Goal: Task Accomplishment & Management: Complete application form

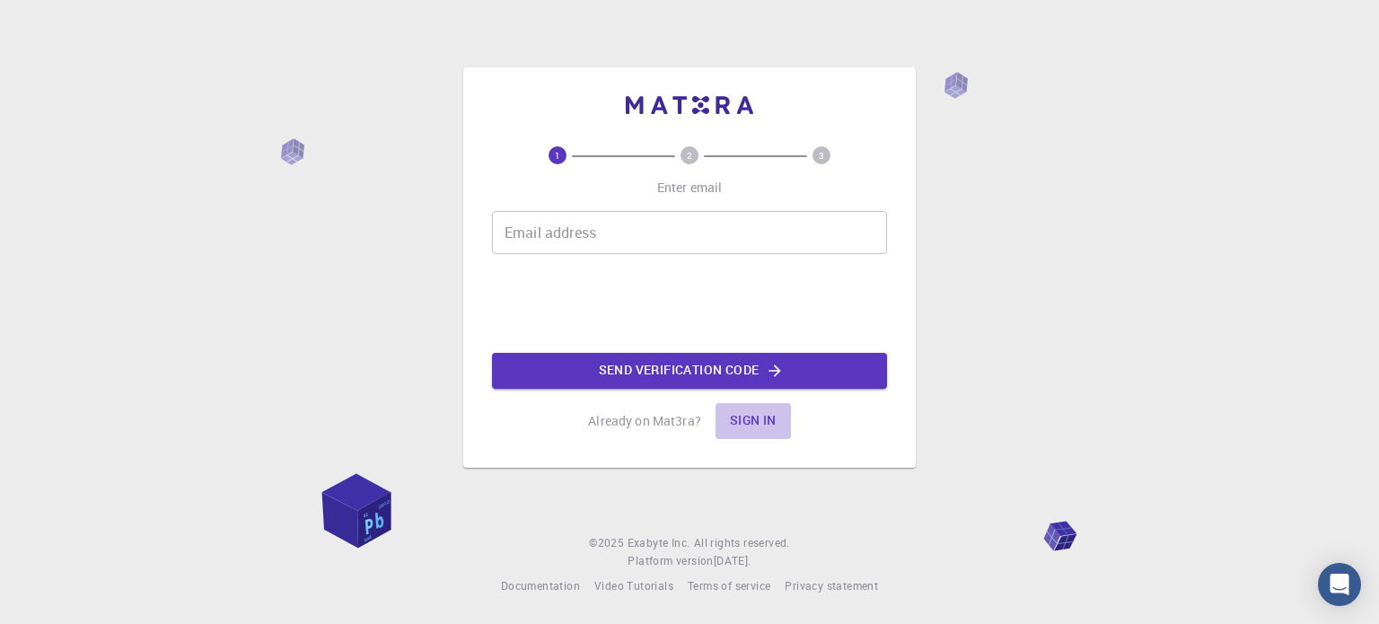
click at [730, 426] on button "Sign in" at bounding box center [753, 421] width 75 height 36
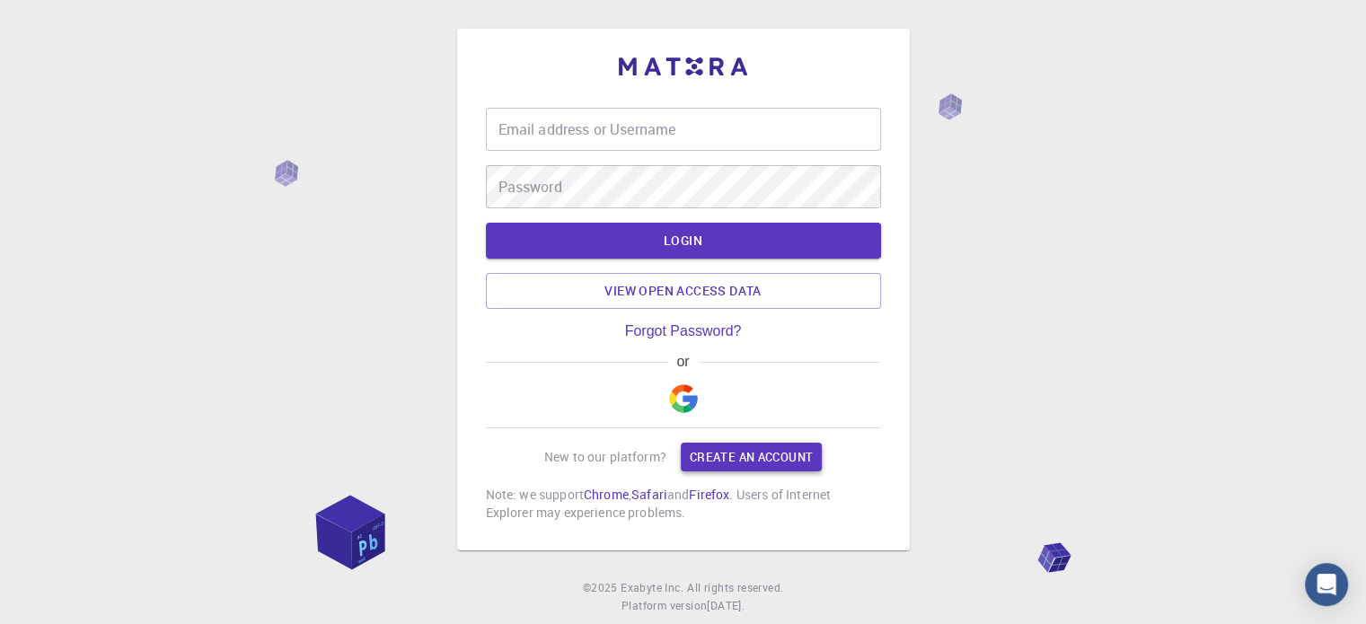
click at [689, 434] on div "Email address or Username Email address or Username Password Password LOGIN Vie…" at bounding box center [683, 315] width 395 height 414
click at [692, 455] on link "Create an account" at bounding box center [751, 457] width 141 height 29
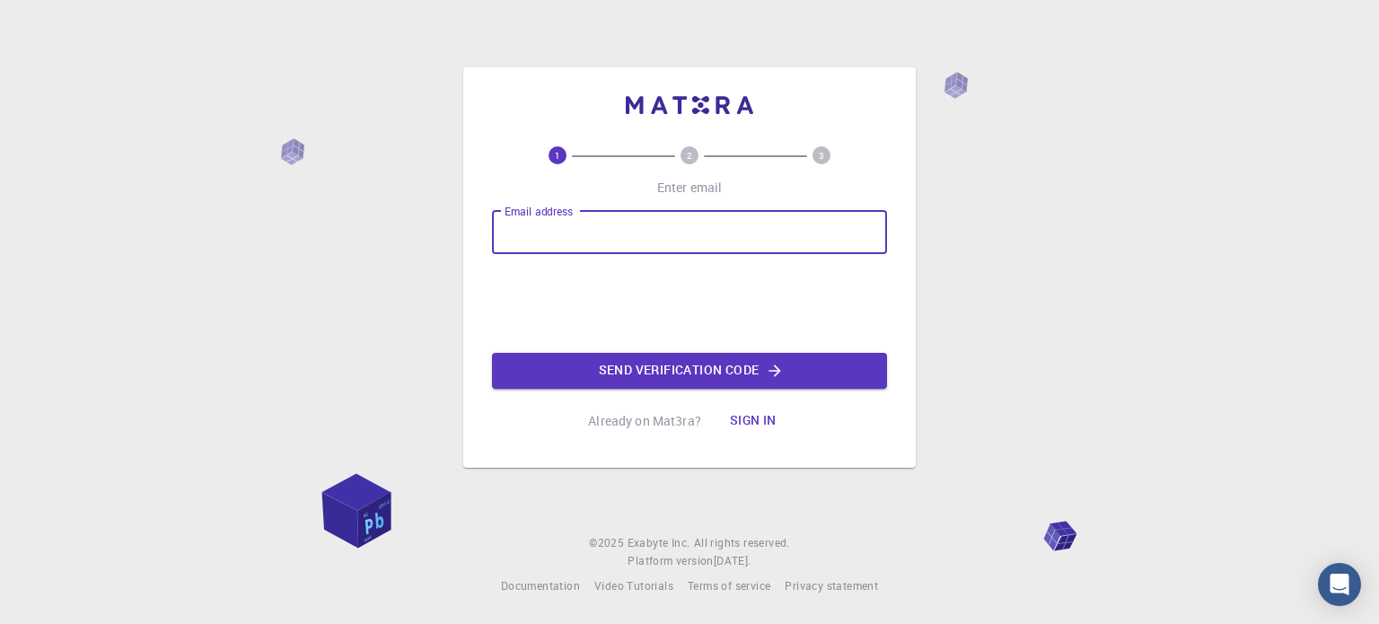
click at [719, 220] on input "Email address" at bounding box center [689, 232] width 395 height 43
click at [603, 222] on input "roshanaaryan6@gmail.com" at bounding box center [689, 232] width 395 height 43
type input "roshanaaryan@gmail.com"
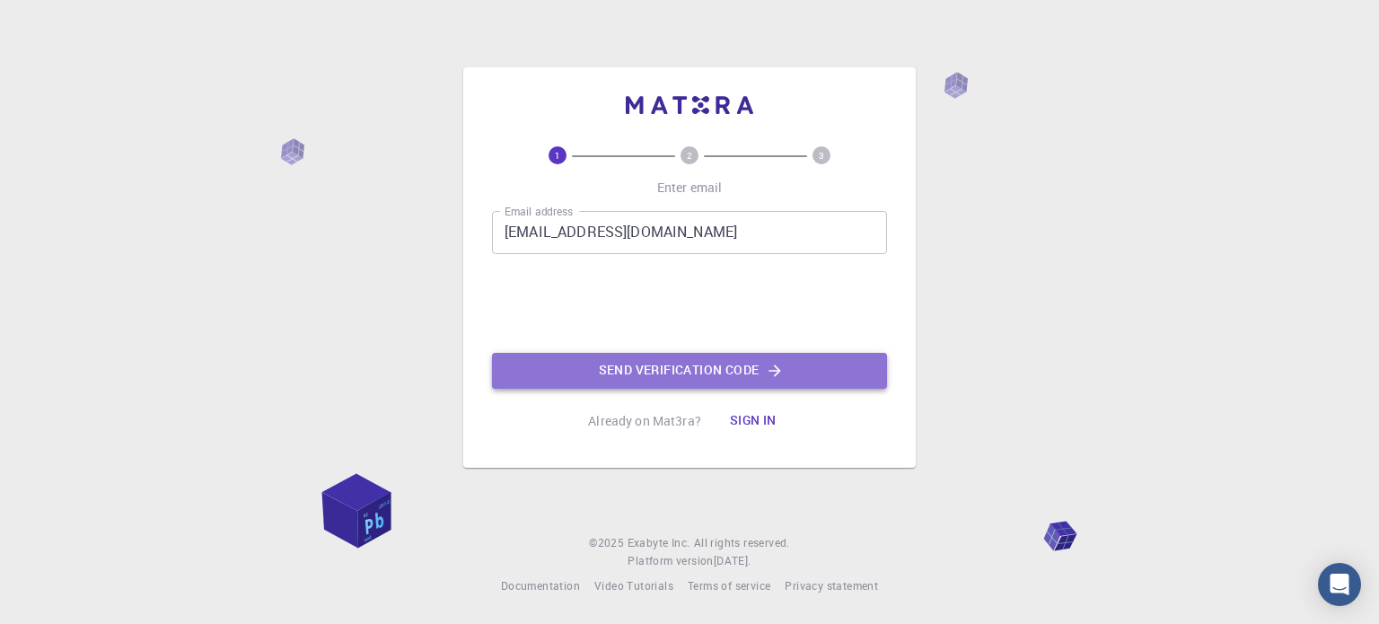
click at [668, 378] on button "Send verification code" at bounding box center [689, 371] width 395 height 36
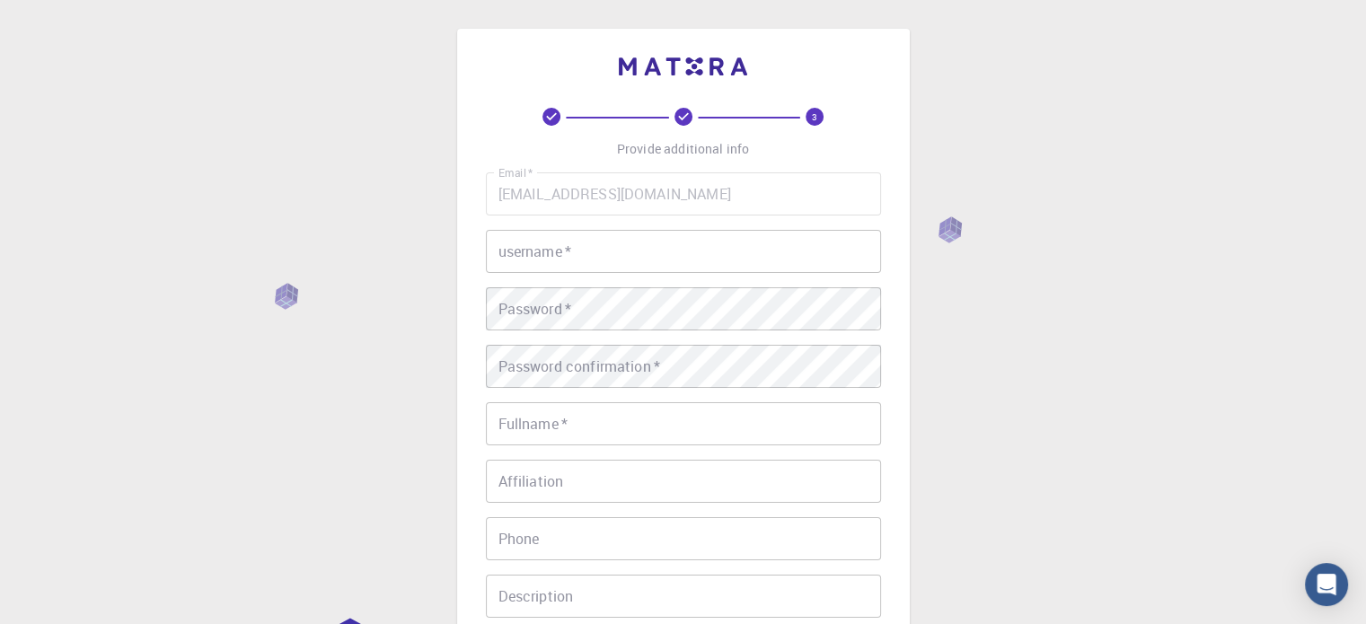
click at [620, 227] on div "Email   * roshanaaryan@gmail.com Email   * username   * username   * Password  …" at bounding box center [683, 419] width 395 height 494
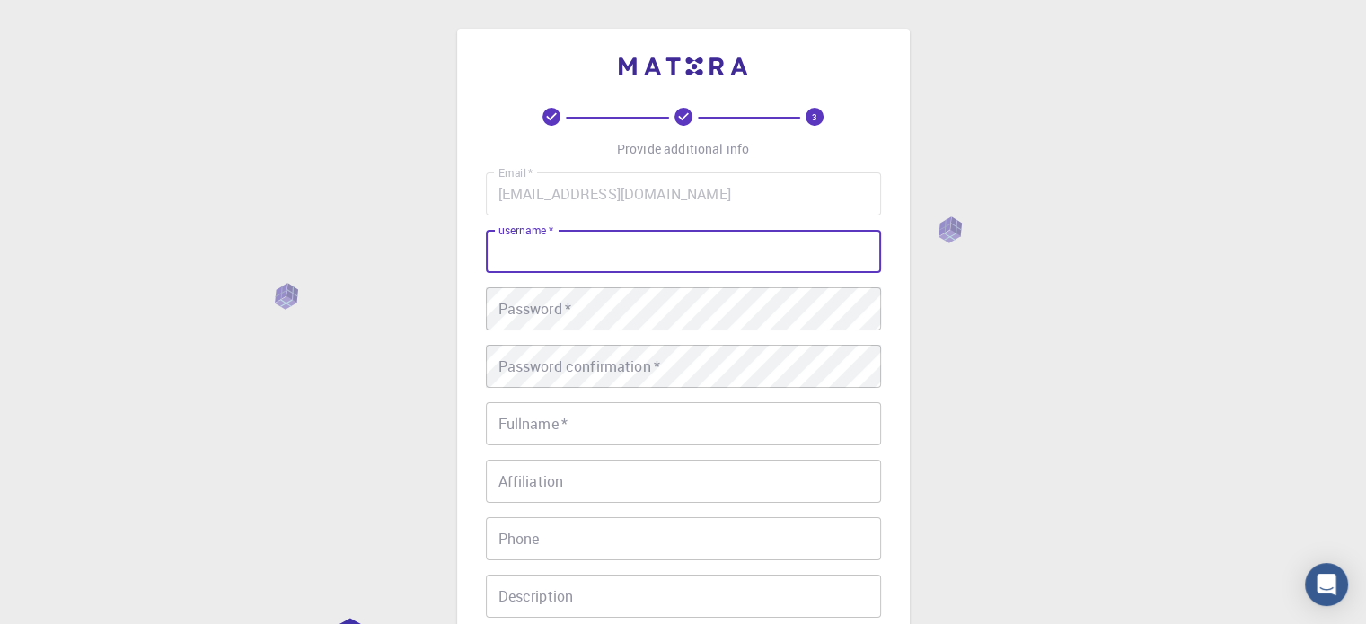
click at [614, 241] on input "username   *" at bounding box center [683, 251] width 395 height 43
type input "crazysam"
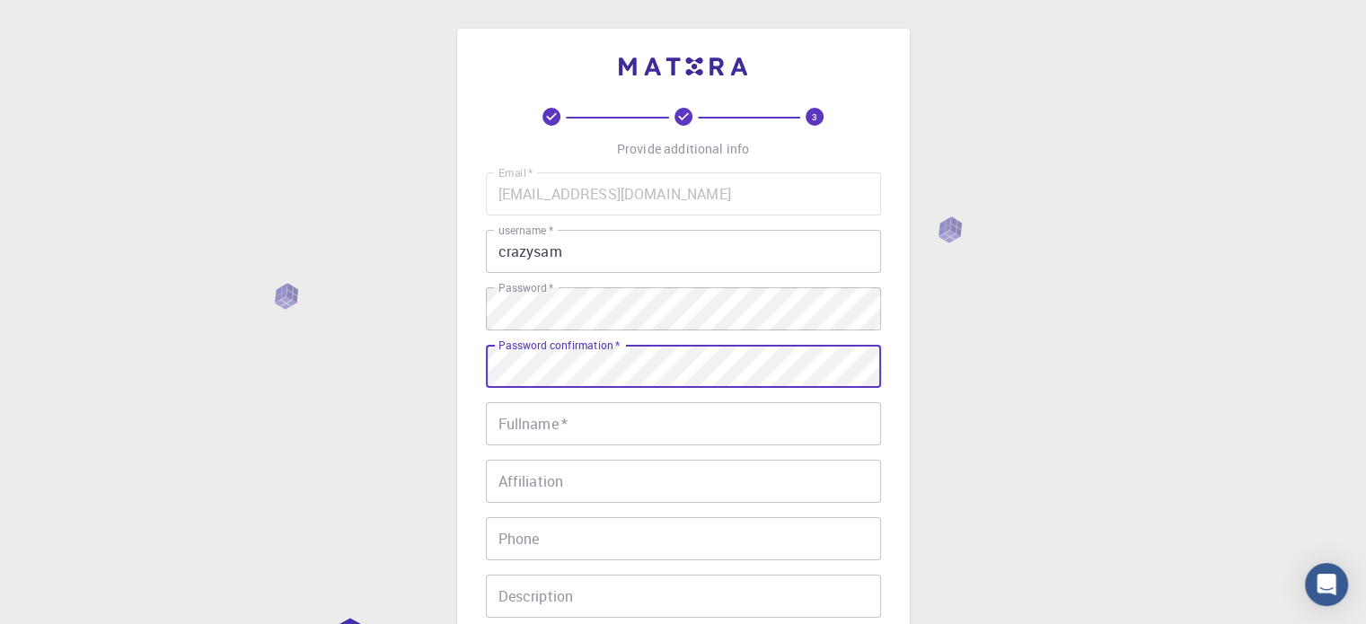
click at [543, 423] on input "Fullname   *" at bounding box center [683, 423] width 395 height 43
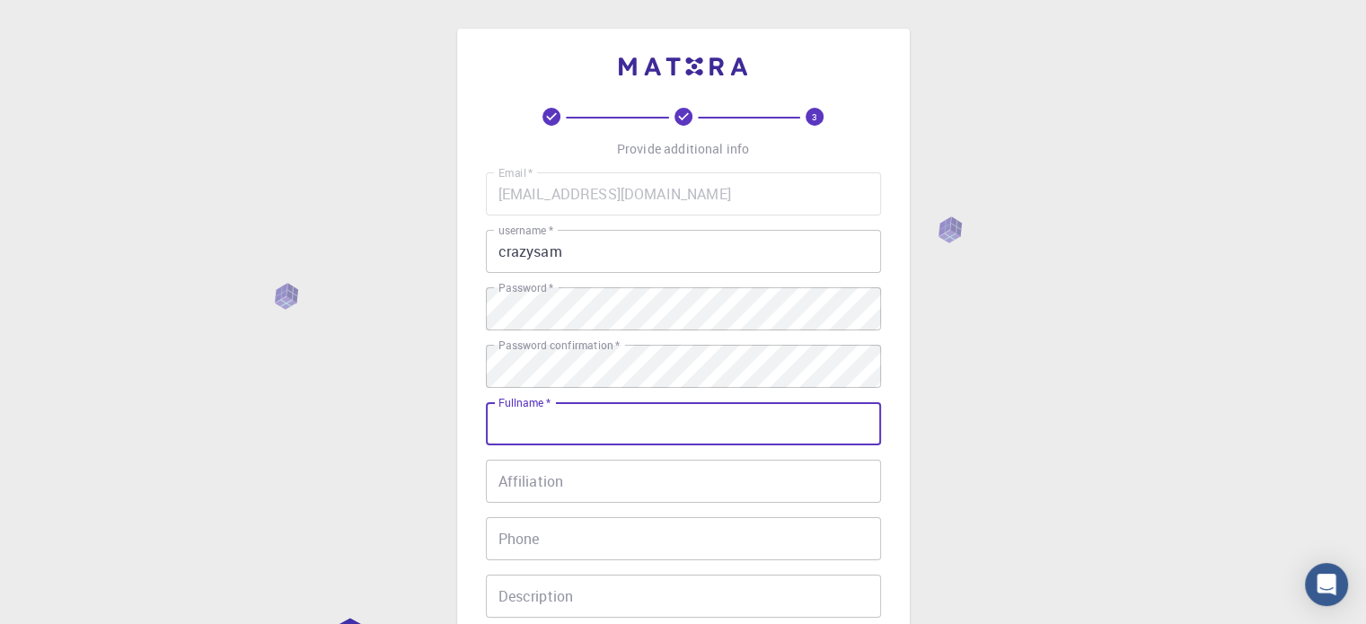
type input "[PERSON_NAME]"
type input "08847641917"
click at [539, 476] on input "Affiliation" at bounding box center [683, 481] width 395 height 43
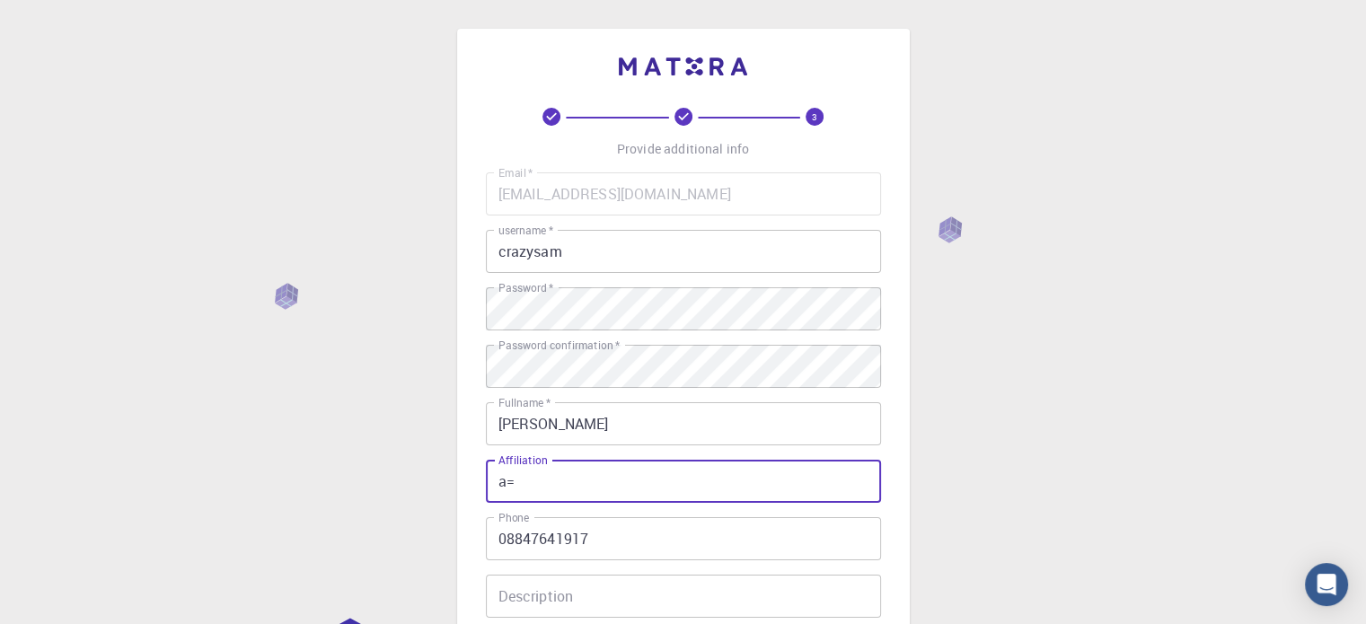
type input "a"
type input "student"
click at [497, 537] on input "08847641917" at bounding box center [683, 538] width 395 height 43
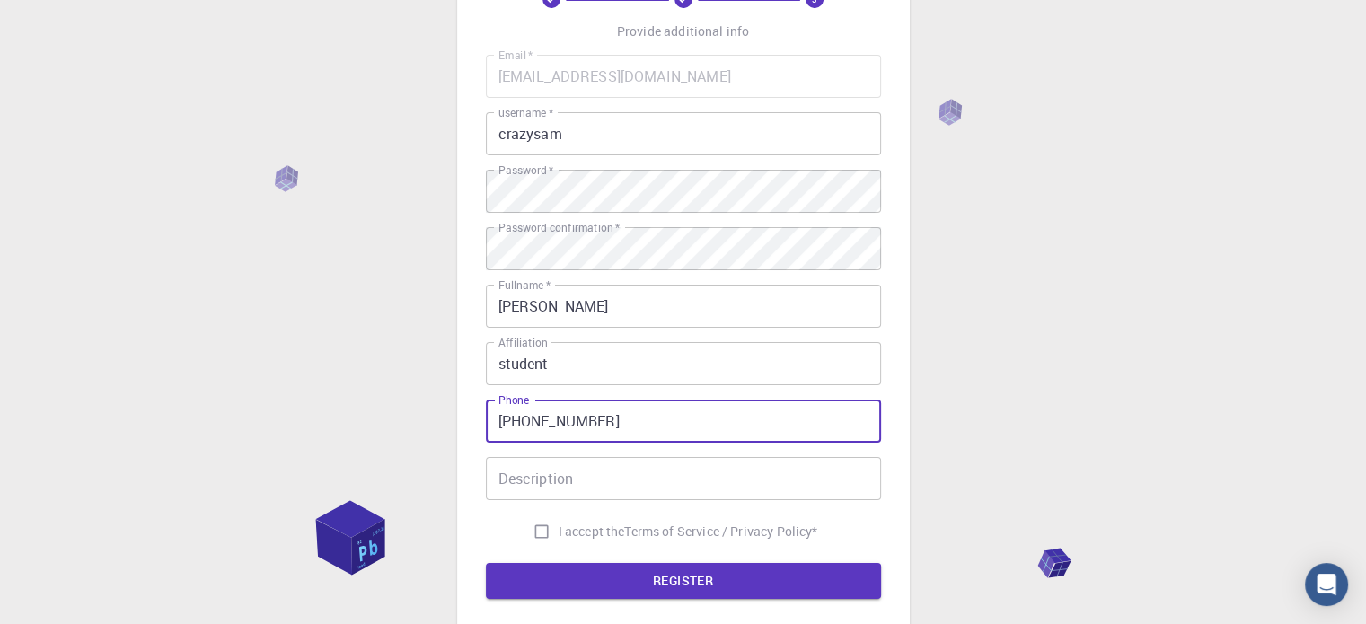
scroll to position [289, 0]
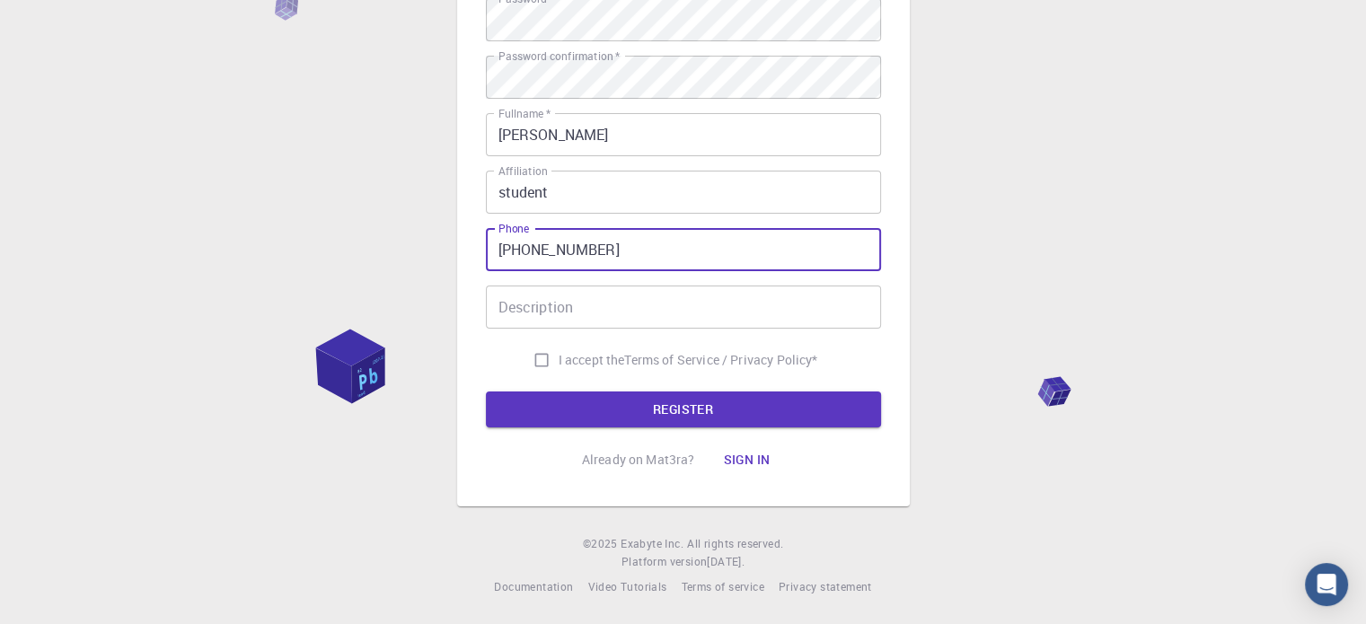
type input "+918847641917"
click at [554, 303] on input "Description" at bounding box center [683, 306] width 395 height 43
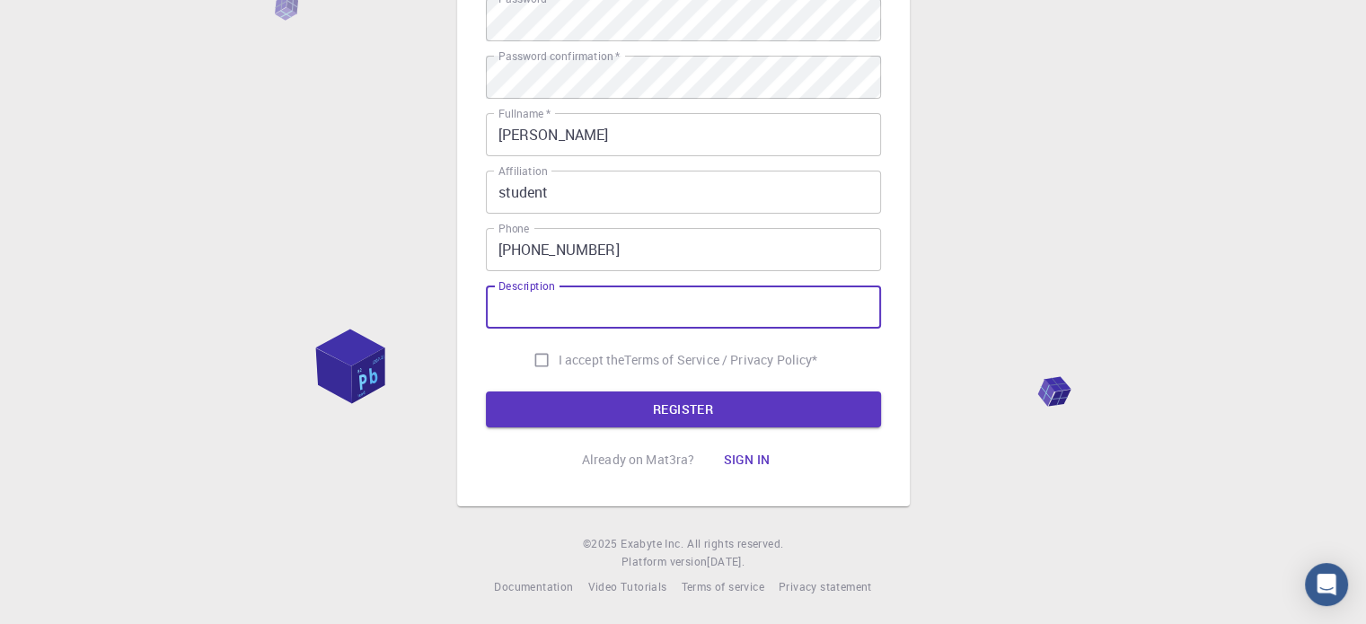
type input "egh"
click at [536, 352] on input "I accept the Terms of Service / Privacy Policy *" at bounding box center [541, 360] width 34 height 34
checkbox input "true"
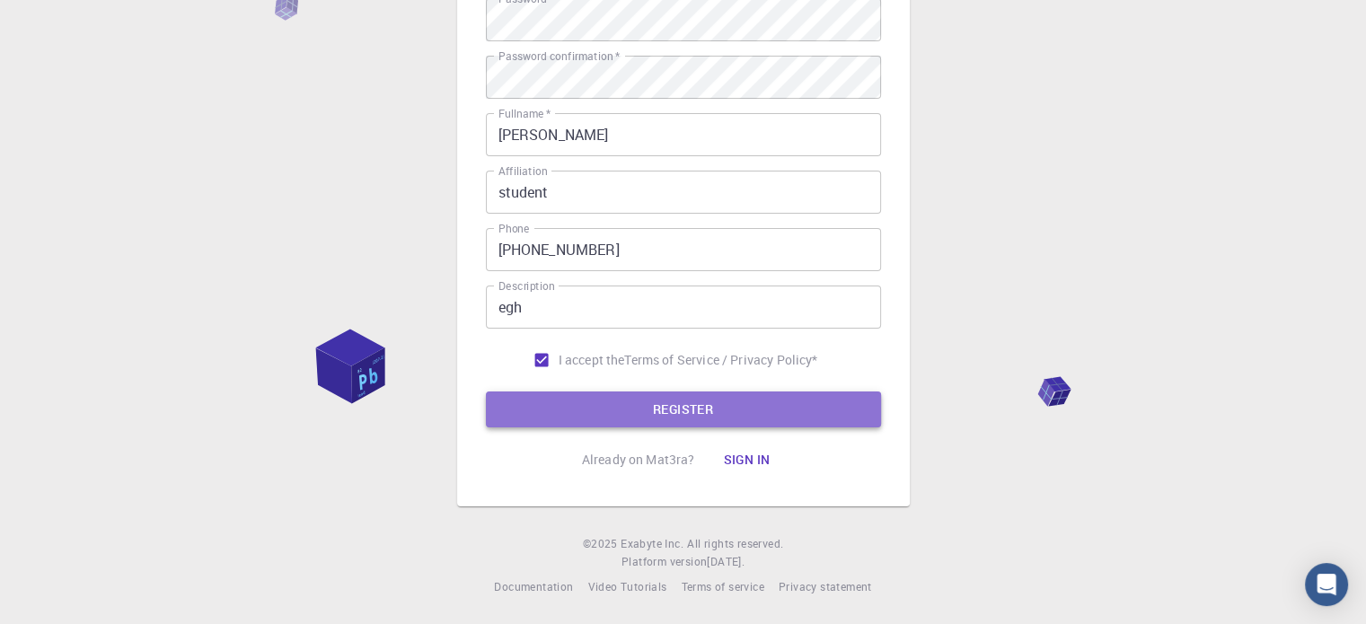
click at [570, 395] on button "REGISTER" at bounding box center [683, 409] width 395 height 36
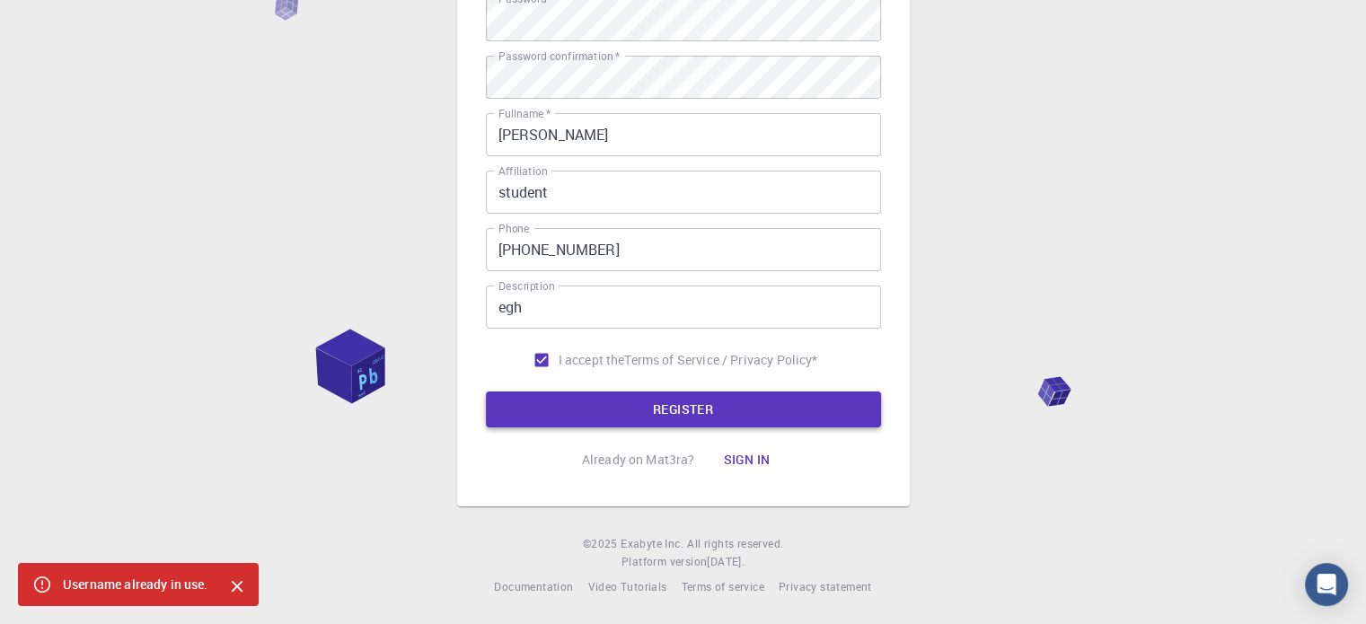
scroll to position [0, 0]
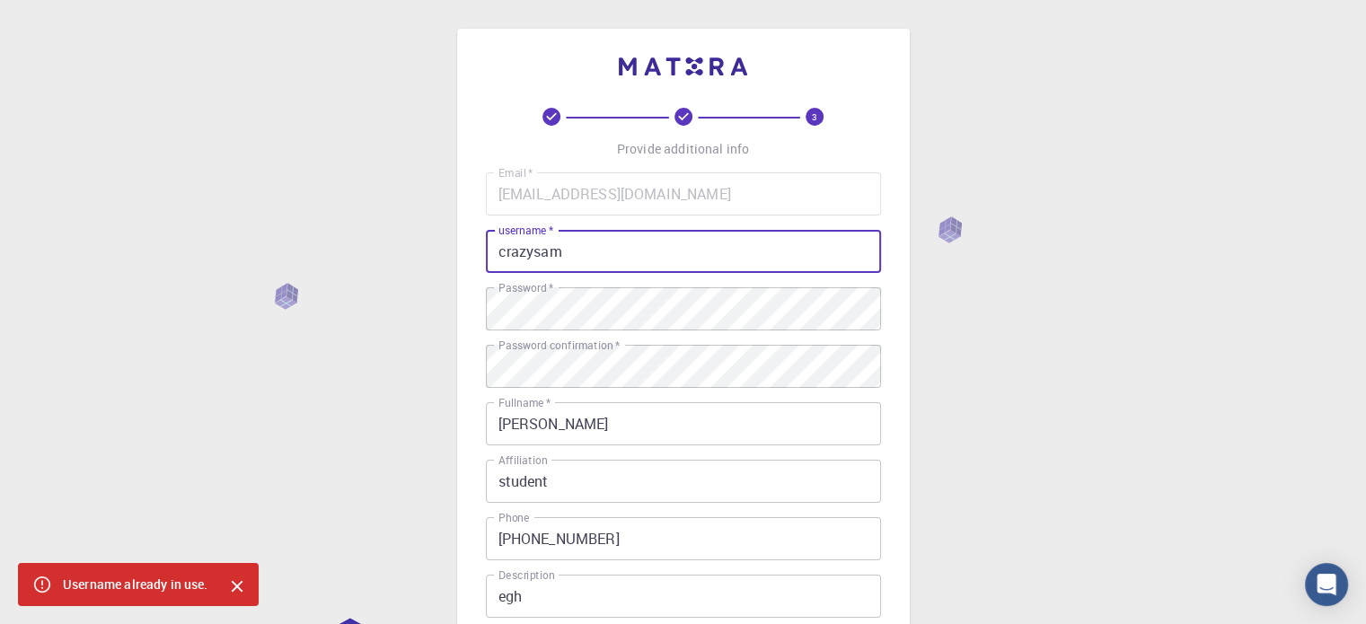
click at [568, 241] on input "crazysam" at bounding box center [683, 251] width 395 height 43
type input "crazysam1"
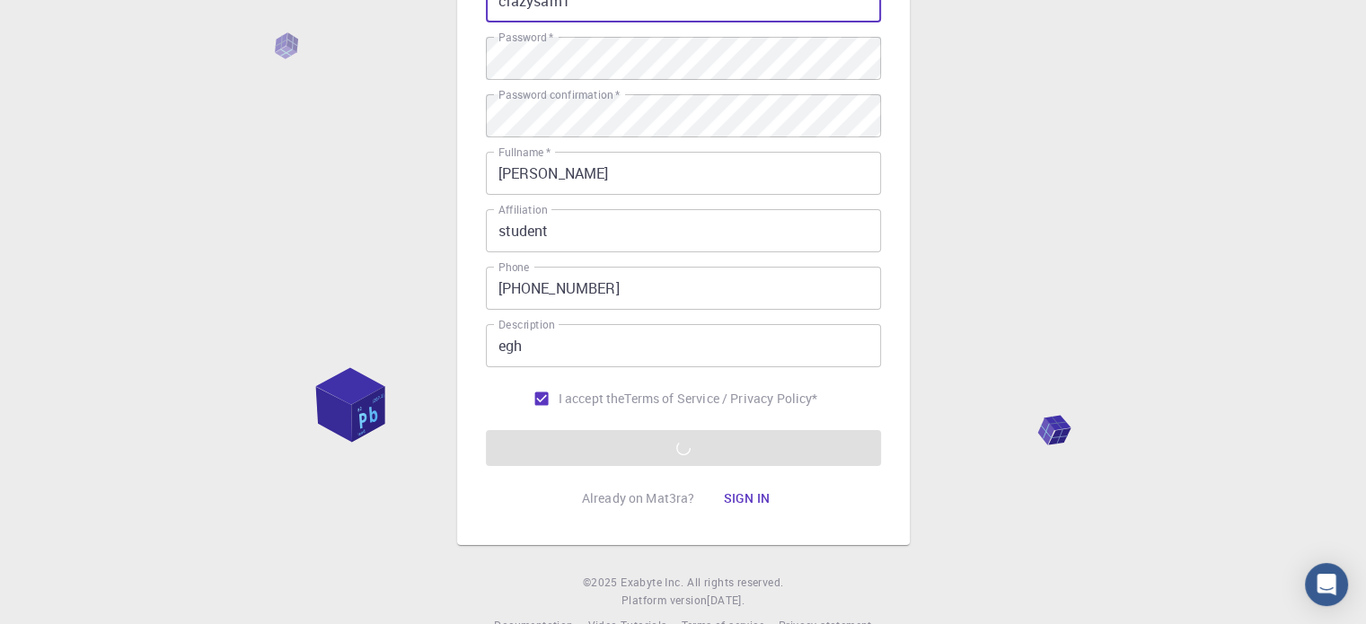
scroll to position [251, 0]
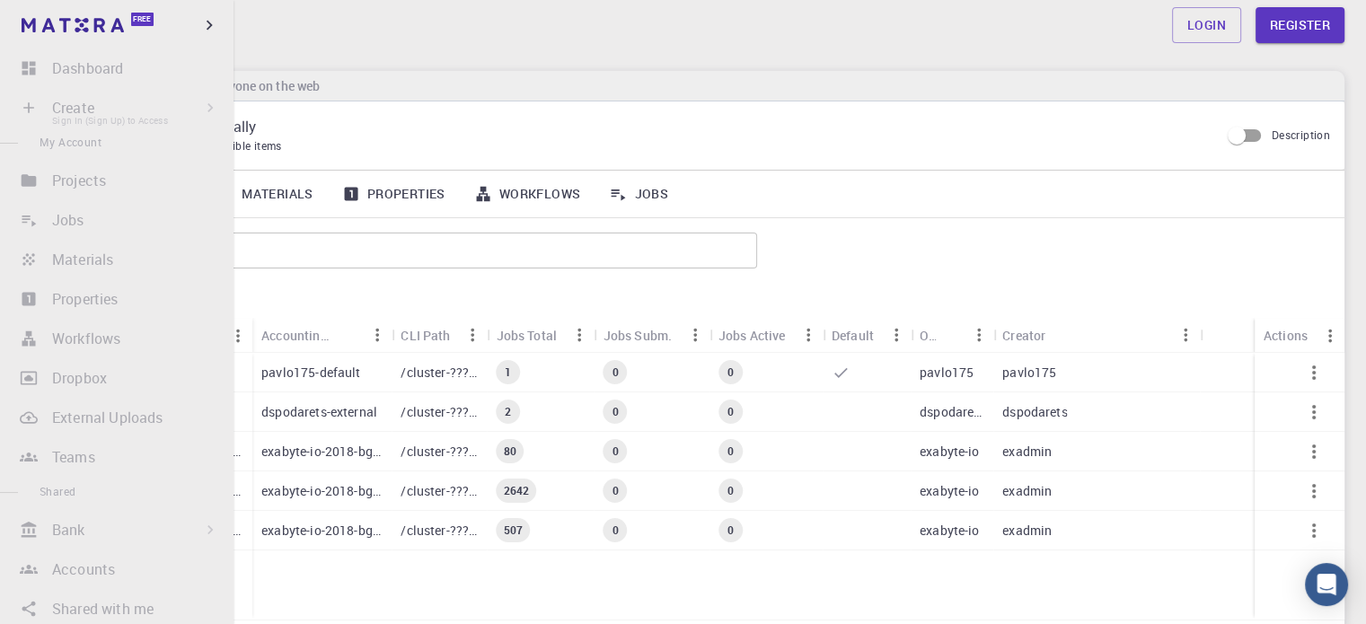
click at [44, 103] on li "Create Sign In (Sign Up) to Access New Job New Material Create Material Upload …" at bounding box center [116, 108] width 233 height 36
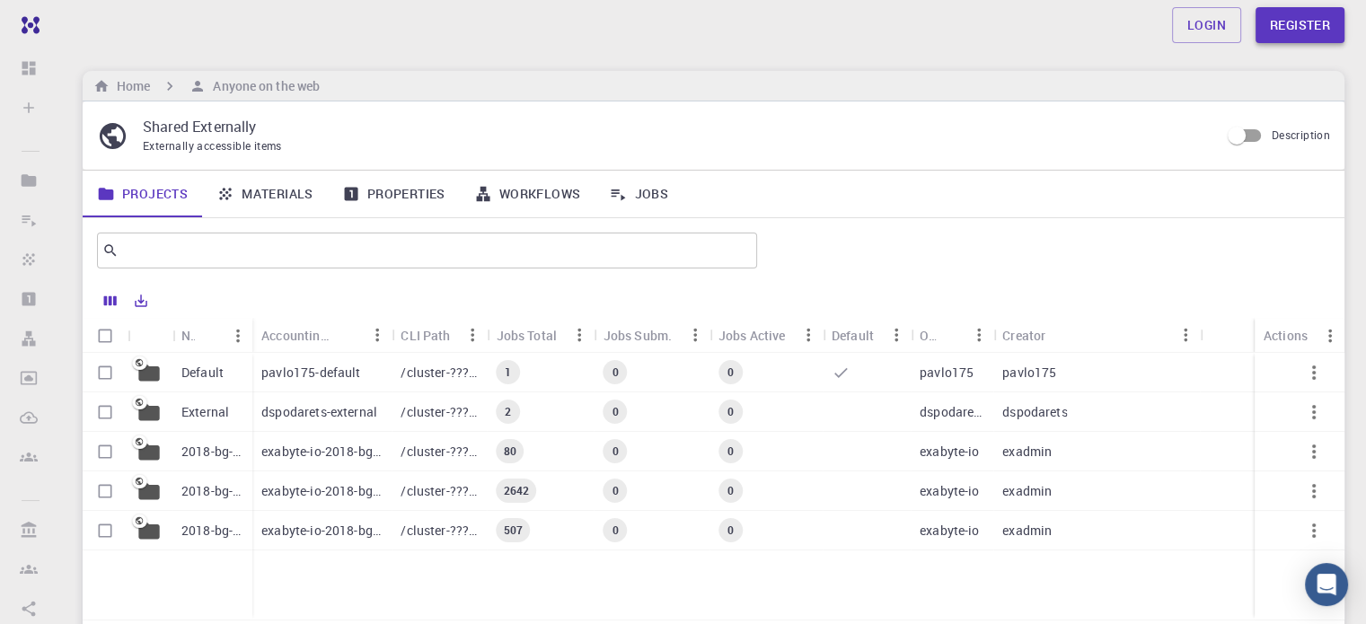
click at [1301, 22] on link "Register" at bounding box center [1299, 25] width 89 height 36
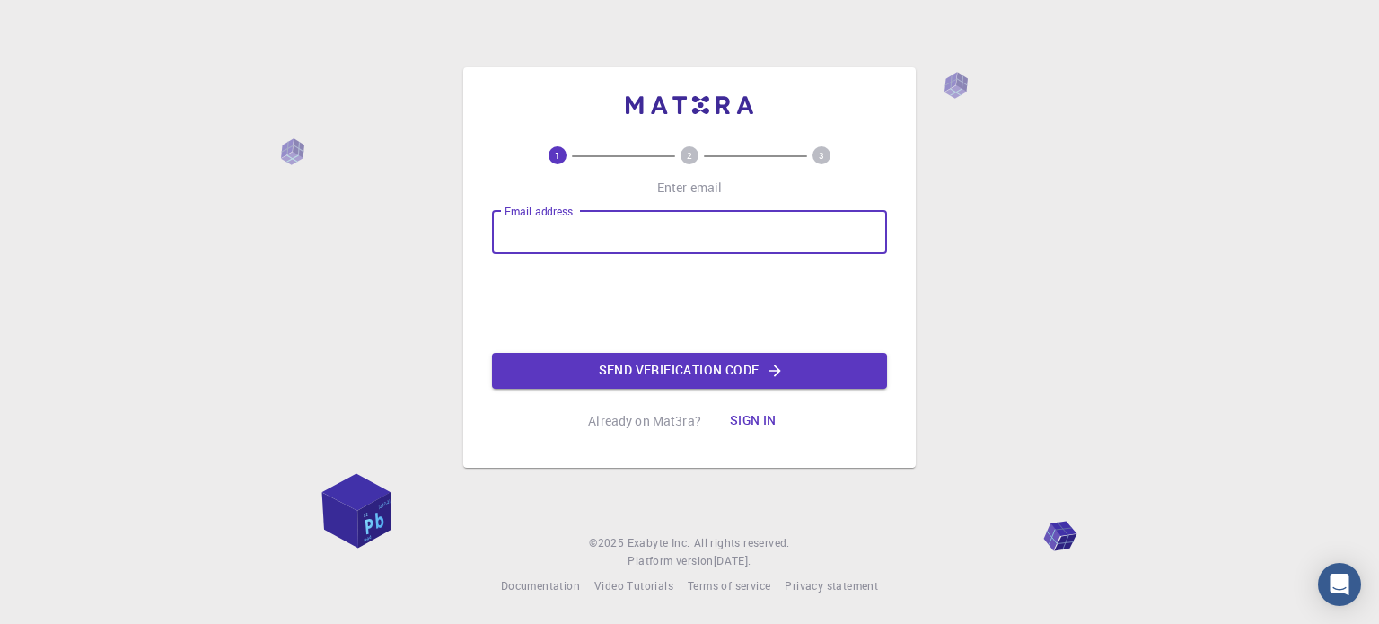
click at [725, 232] on input "Email address" at bounding box center [689, 232] width 395 height 43
type input "roshanaaryan2@gmail.com"
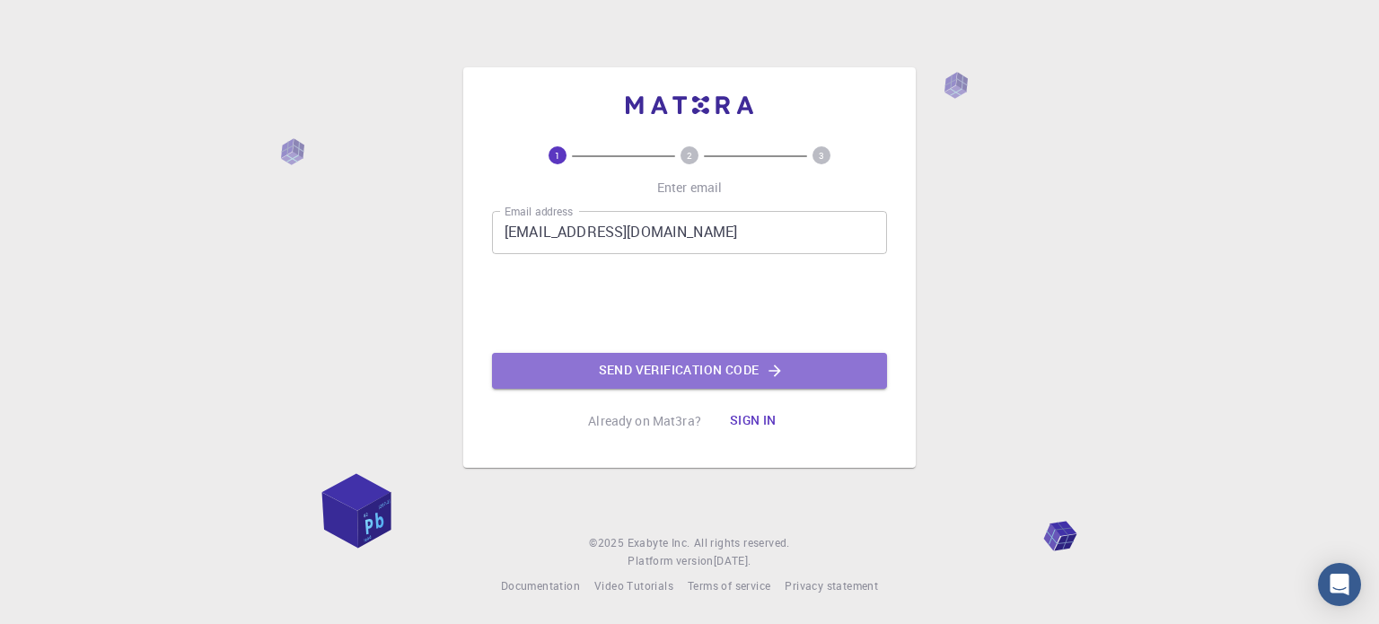
click at [675, 372] on button "Send verification code" at bounding box center [689, 371] width 395 height 36
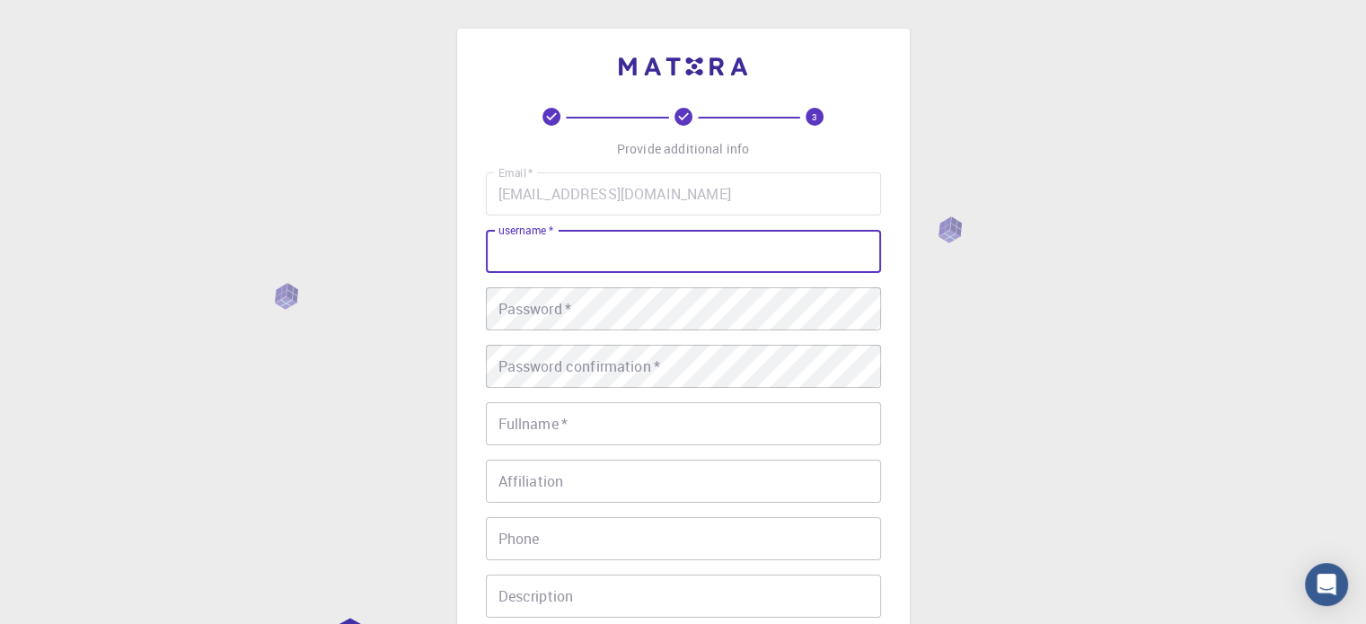
click at [729, 244] on input "username   *" at bounding box center [683, 251] width 395 height 43
type input "crazysamresearch"
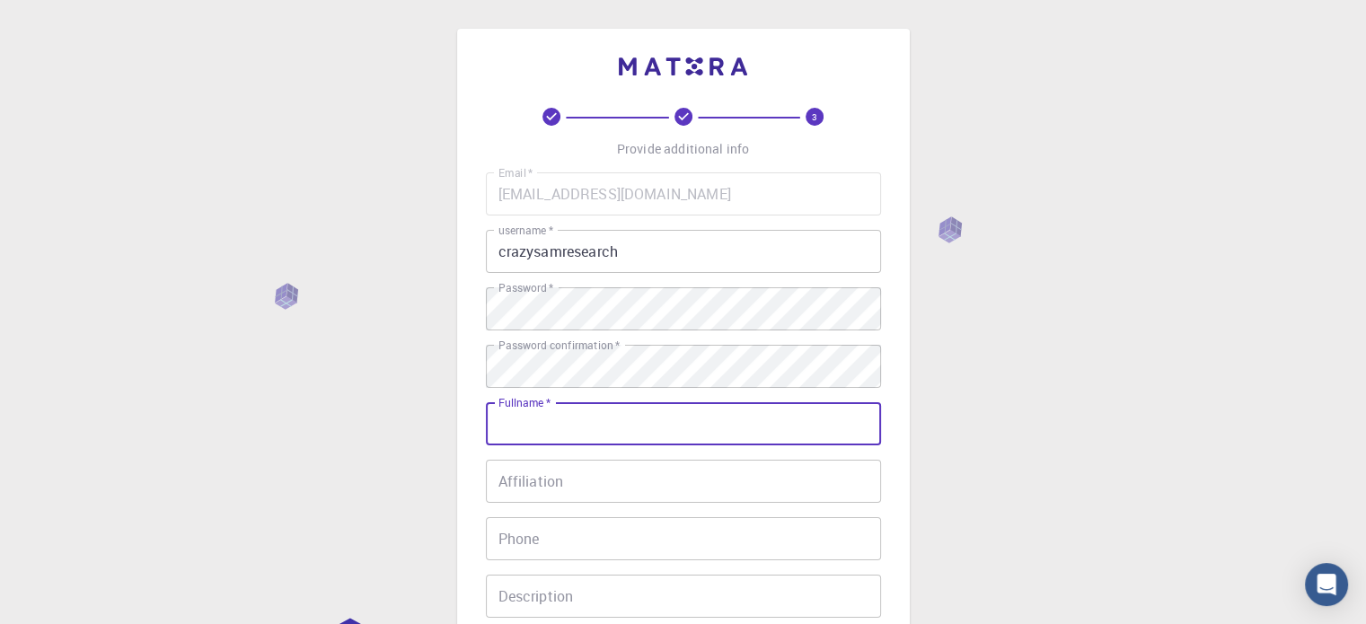
click at [614, 404] on input "Fullname   *" at bounding box center [683, 423] width 395 height 43
type input "[PERSON_NAME]"
type input "08847641917"
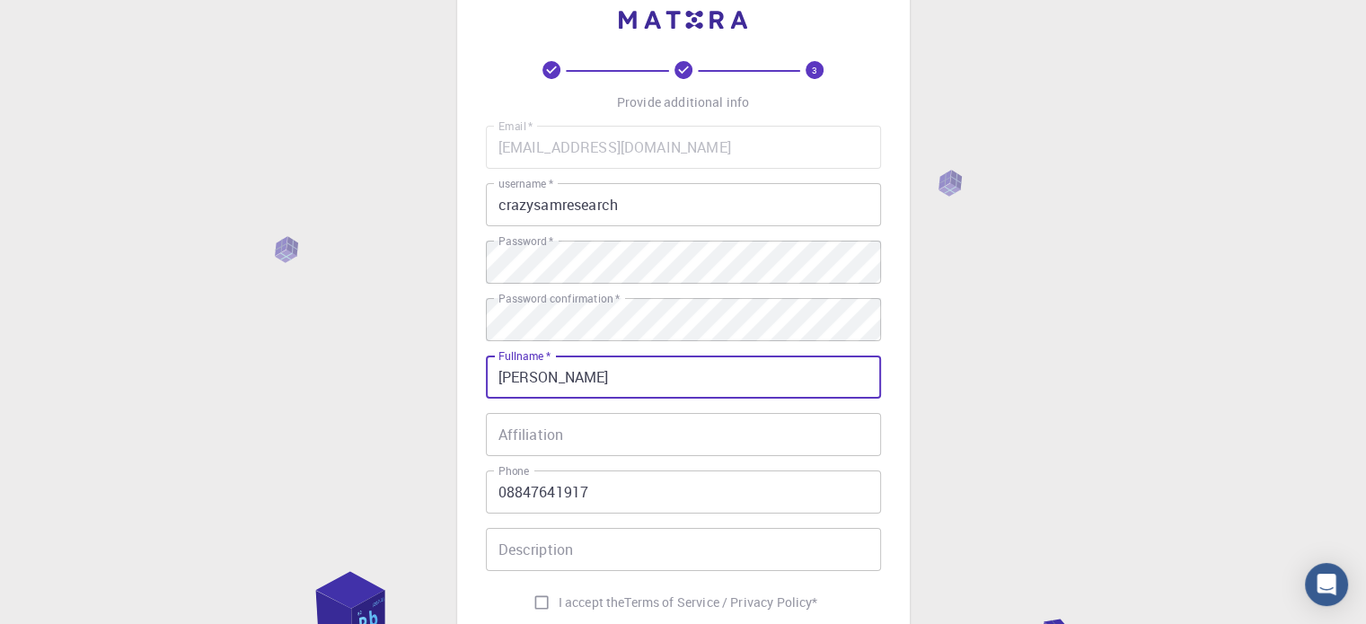
scroll to position [50, 0]
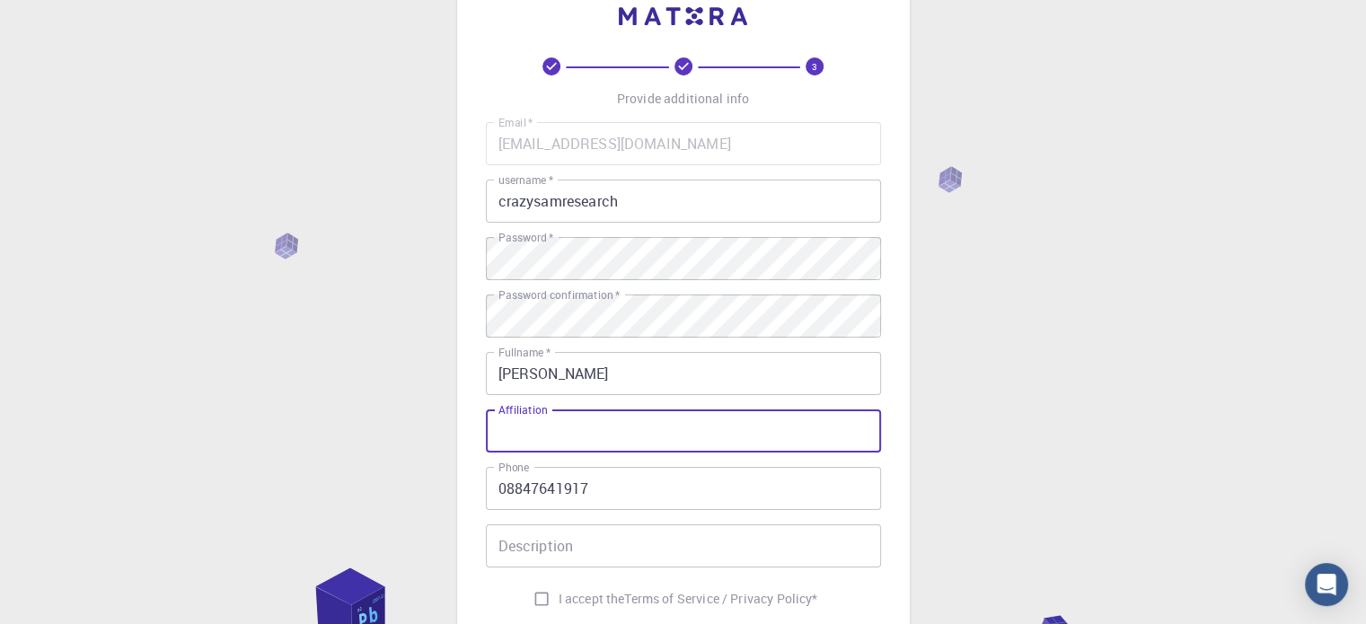
click at [543, 433] on input "Affiliation" at bounding box center [683, 430] width 395 height 43
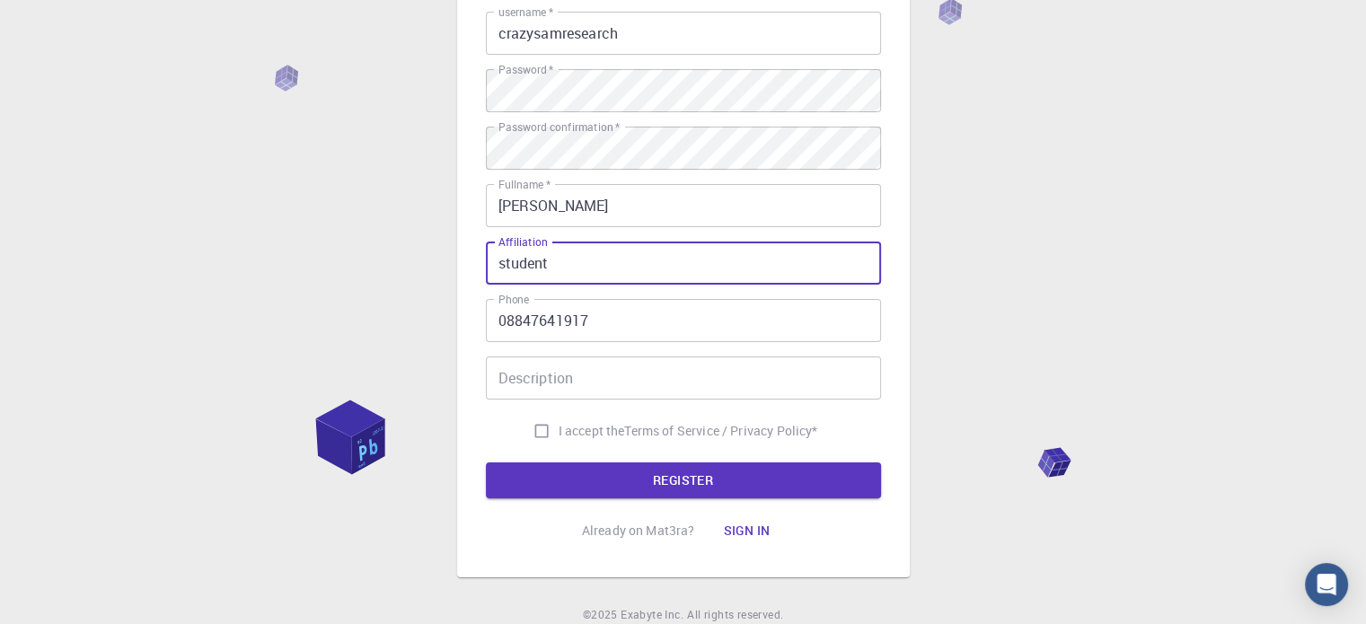
scroll to position [219, 0]
type input "student"
click at [602, 357] on input "Description" at bounding box center [683, 377] width 395 height 43
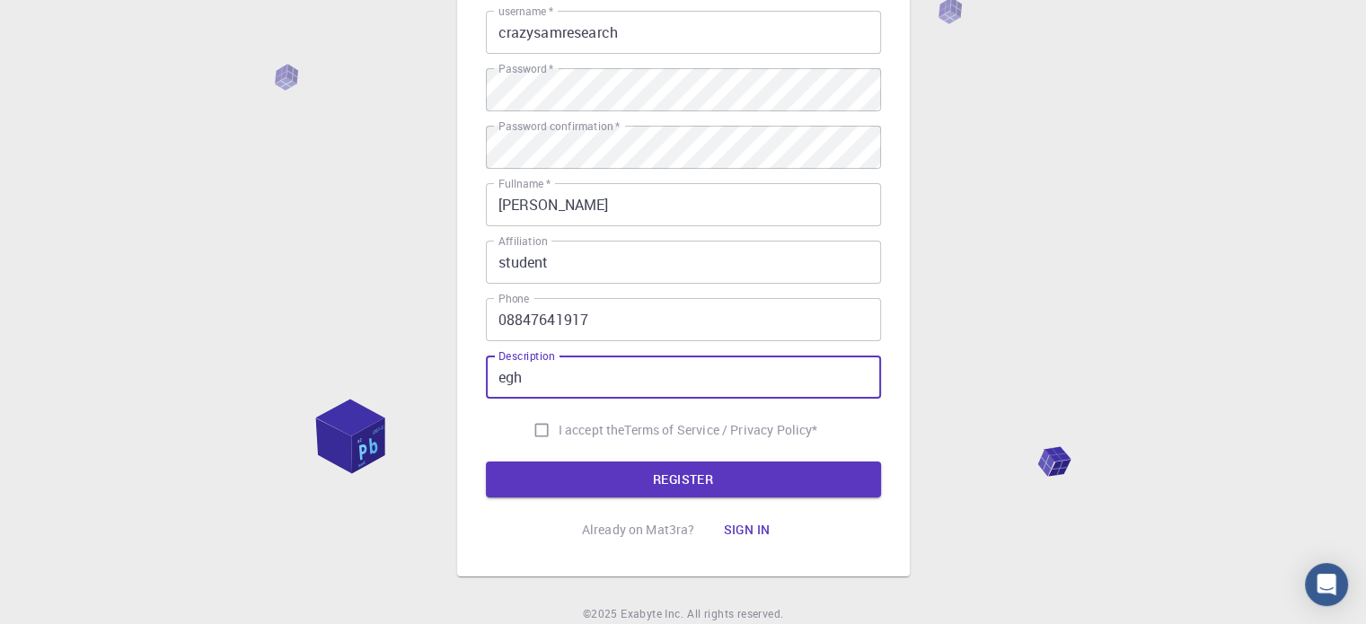
type input "egh"
click at [549, 432] on input "I accept the Terms of Service / Privacy Policy *" at bounding box center [541, 430] width 34 height 34
checkbox input "true"
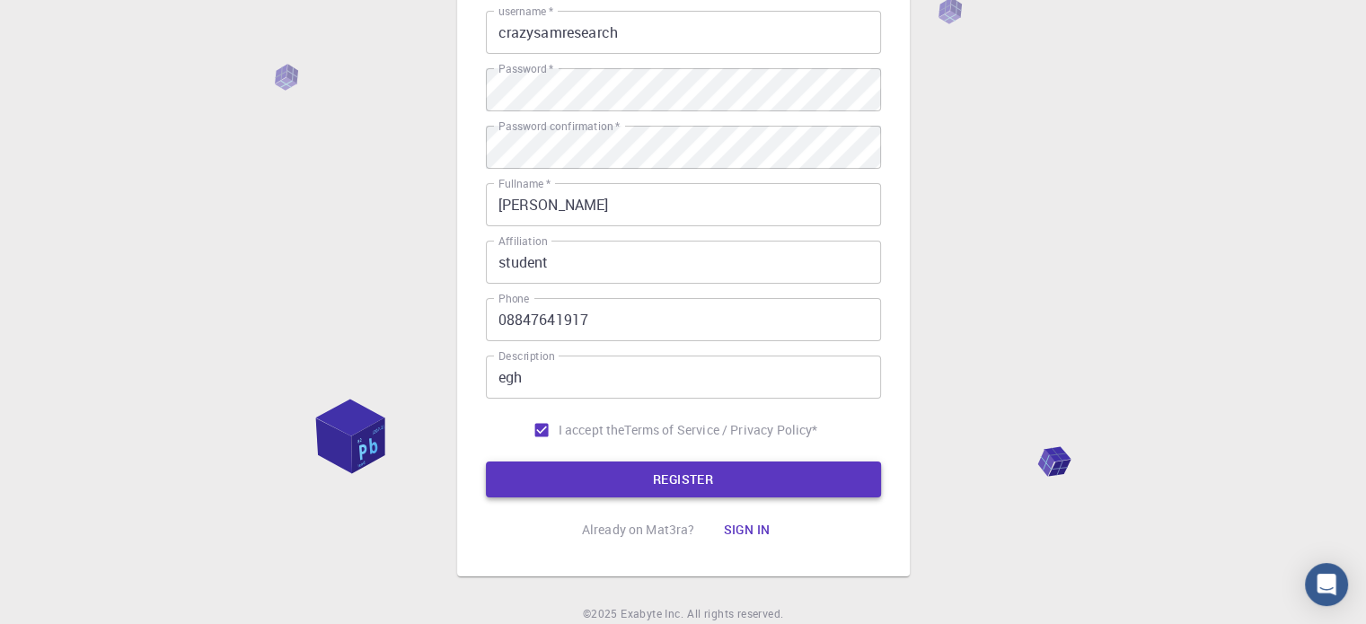
click at [614, 476] on button "REGISTER" at bounding box center [683, 479] width 395 height 36
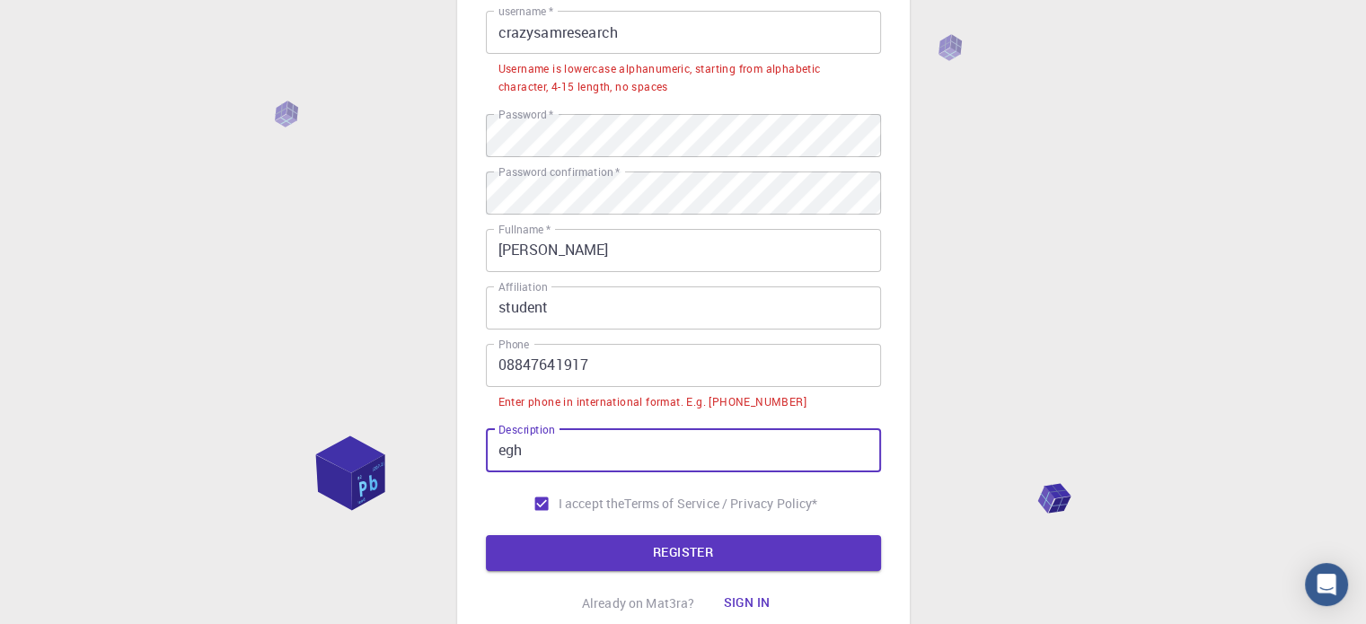
click at [727, 430] on input "egh" at bounding box center [683, 450] width 395 height 43
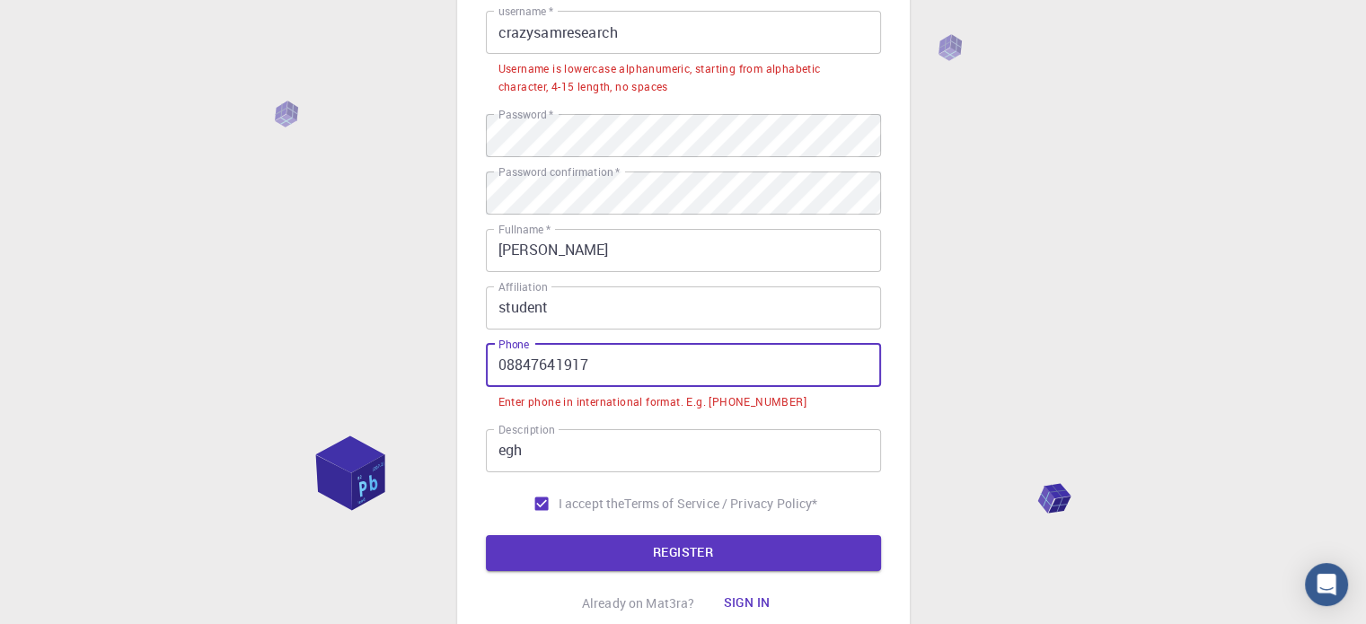
click at [668, 382] on input "08847641917" at bounding box center [683, 365] width 395 height 43
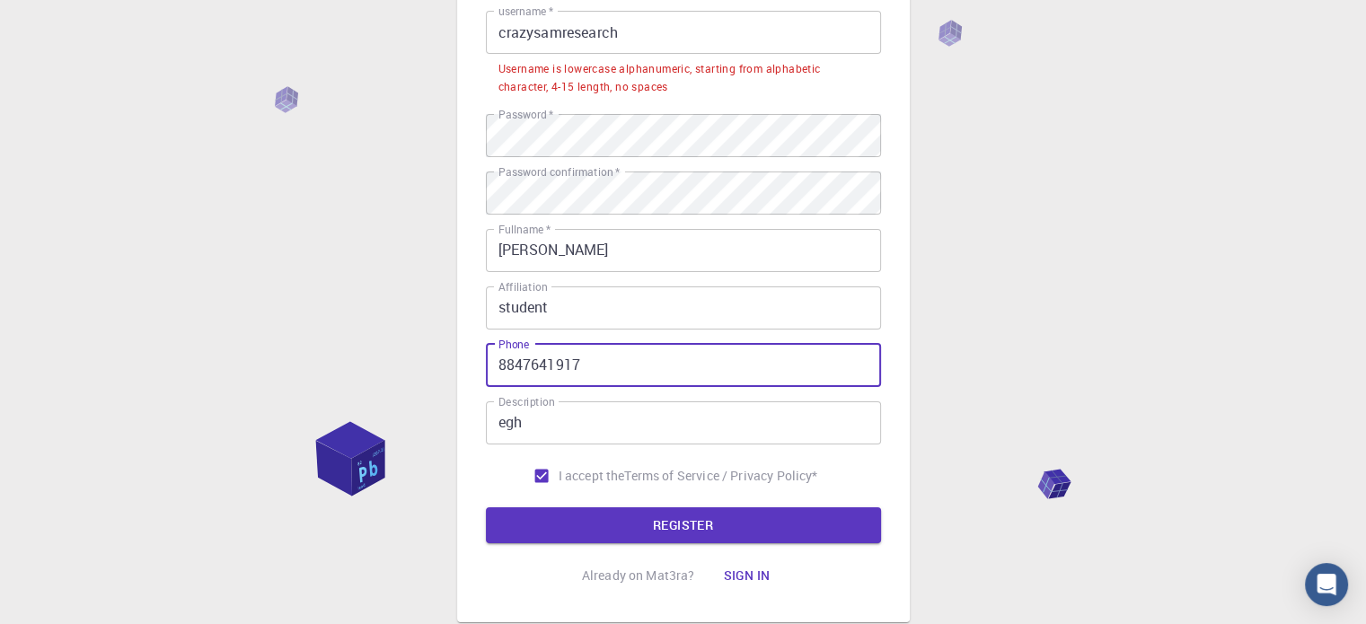
click at [486, 507] on button "REGISTER" at bounding box center [683, 525] width 395 height 36
type input "+918847641917"
click at [486, 507] on button "REGISTER" at bounding box center [683, 525] width 395 height 36
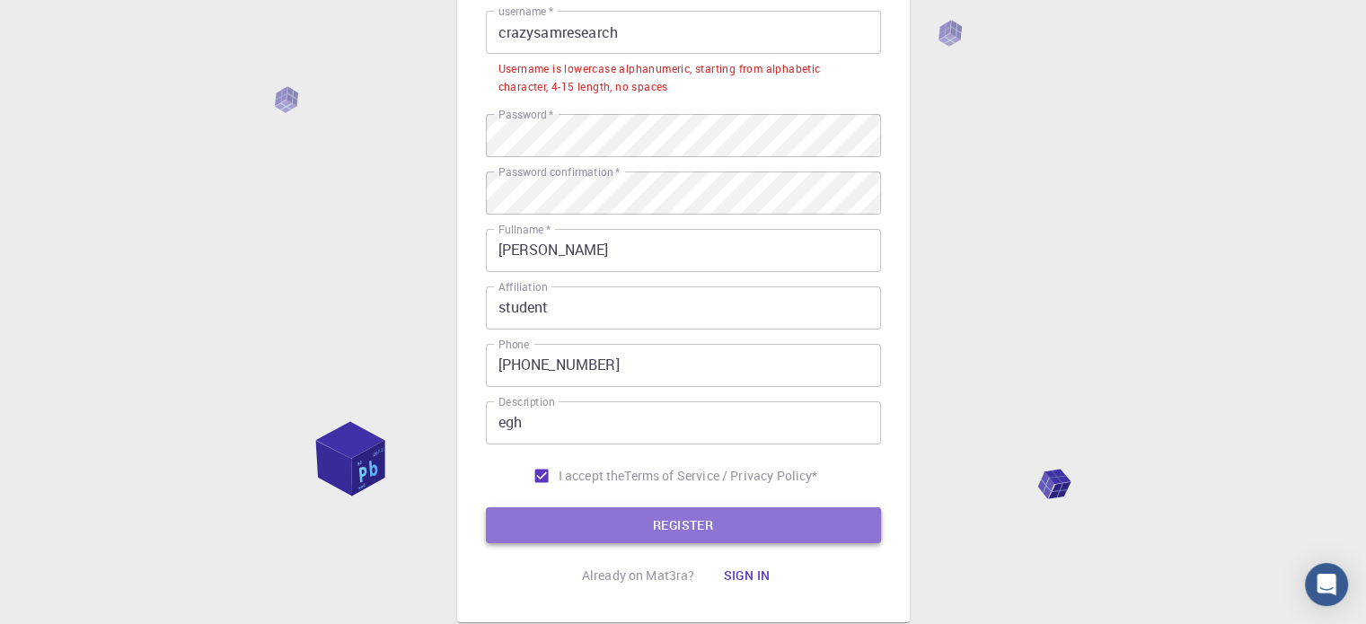
click at [634, 526] on button "REGISTER" at bounding box center [683, 525] width 395 height 36
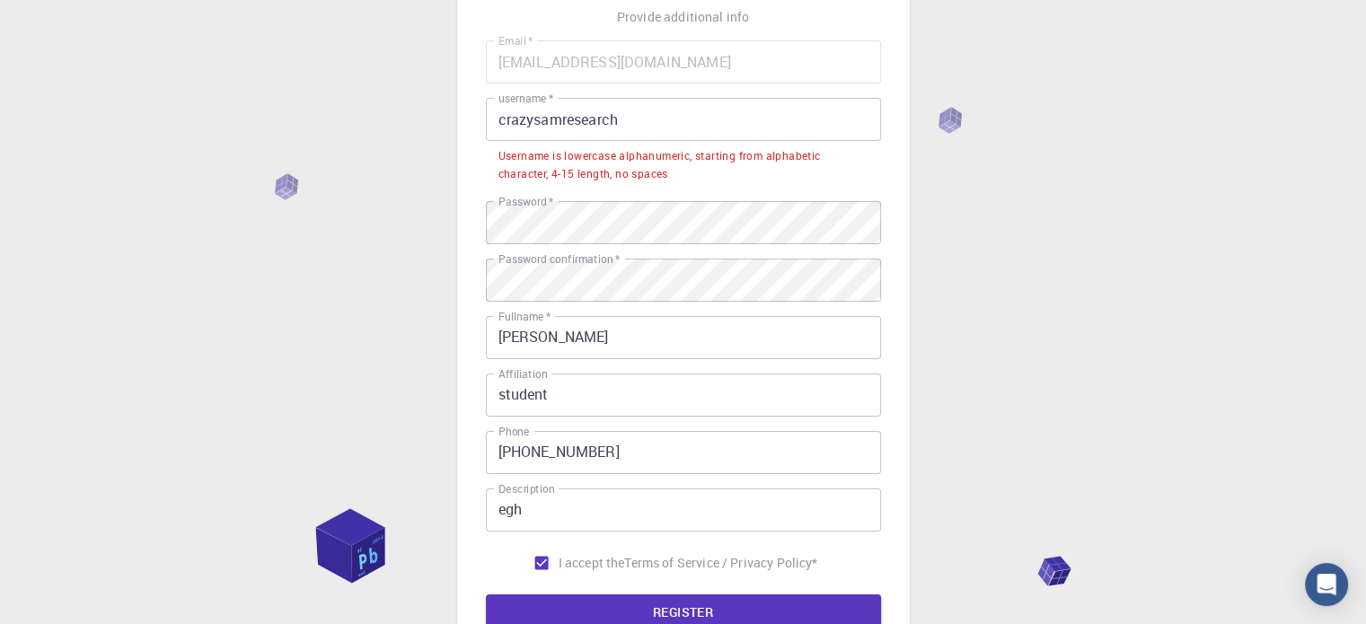
scroll to position [108, 0]
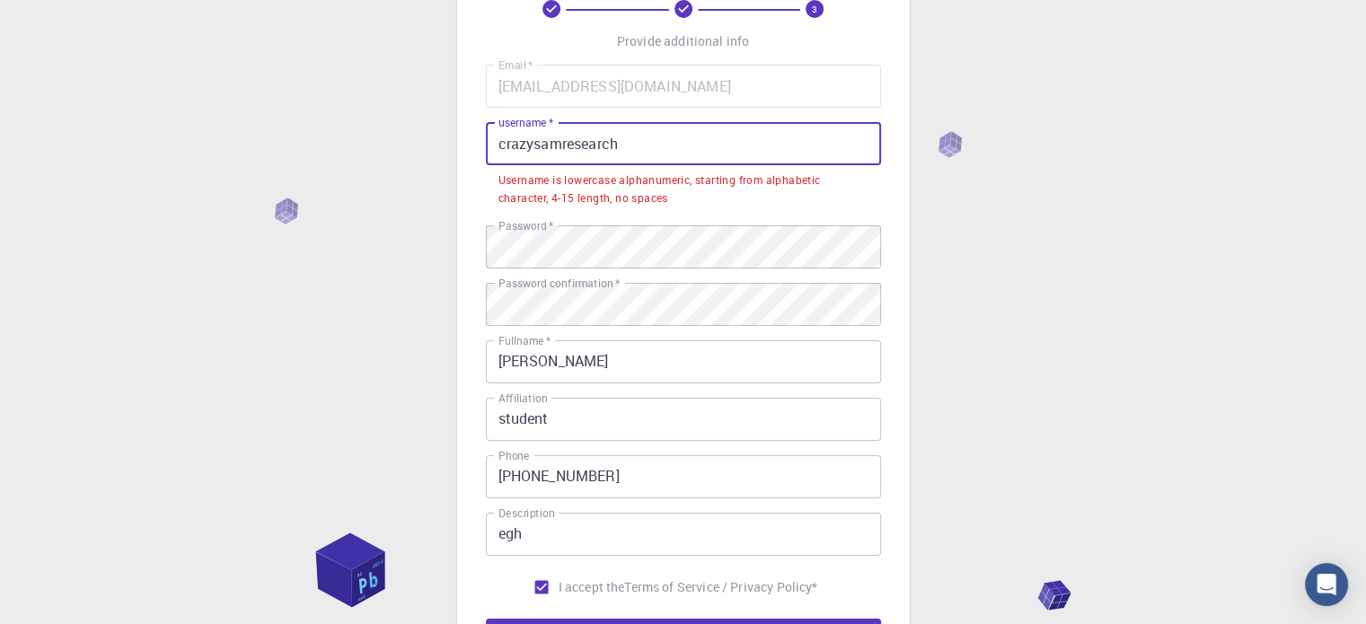
click at [503, 141] on input "crazysamresearch" at bounding box center [683, 143] width 395 height 43
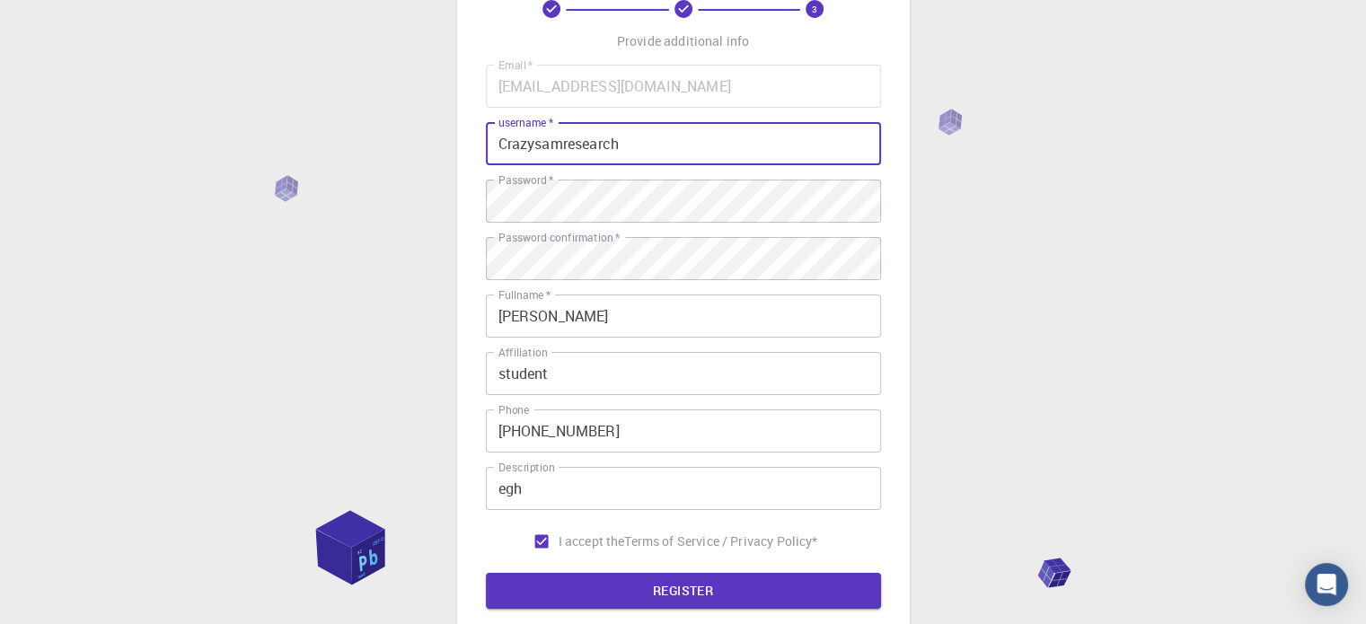
click at [486, 573] on button "REGISTER" at bounding box center [683, 591] width 395 height 36
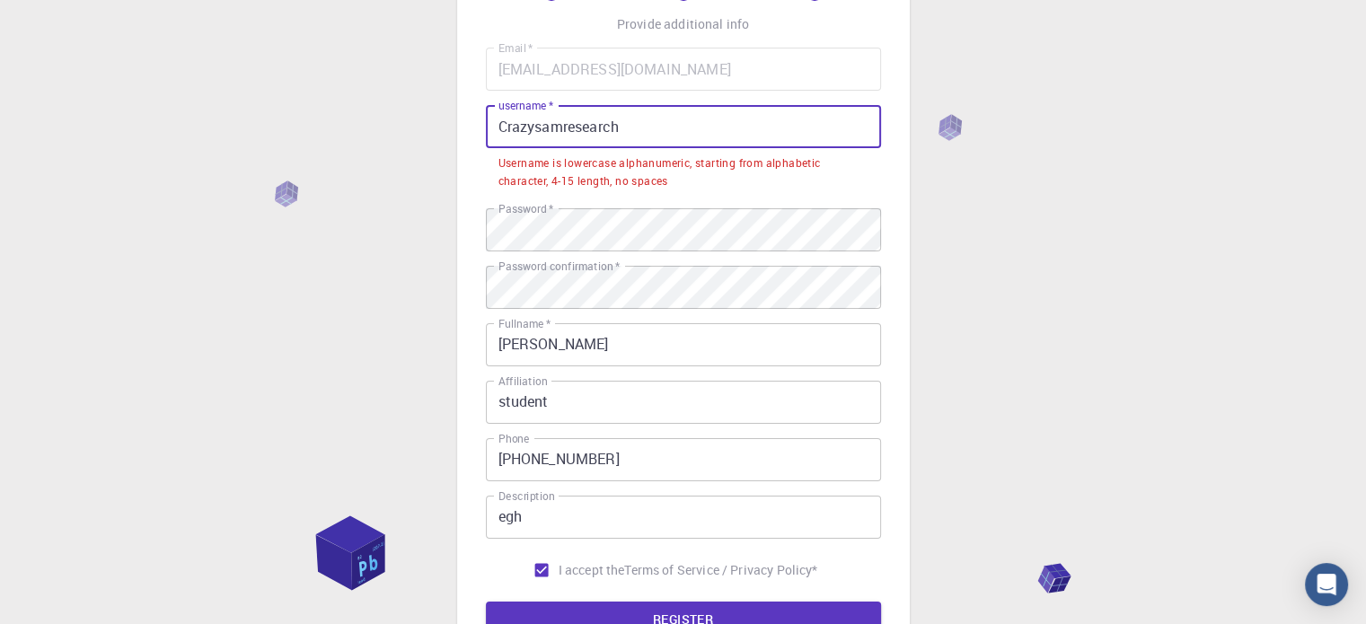
scroll to position [126, 0]
click at [655, 114] on input "Crazysamresearch" at bounding box center [683, 125] width 395 height 43
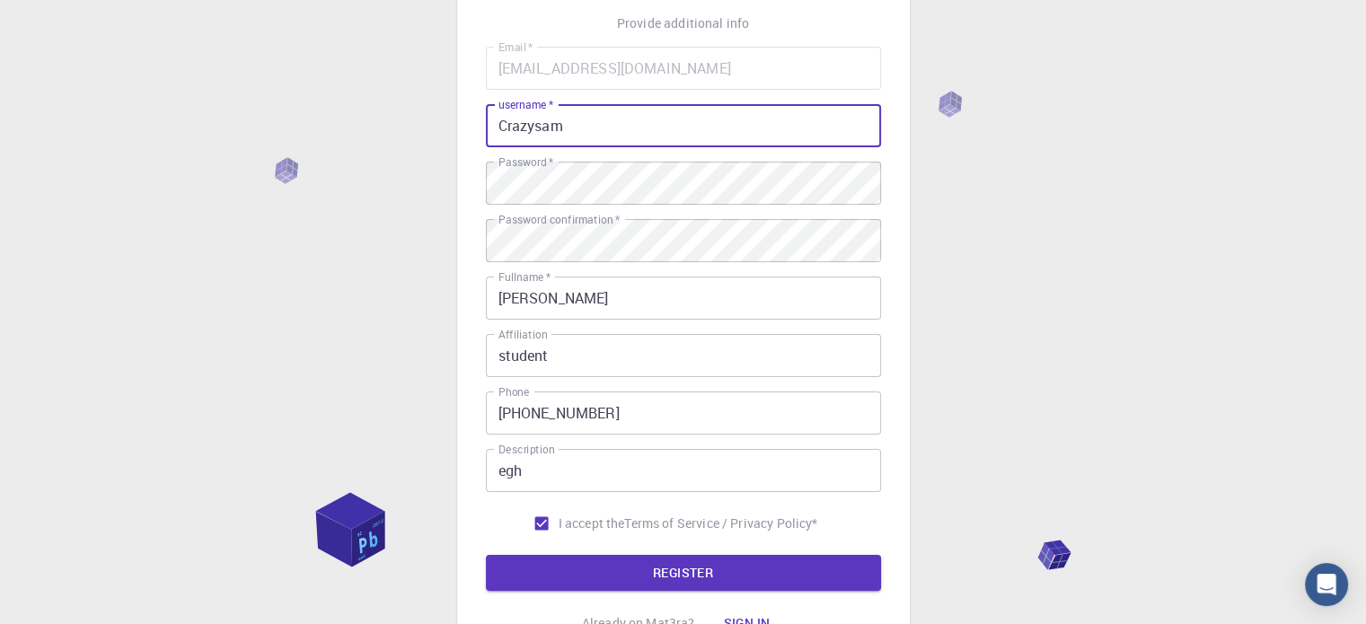
click at [486, 555] on button "REGISTER" at bounding box center [683, 573] width 395 height 36
click at [652, 578] on button "REGISTER" at bounding box center [683, 573] width 395 height 36
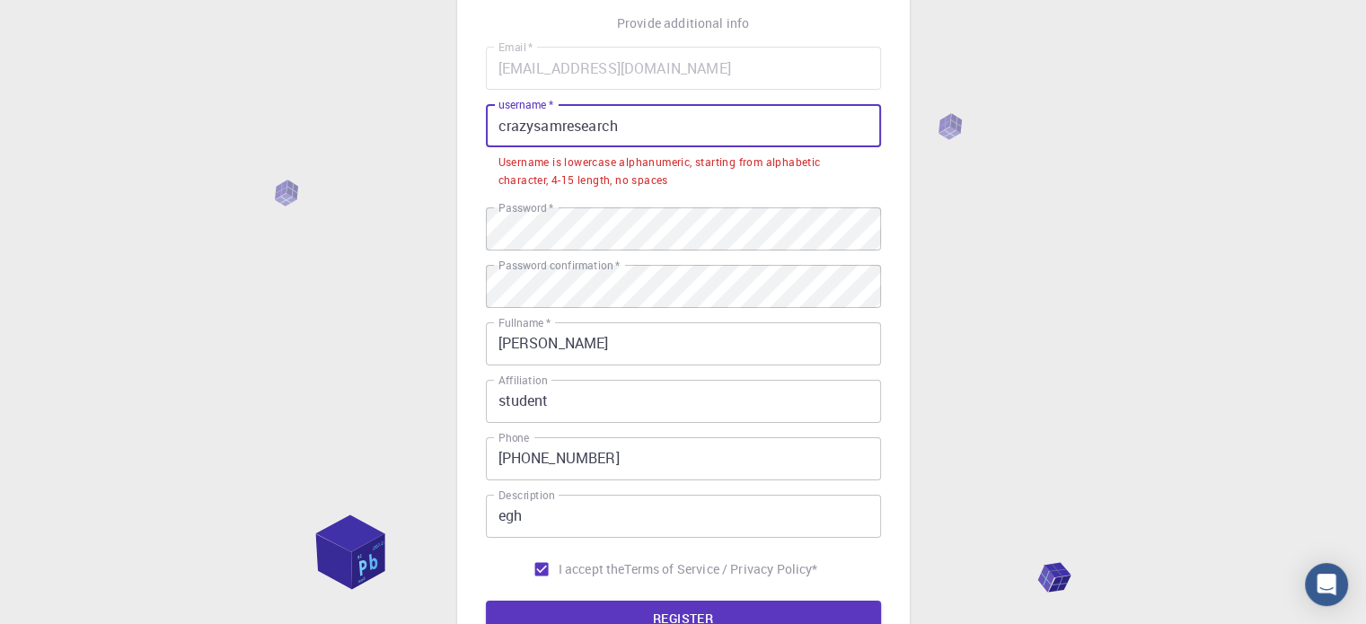
click at [628, 112] on input "crazysamresearch" at bounding box center [683, 125] width 395 height 43
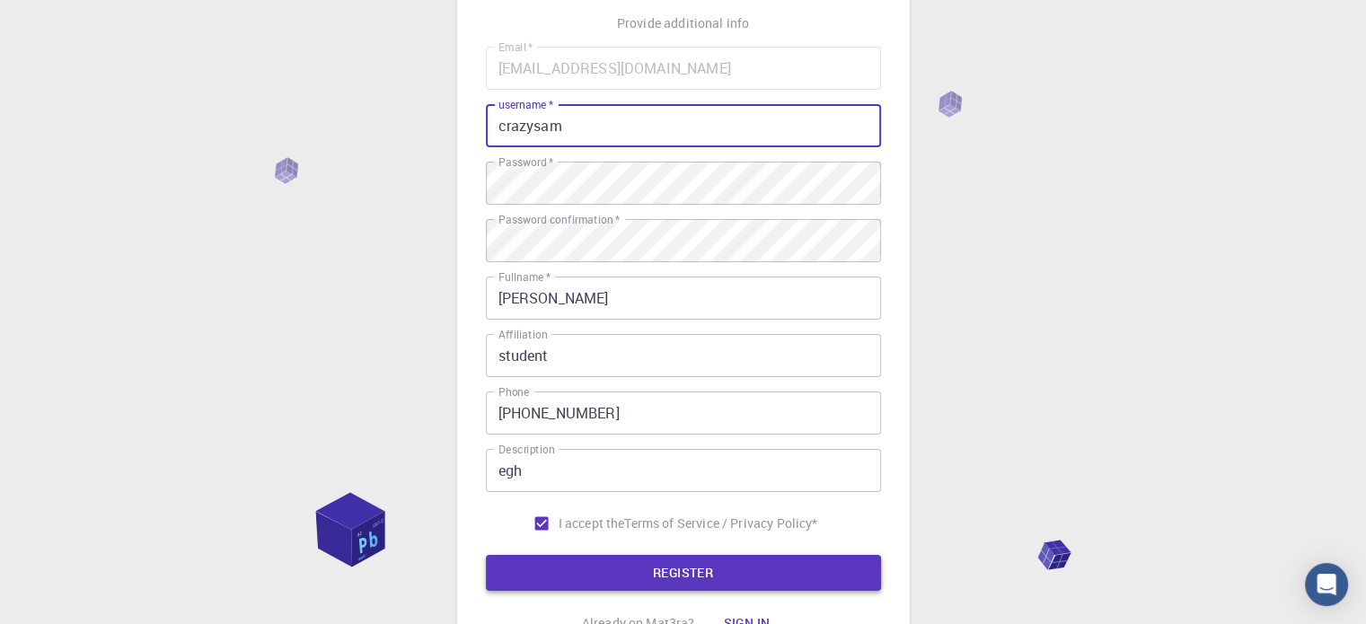
type input "crazysam"
click at [632, 570] on button "REGISTER" at bounding box center [683, 573] width 395 height 36
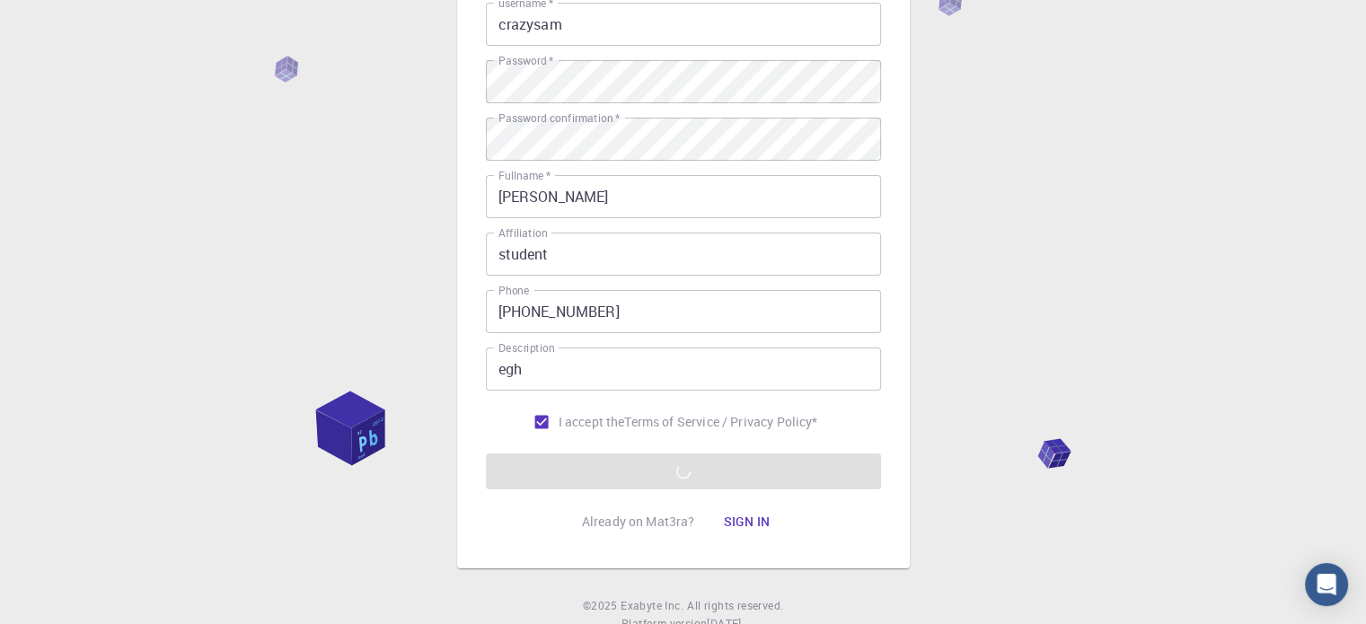
scroll to position [289, 0]
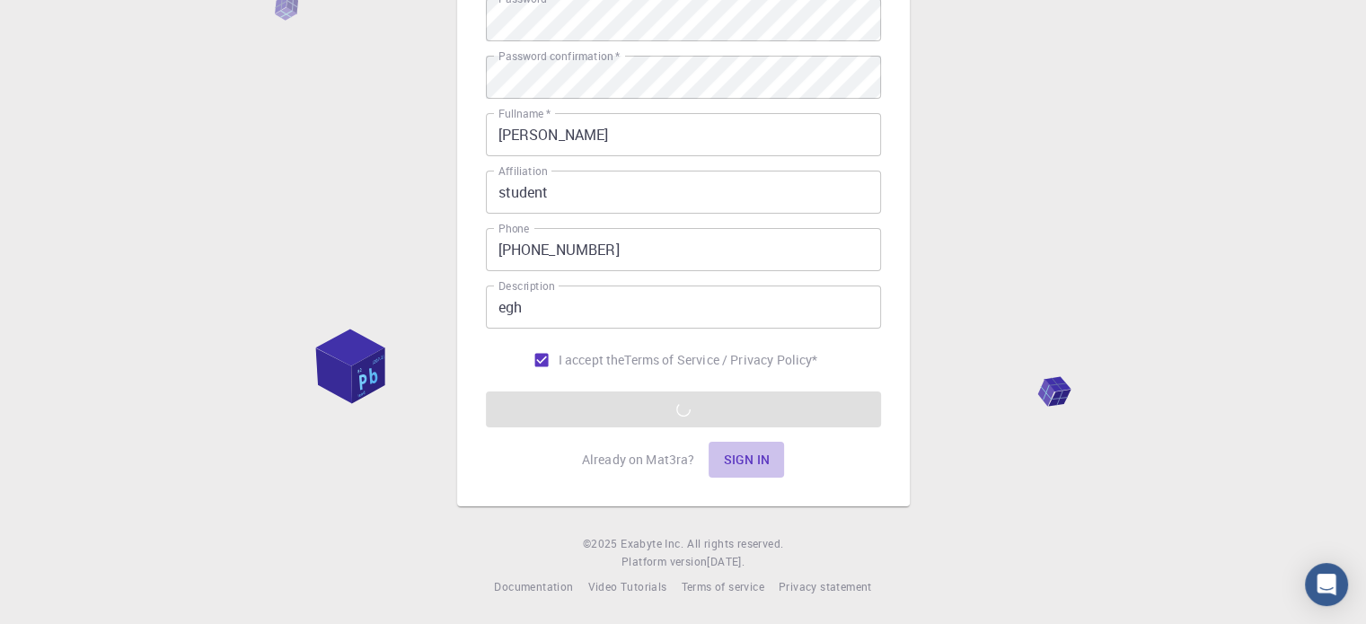
click at [738, 449] on button "Sign in" at bounding box center [745, 460] width 75 height 36
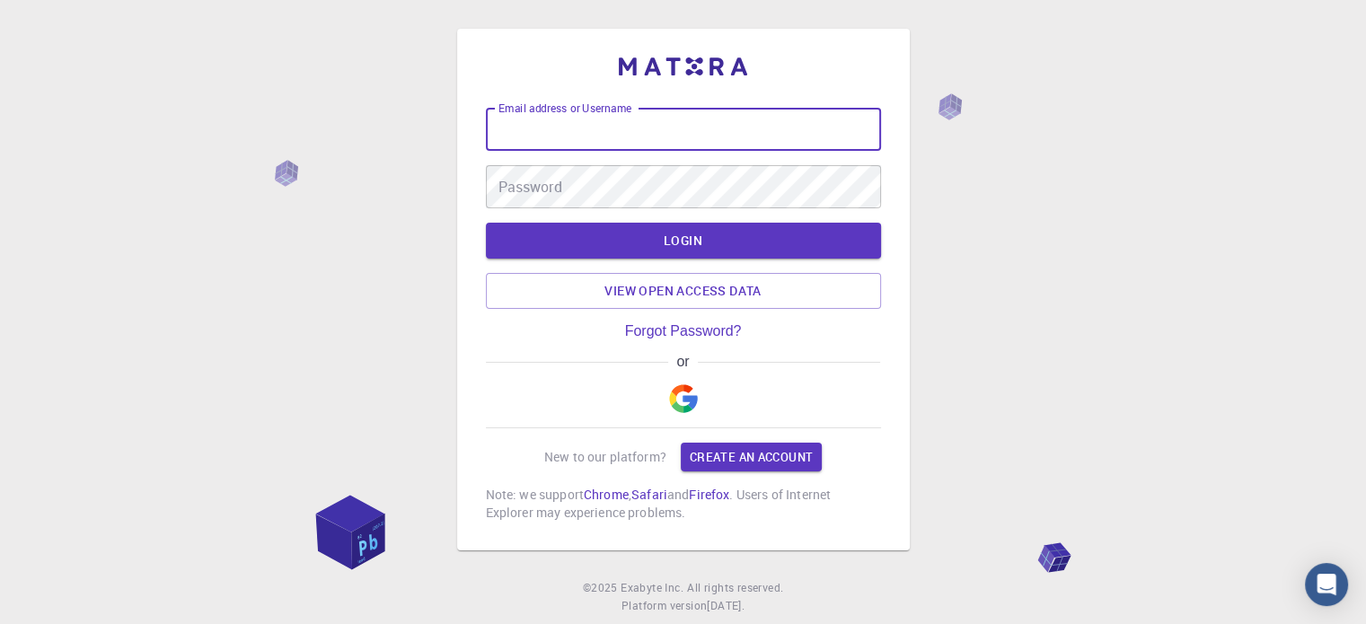
click at [666, 138] on input "Email address or Username" at bounding box center [683, 129] width 395 height 43
type input "roshanaaryan@gmail.com"
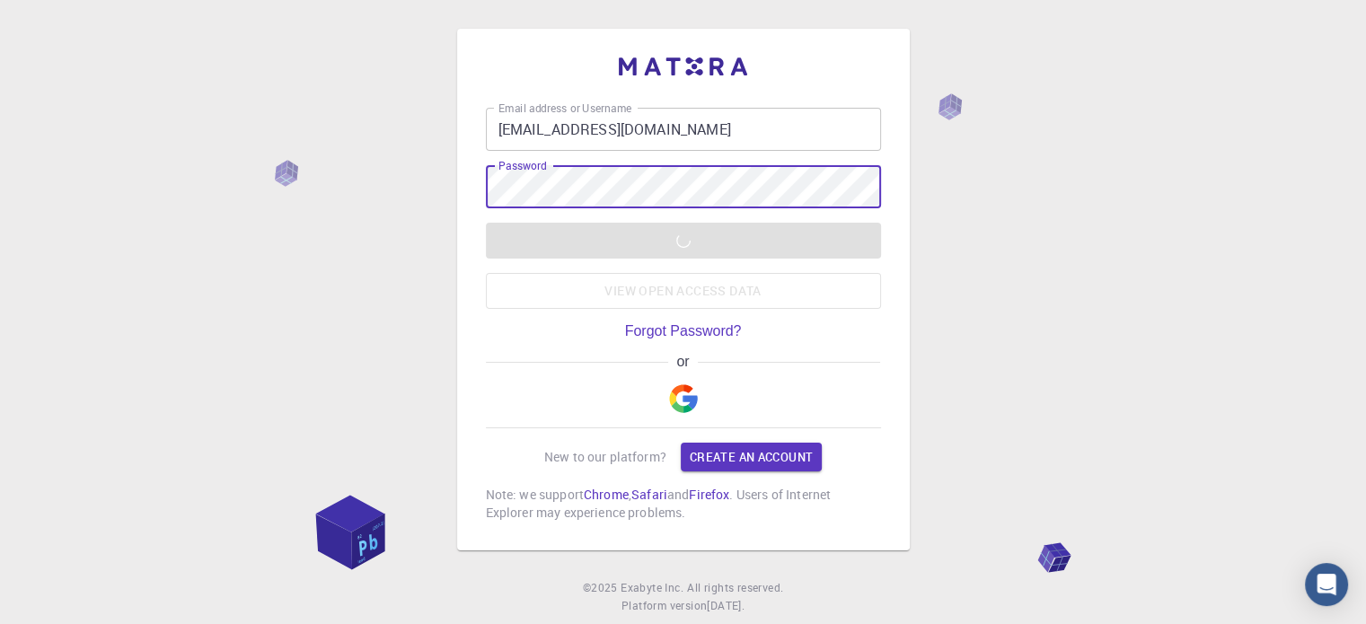
click at [688, 240] on div "LOGIN View open access data" at bounding box center [683, 266] width 395 height 86
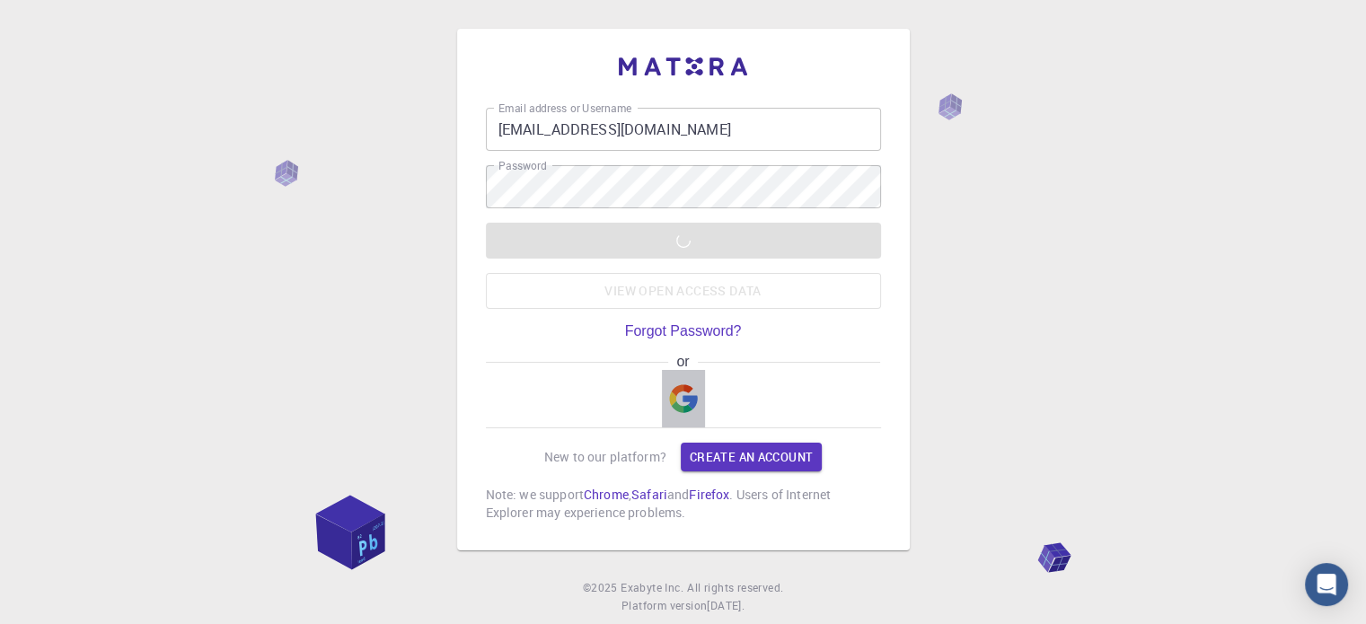
click at [695, 401] on img "button" at bounding box center [683, 398] width 29 height 29
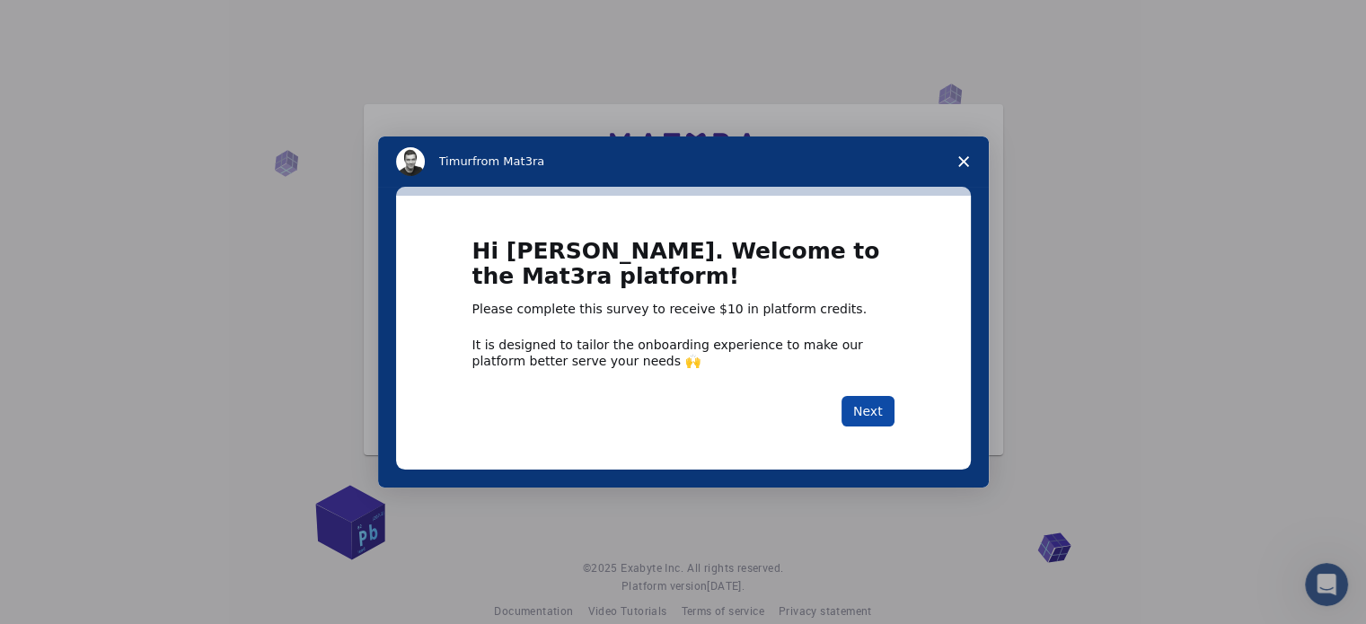
click at [873, 404] on button "Next" at bounding box center [867, 411] width 53 height 31
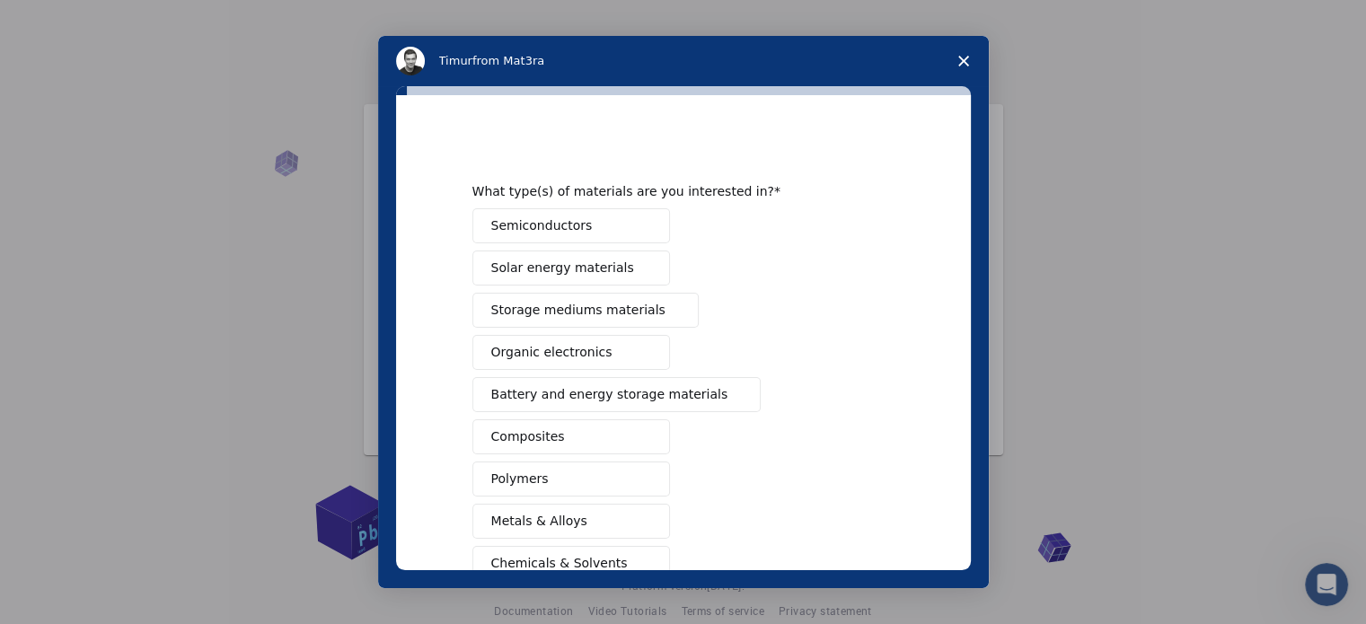
click at [873, 404] on div "Semiconductors Solar energy materials Storage mediums materials Organic electro…" at bounding box center [683, 457] width 422 height 499
click at [542, 225] on span "Semiconductors" at bounding box center [541, 225] width 101 height 19
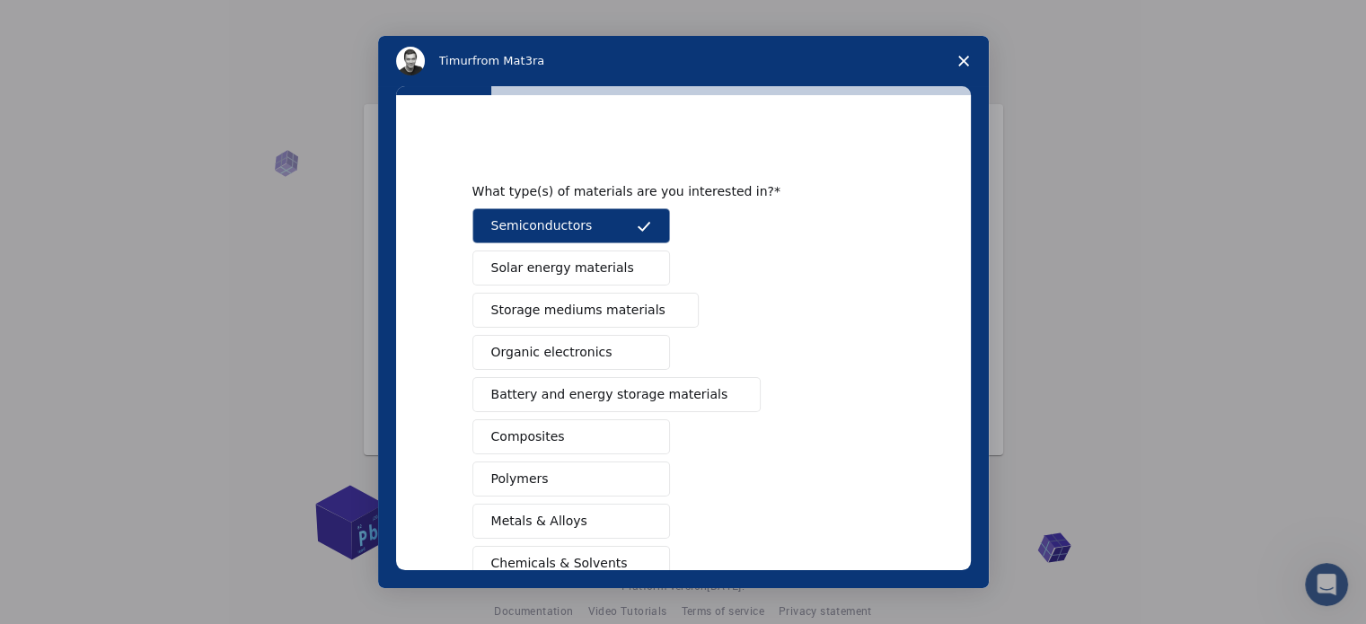
click at [559, 261] on span "Solar energy materials" at bounding box center [562, 268] width 143 height 19
click at [564, 385] on span "Battery and energy storage materials" at bounding box center [609, 394] width 237 height 19
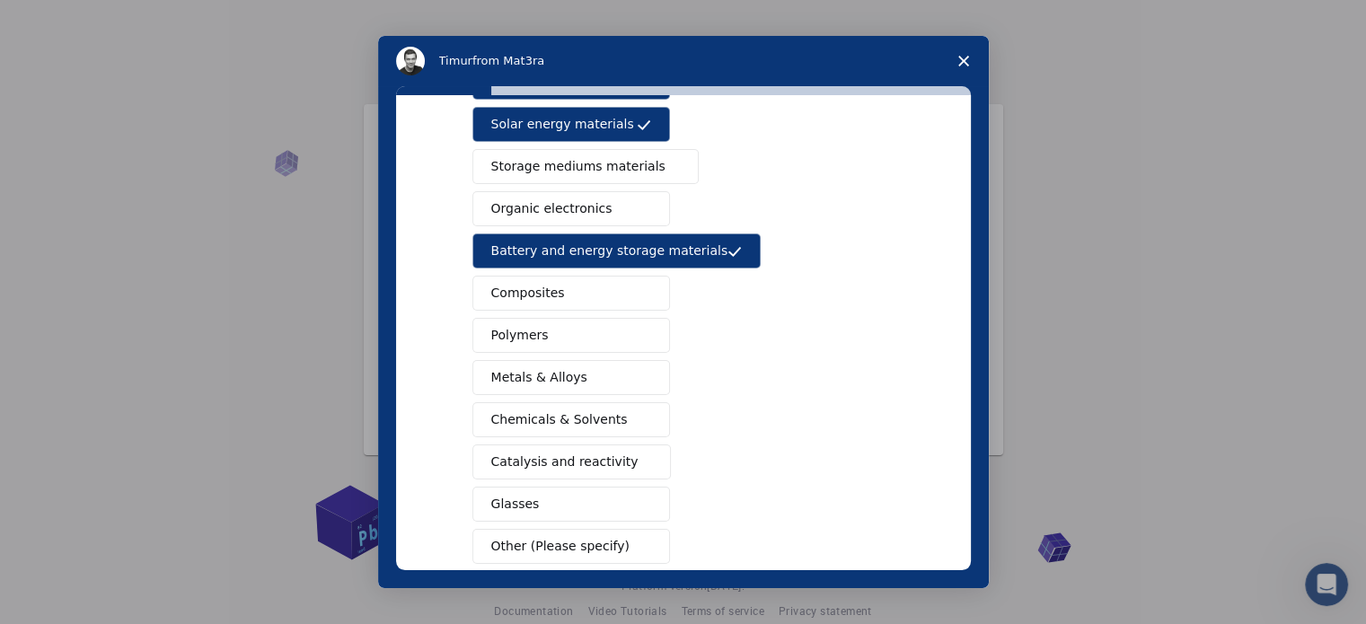
scroll to position [145, 0]
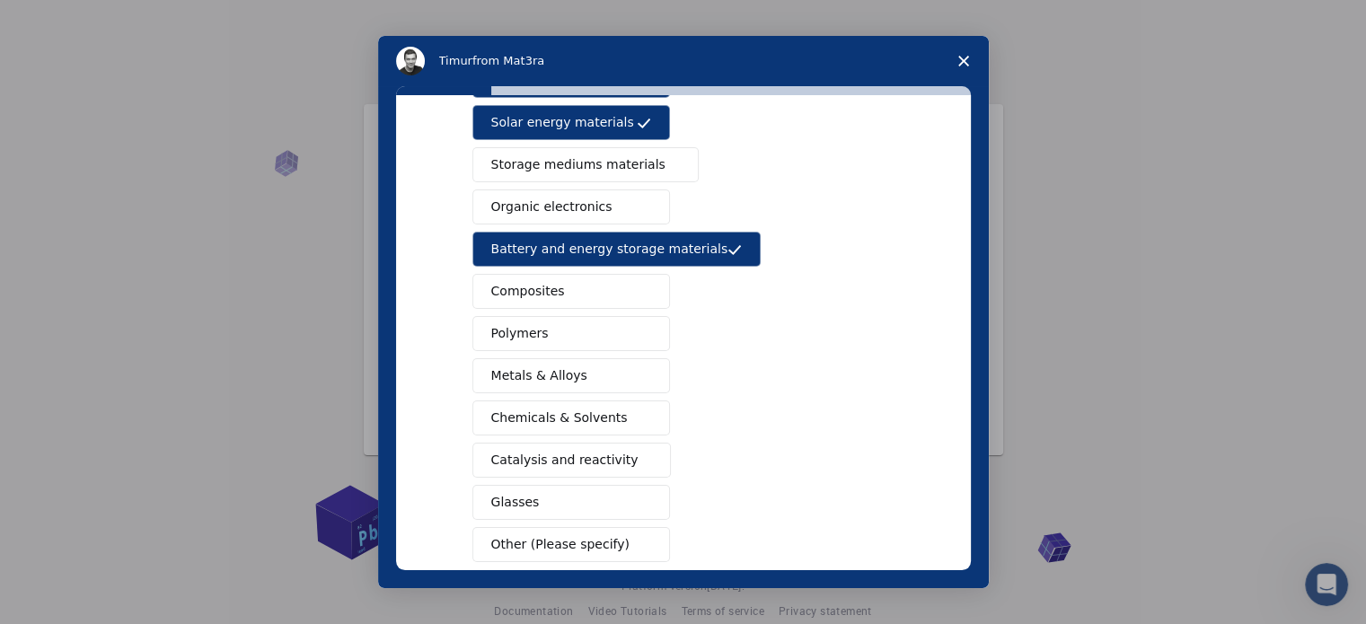
click at [549, 337] on button "Polymers" at bounding box center [571, 333] width 198 height 35
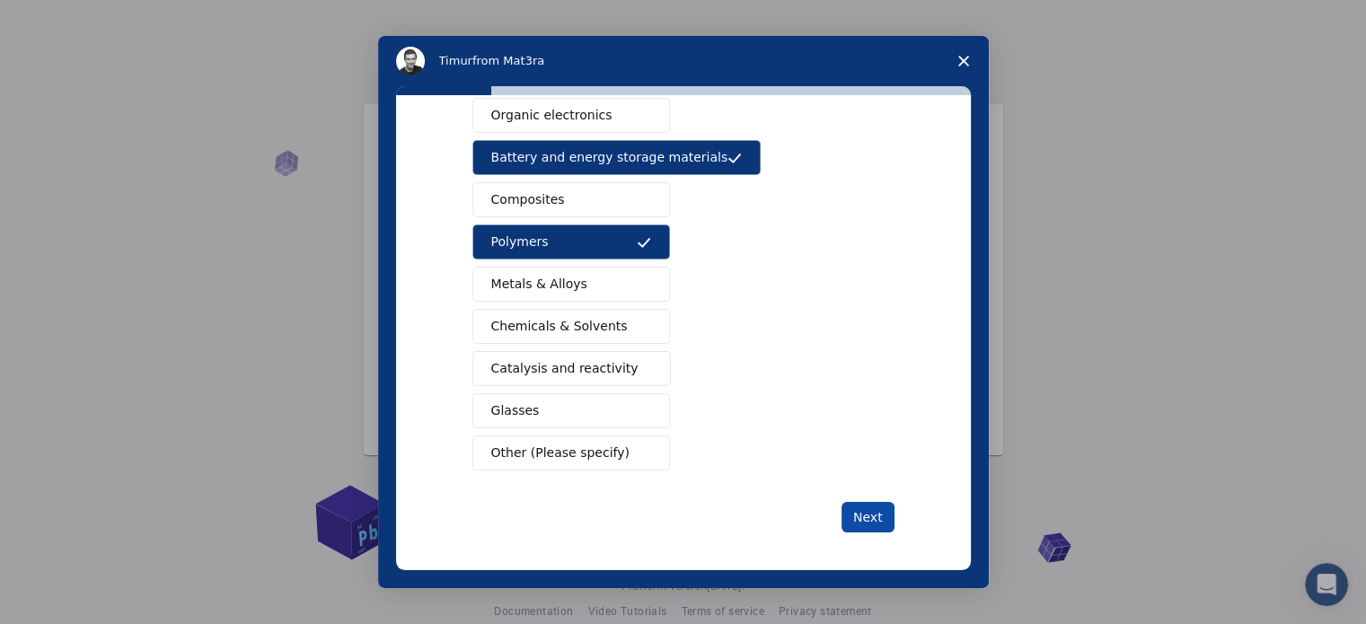
click at [844, 515] on button "Next" at bounding box center [867, 517] width 53 height 31
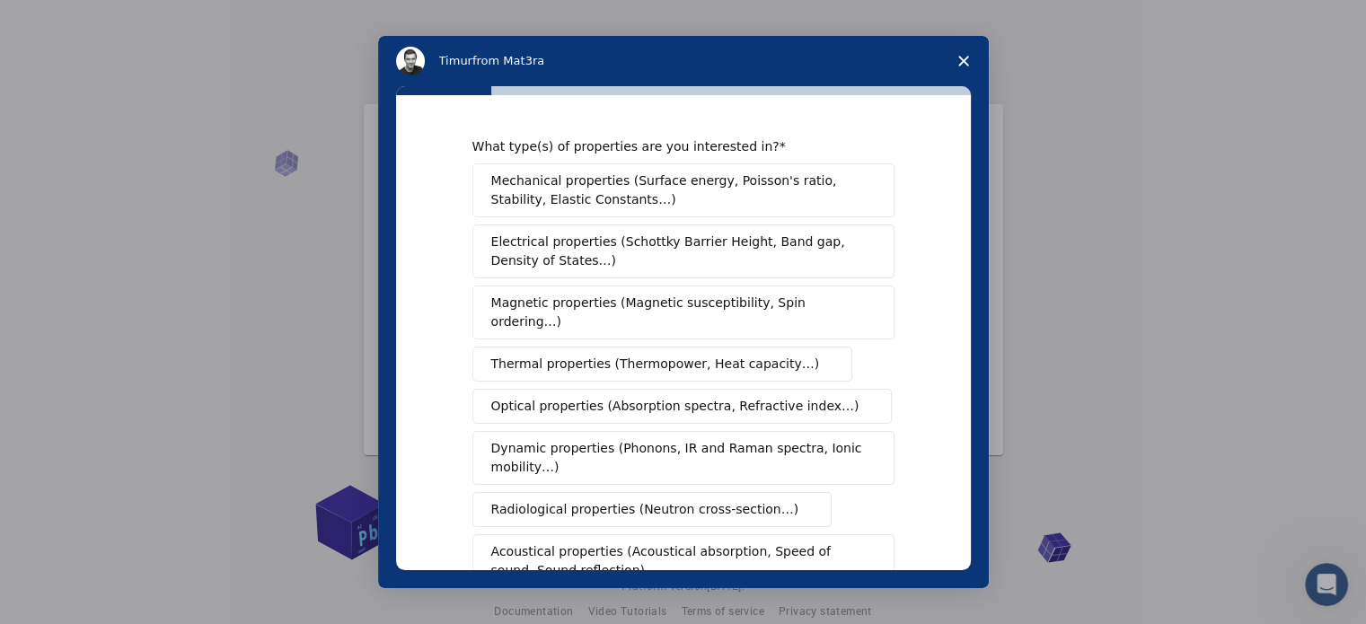
click at [629, 355] on span "Thermal properties (Thermopower, Heat capacity…)" at bounding box center [655, 364] width 329 height 19
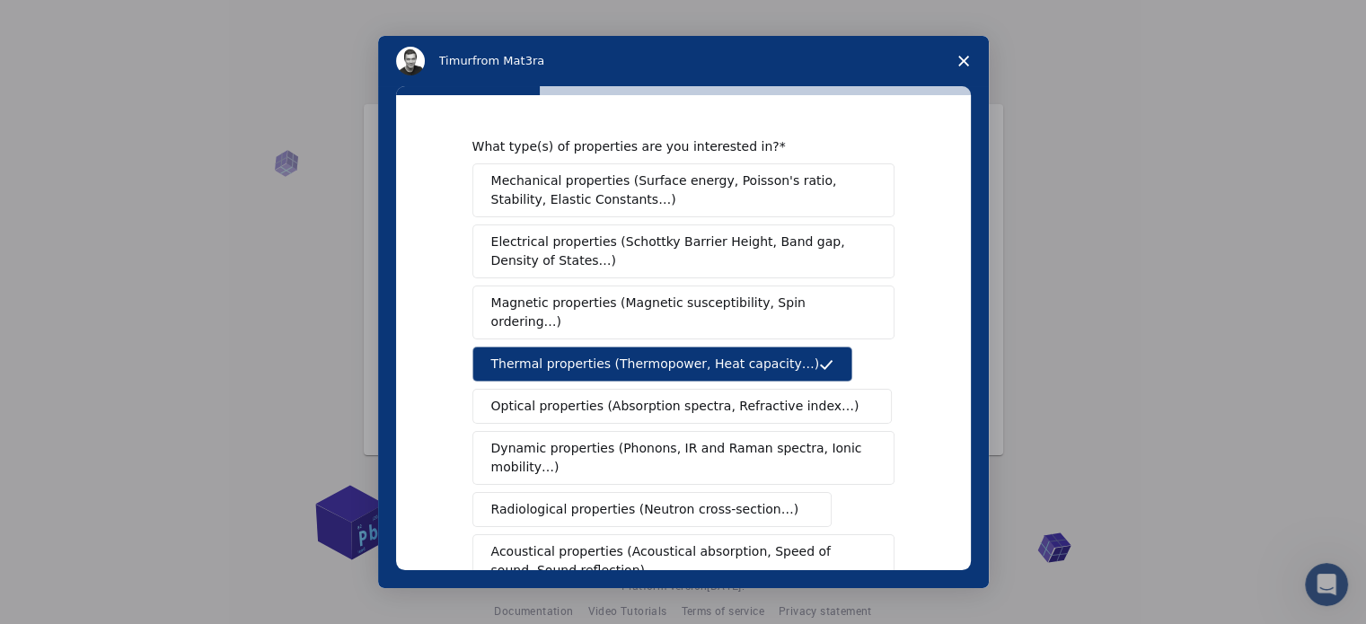
click at [626, 237] on span "Electrical properties (Schottky Barrier Height, Band gap, Density of States…)" at bounding box center [677, 252] width 373 height 38
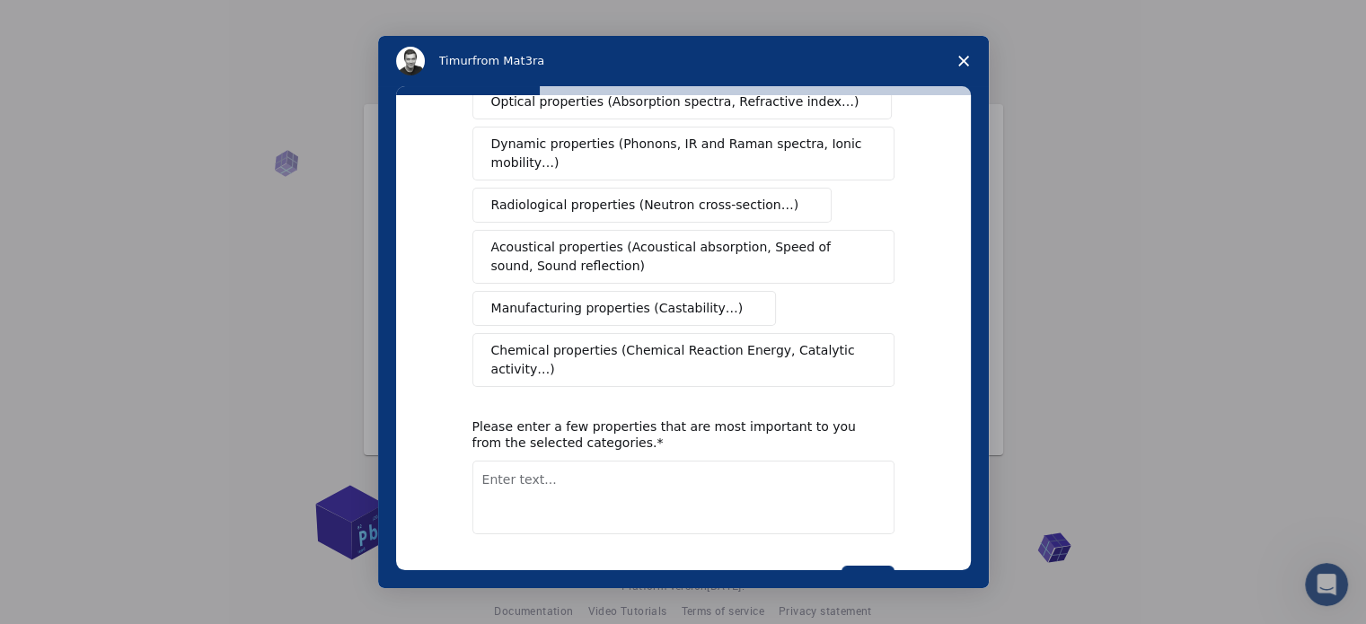
scroll to position [330, 0]
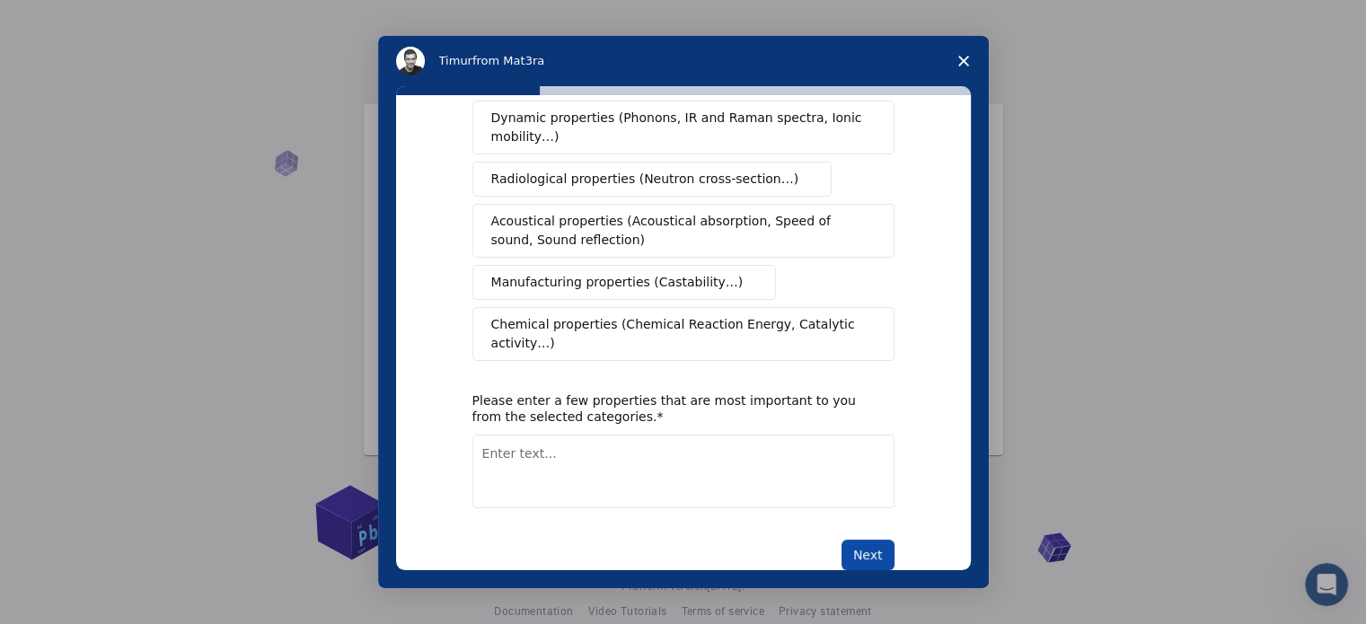
click at [851, 540] on button "Next" at bounding box center [867, 555] width 53 height 31
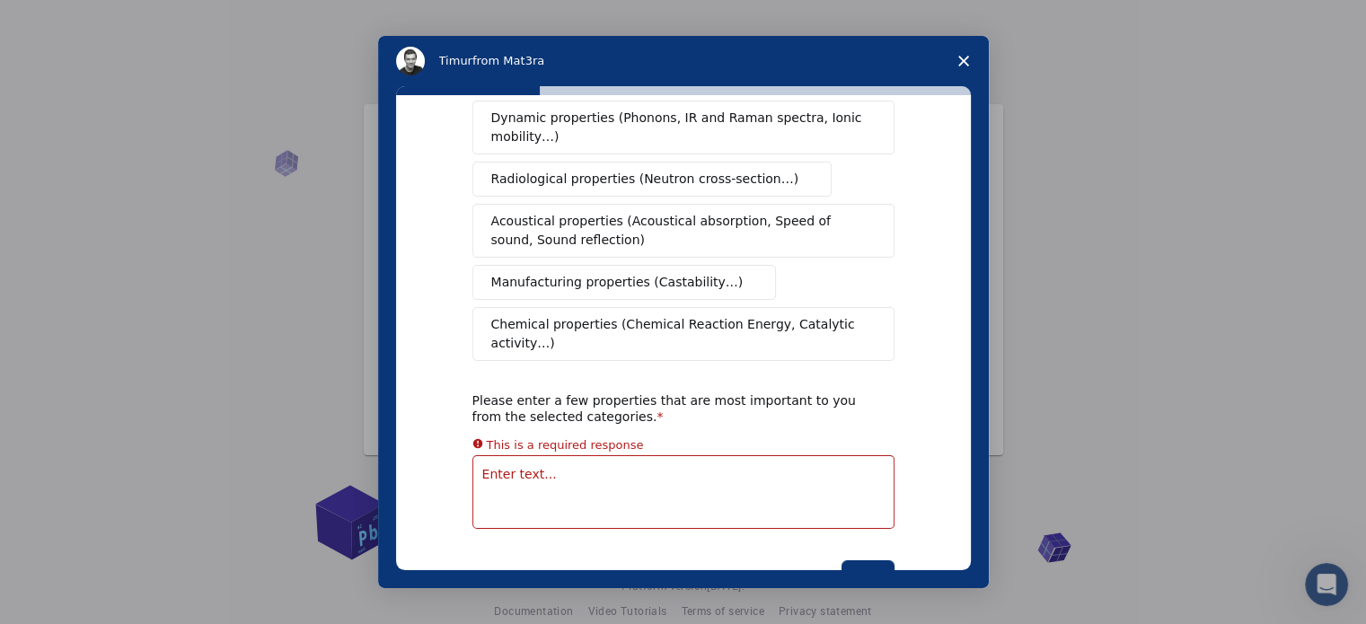
click at [786, 480] on div "What type(s) of properties are you interested in? Mechanical properties (Surfac…" at bounding box center [683, 199] width 422 height 783
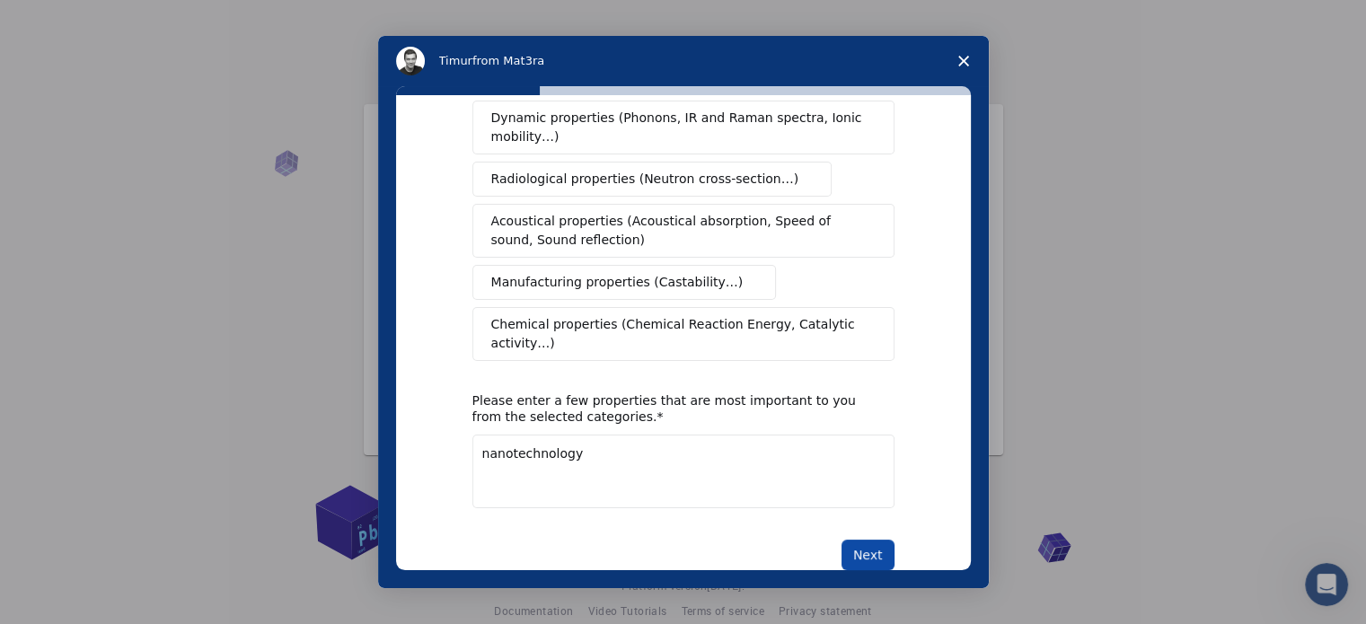
type textarea "nanotechnology"
click at [872, 540] on button "Next" at bounding box center [867, 555] width 53 height 31
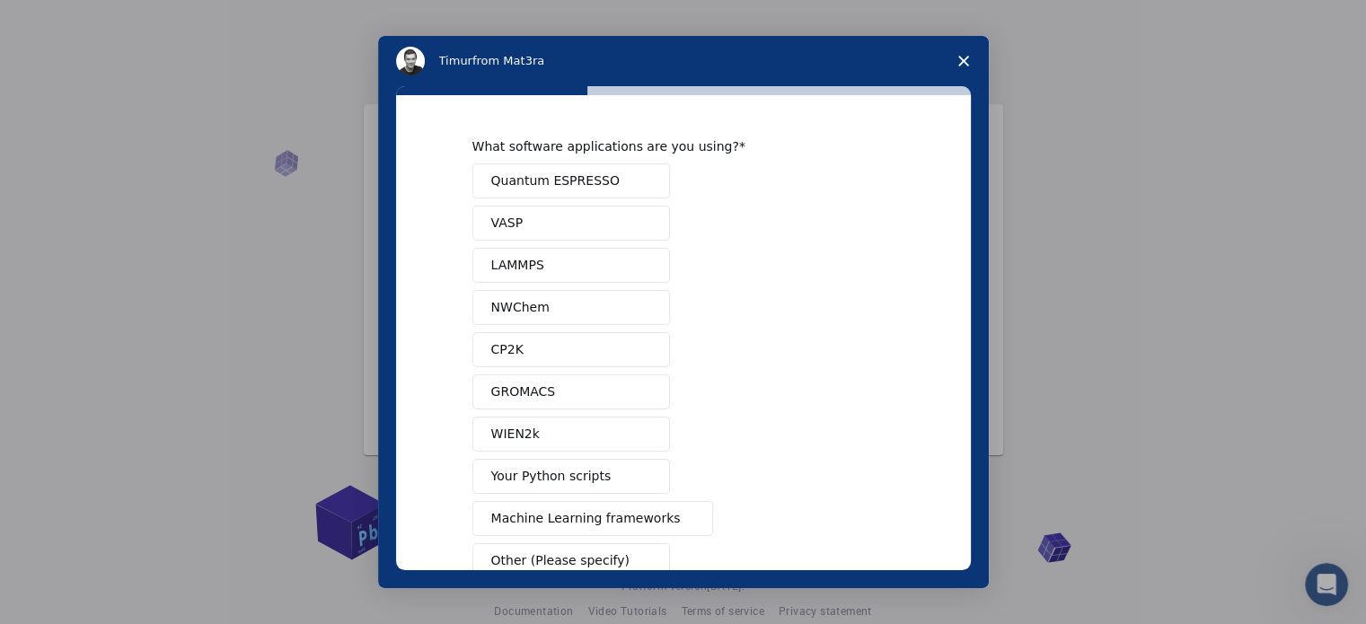
scroll to position [7, 0]
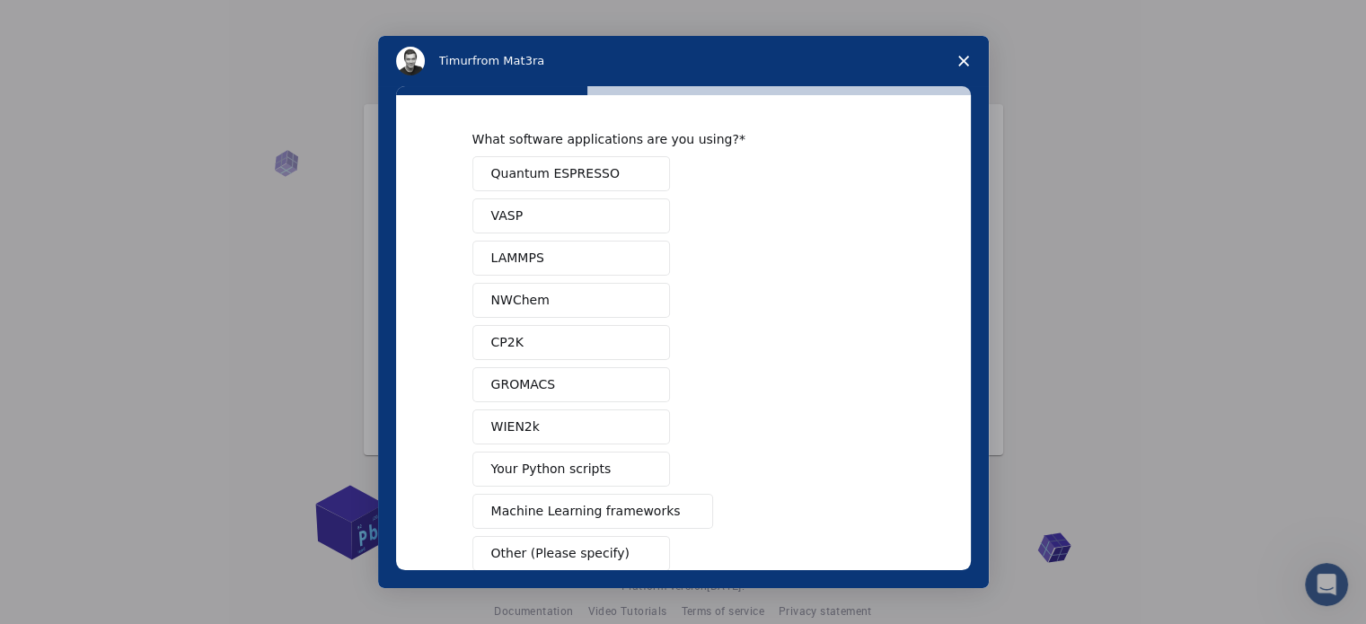
click at [531, 367] on button "GROMACS" at bounding box center [571, 384] width 198 height 35
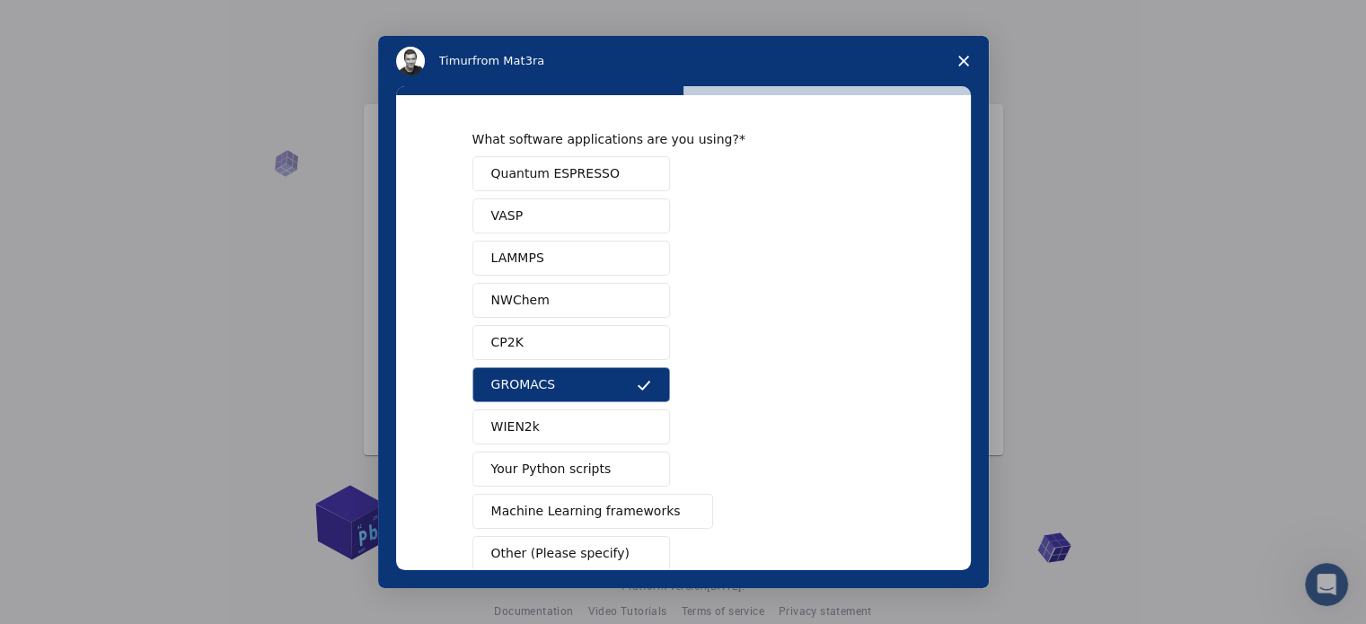
scroll to position [109, 0]
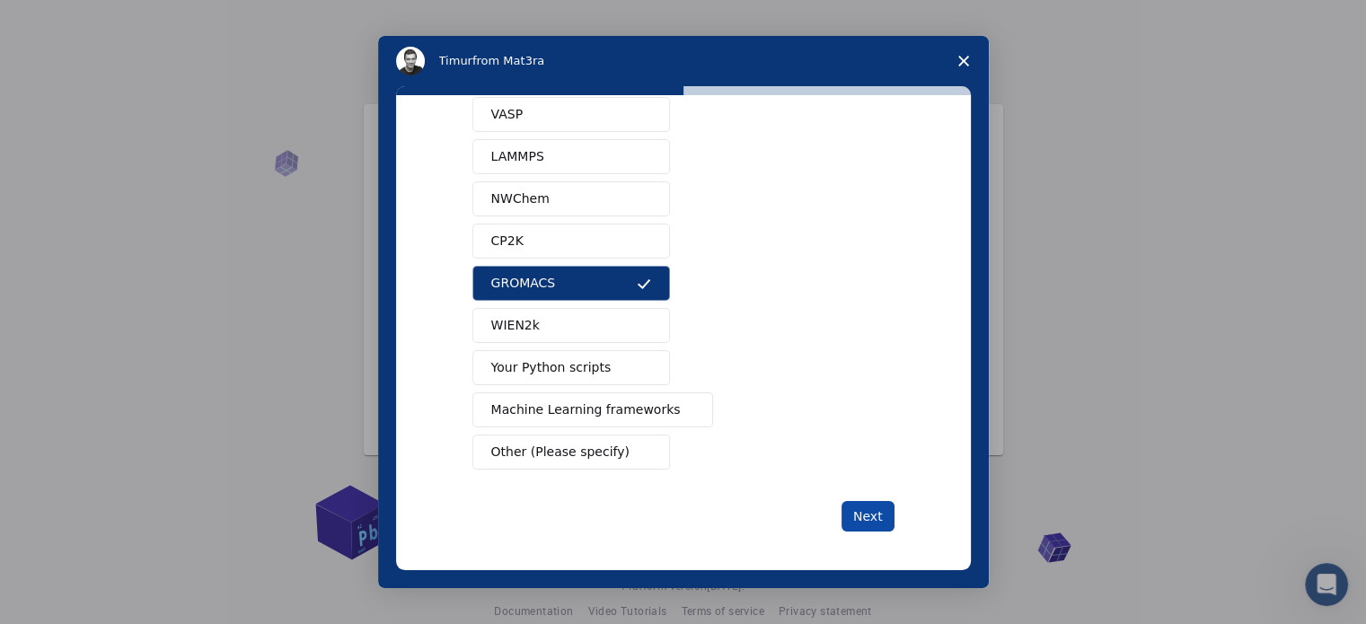
click at [853, 516] on button "Next" at bounding box center [867, 516] width 53 height 31
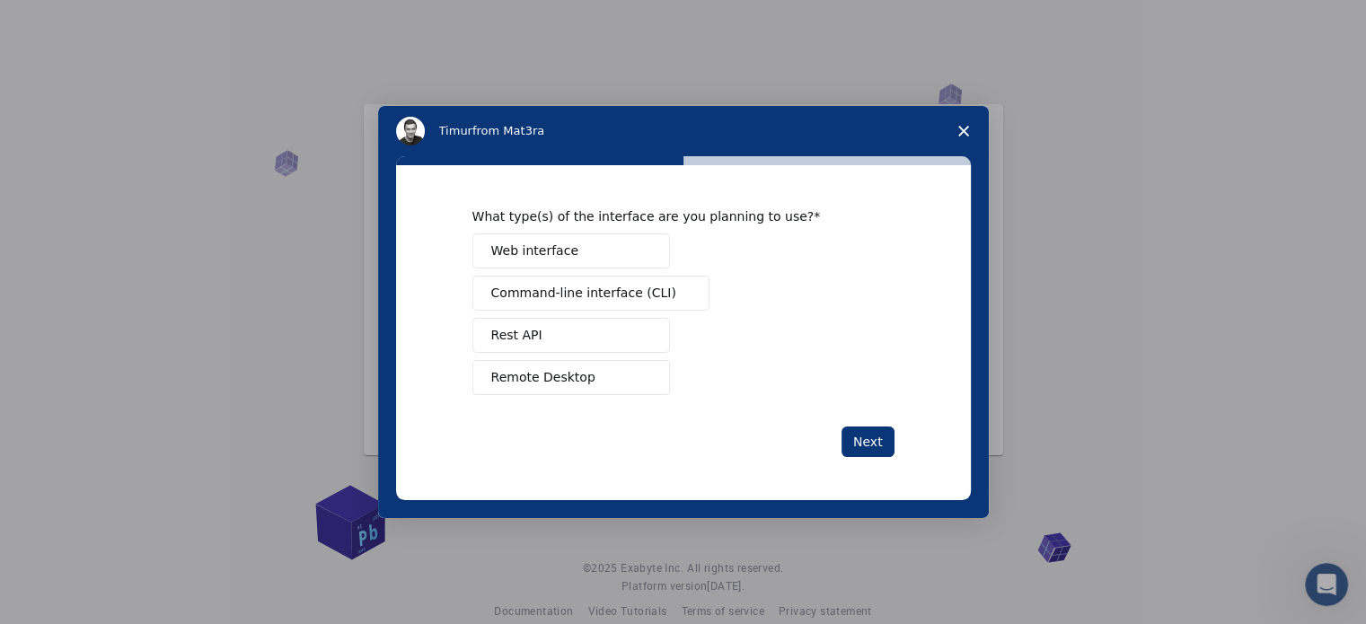
click at [554, 249] on span "Web interface" at bounding box center [534, 251] width 87 height 19
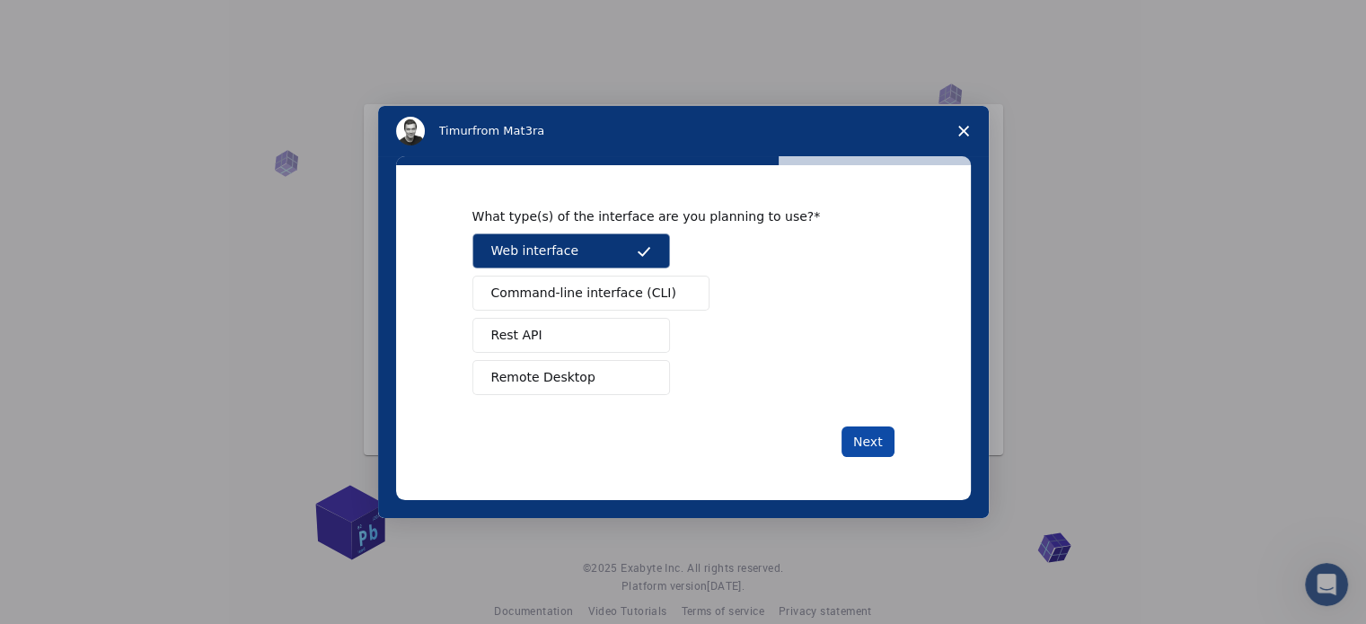
click at [887, 431] on button "Next" at bounding box center [867, 441] width 53 height 31
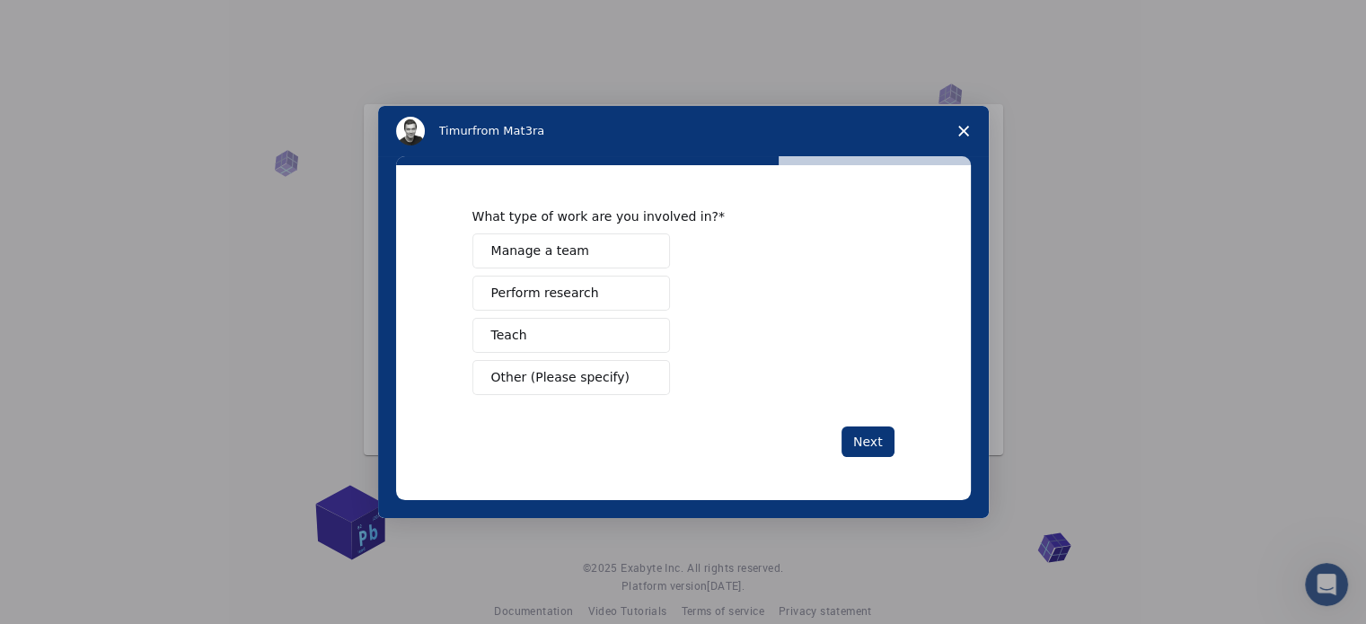
click at [578, 304] on button "Perform research" at bounding box center [571, 293] width 198 height 35
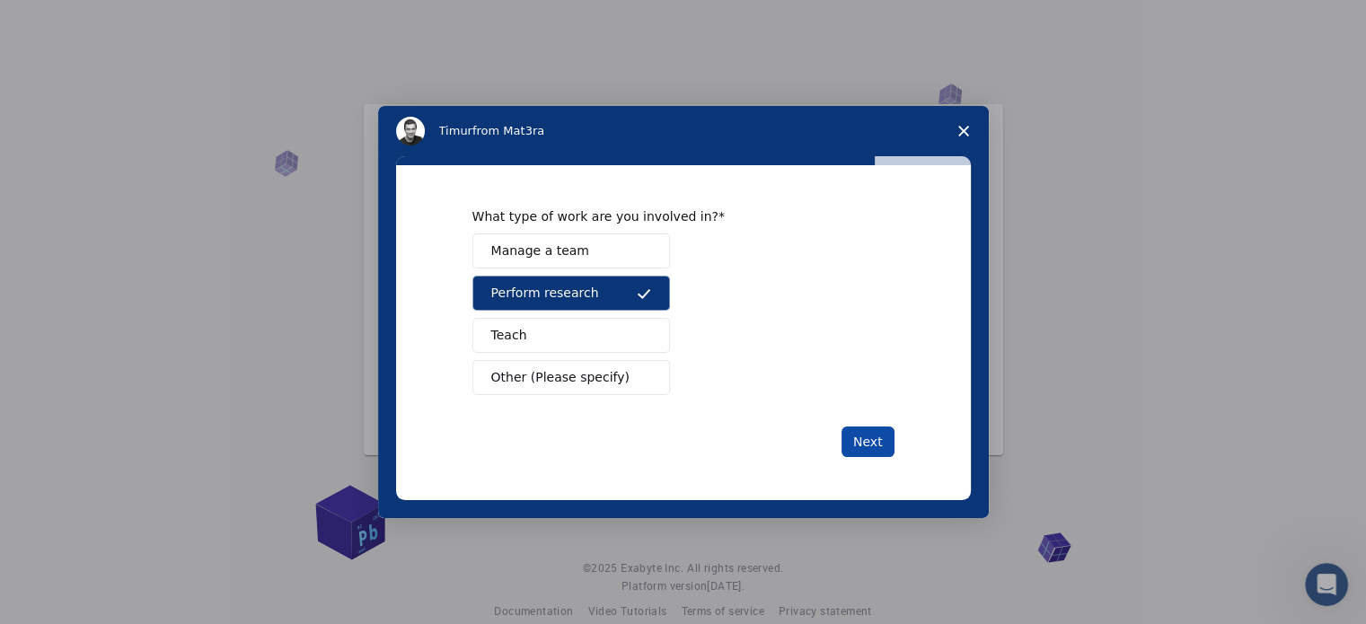
click at [863, 444] on button "Next" at bounding box center [867, 441] width 53 height 31
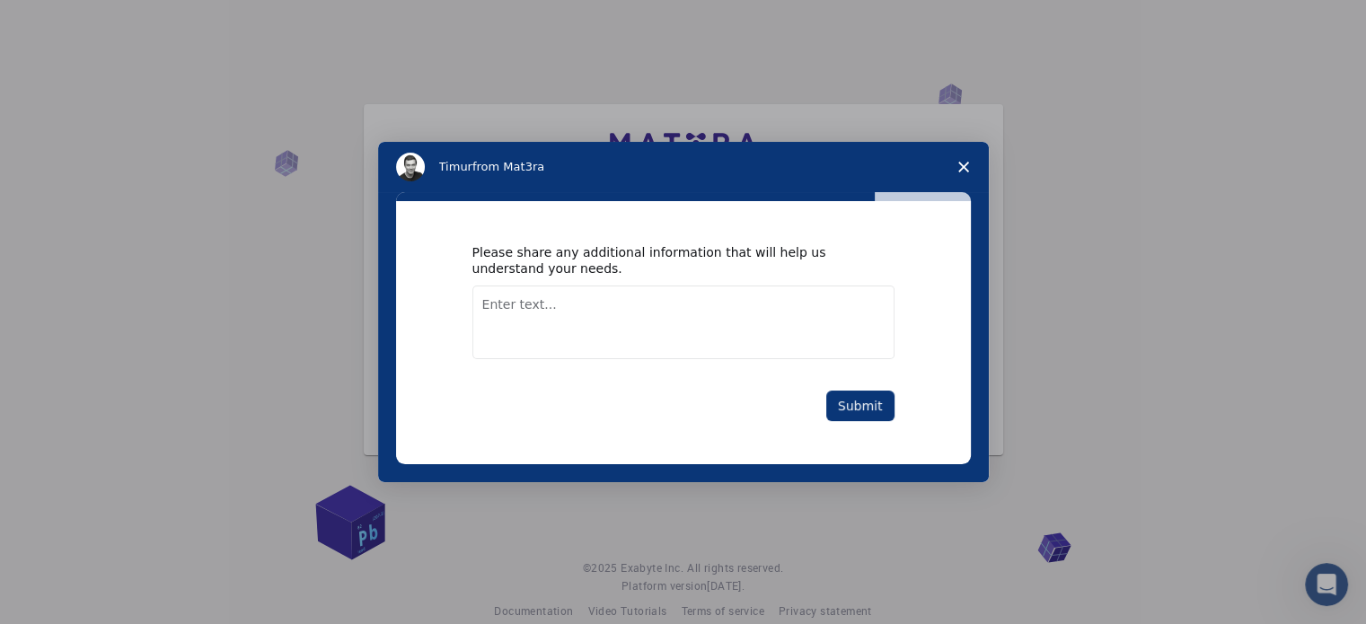
click at [716, 318] on textarea "Enter text..." at bounding box center [683, 322] width 422 height 74
type textarea "good"
click at [862, 400] on button "Submit" at bounding box center [860, 406] width 68 height 31
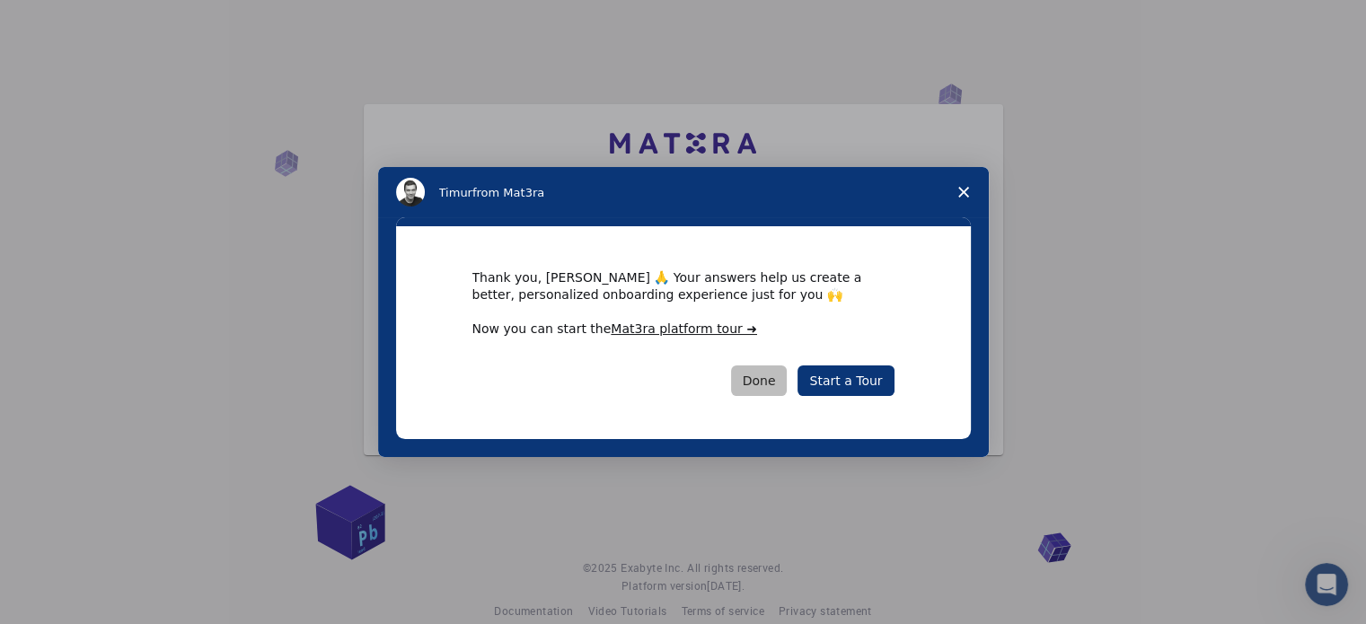
click at [772, 373] on button "Done" at bounding box center [759, 380] width 57 height 31
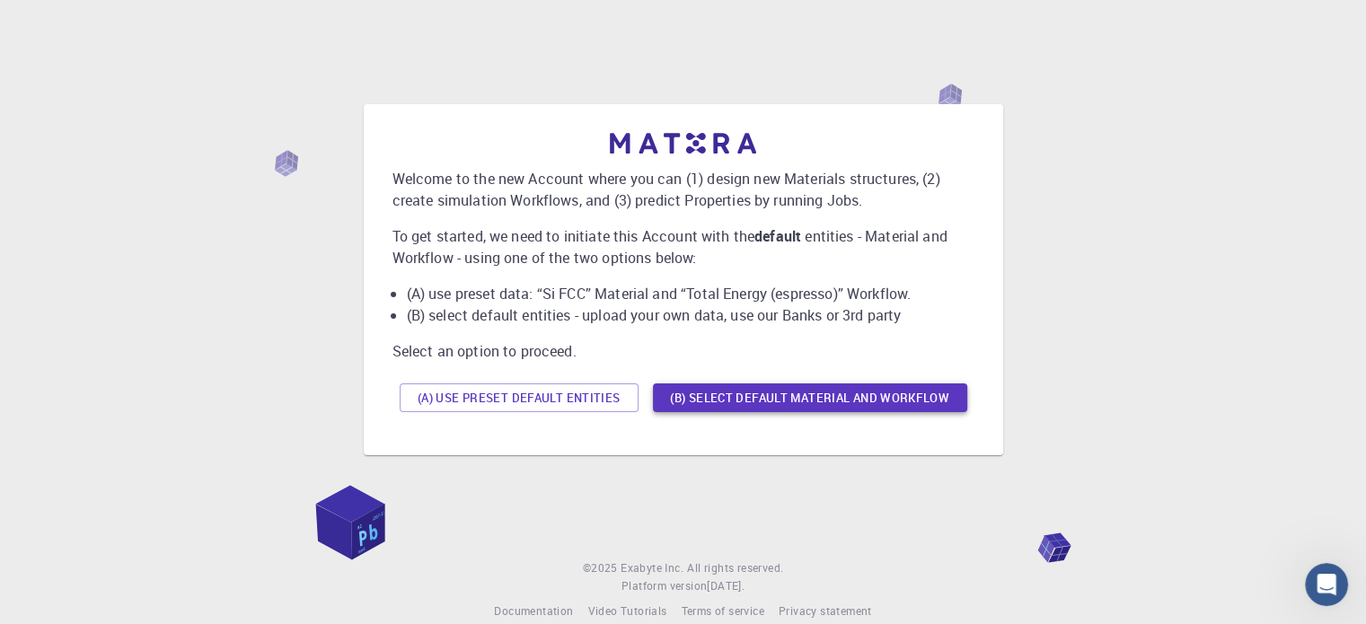
click at [725, 394] on button "(B) Select default material and workflow" at bounding box center [810, 397] width 314 height 29
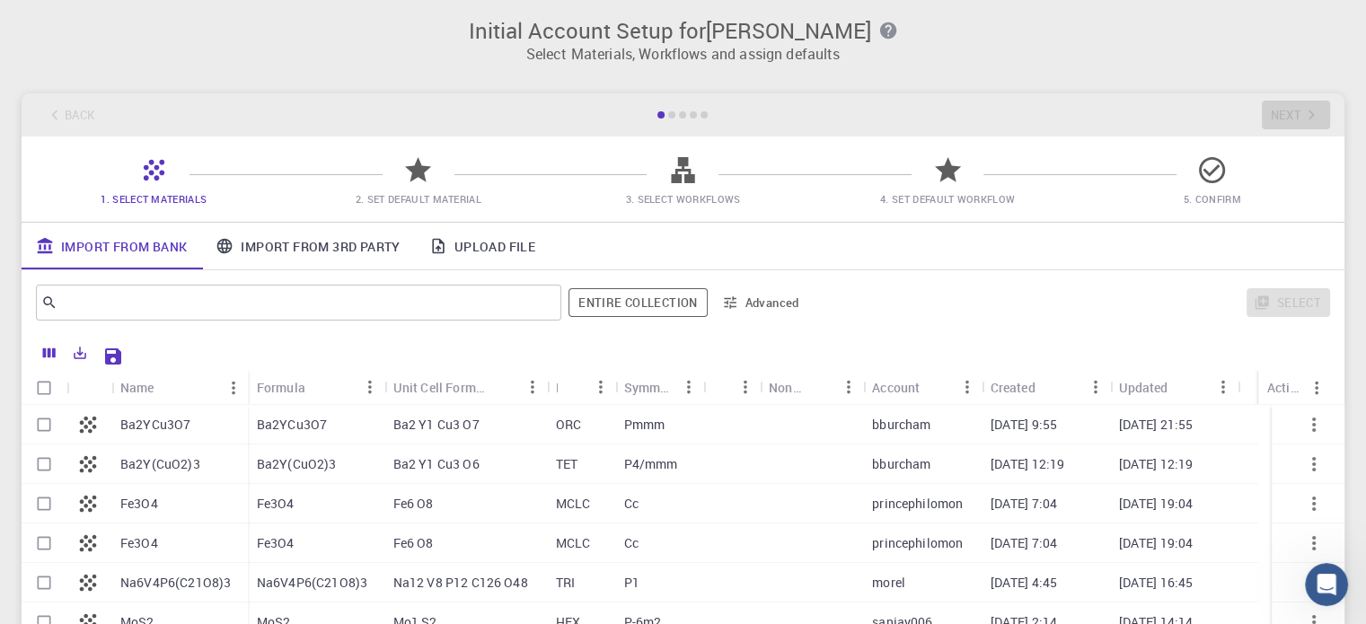
scroll to position [4, 0]
click at [428, 314] on input "text" at bounding box center [291, 302] width 469 height 25
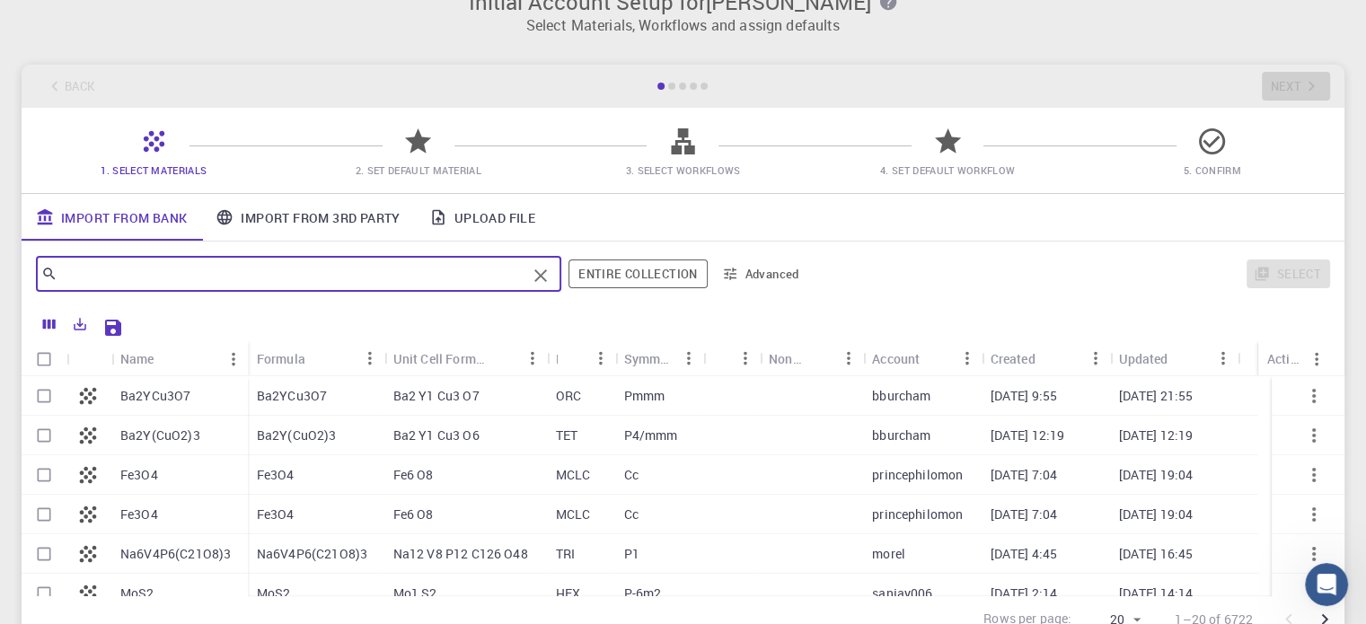
scroll to position [13, 0]
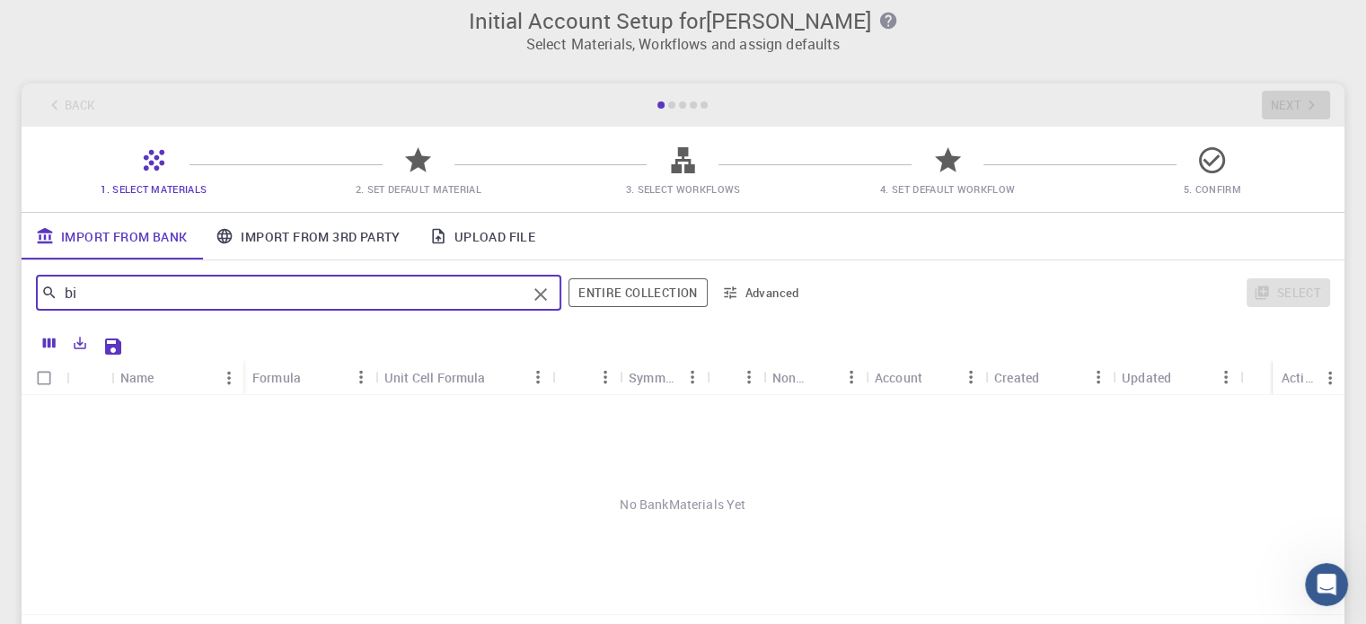
type input "b"
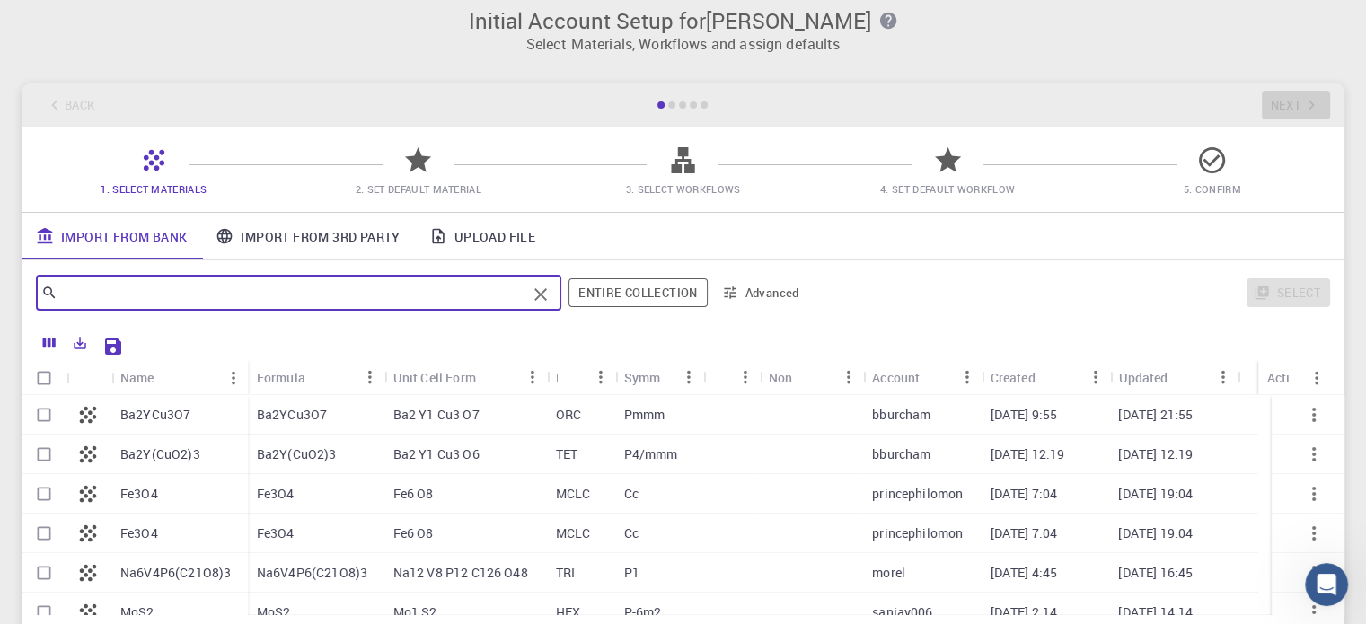
type input "l"
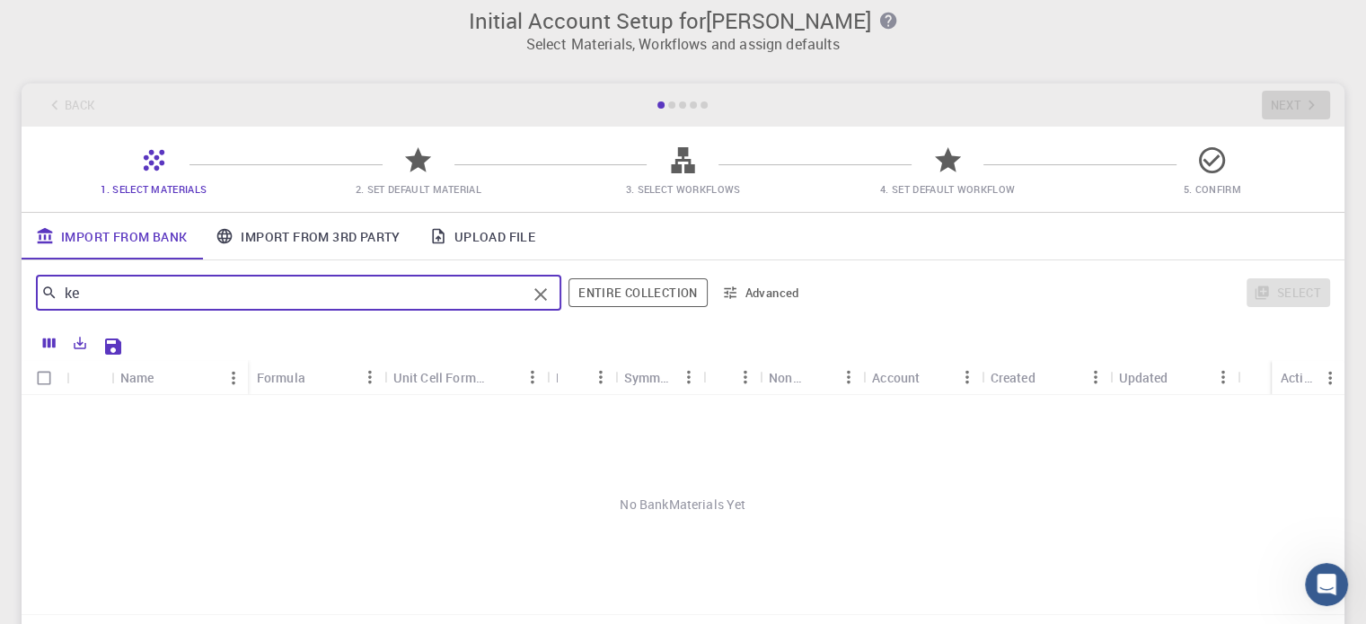
type input "k"
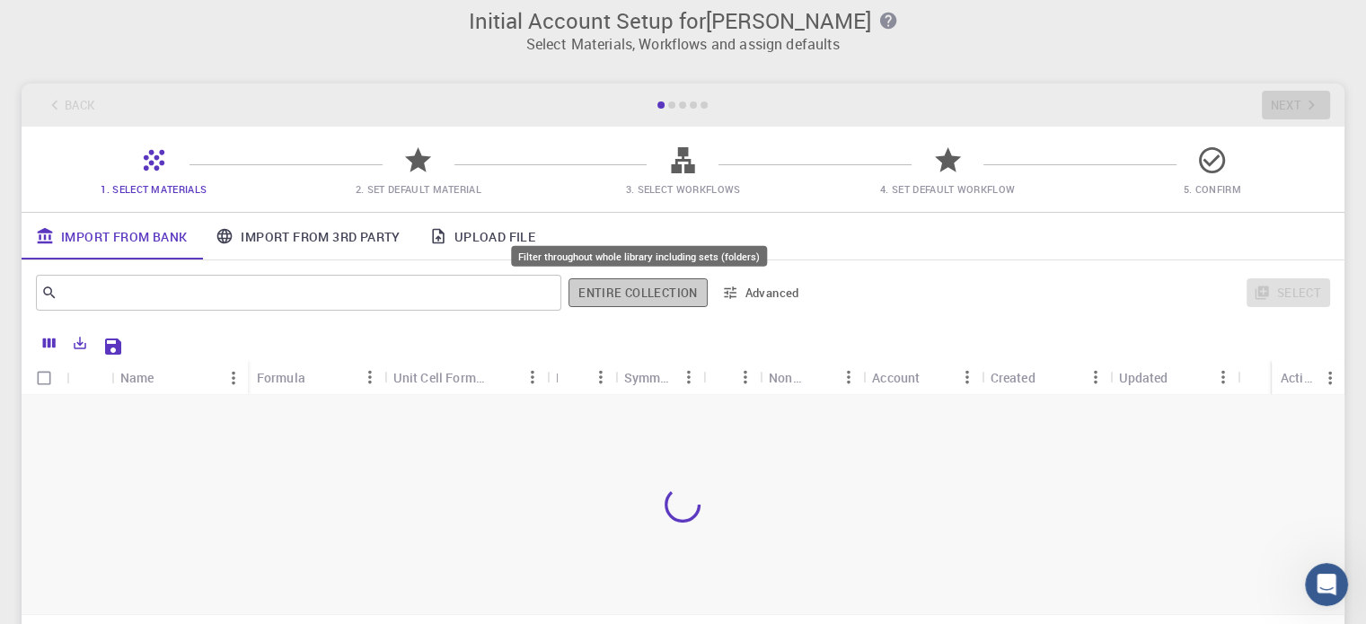
click at [673, 287] on button "Entire collection" at bounding box center [637, 292] width 138 height 29
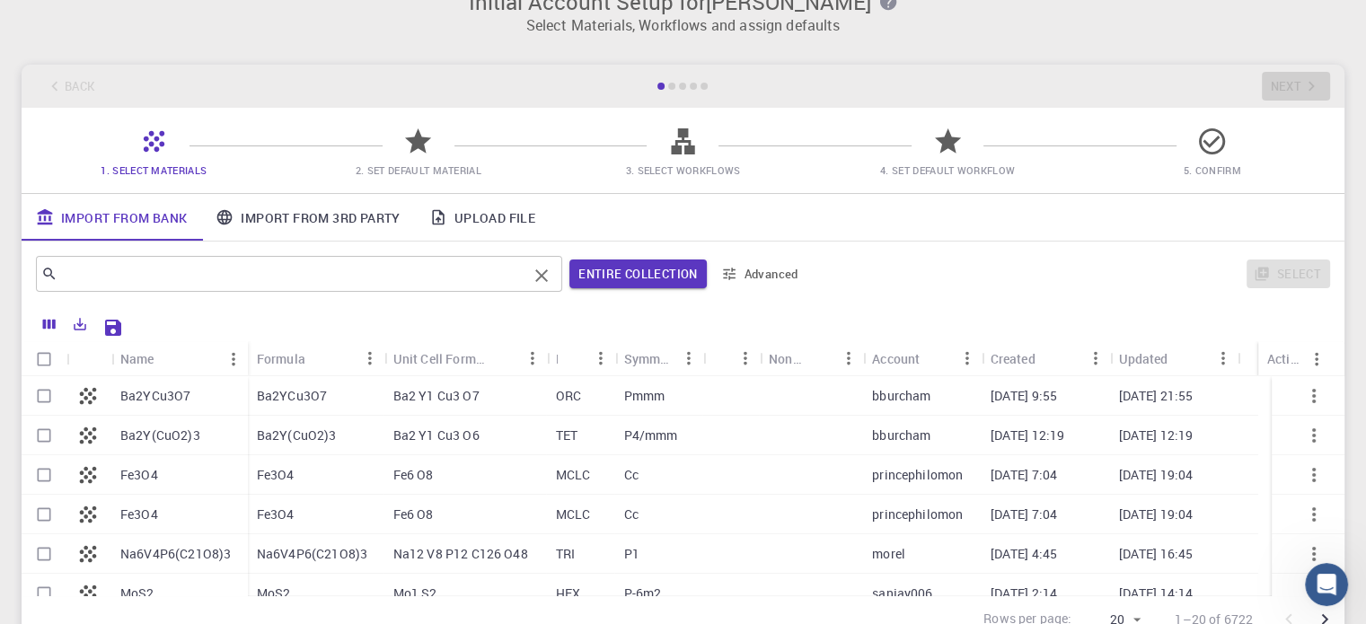
scroll to position [35, 0]
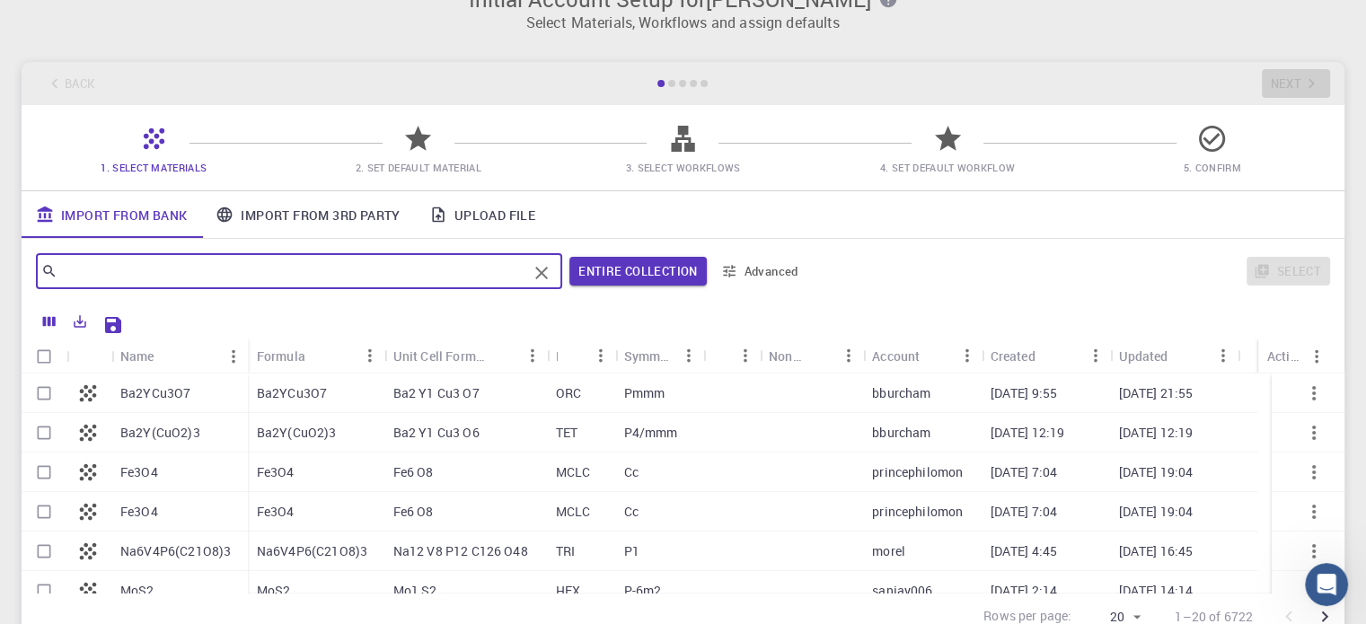
click at [355, 270] on input "text" at bounding box center [292, 271] width 470 height 25
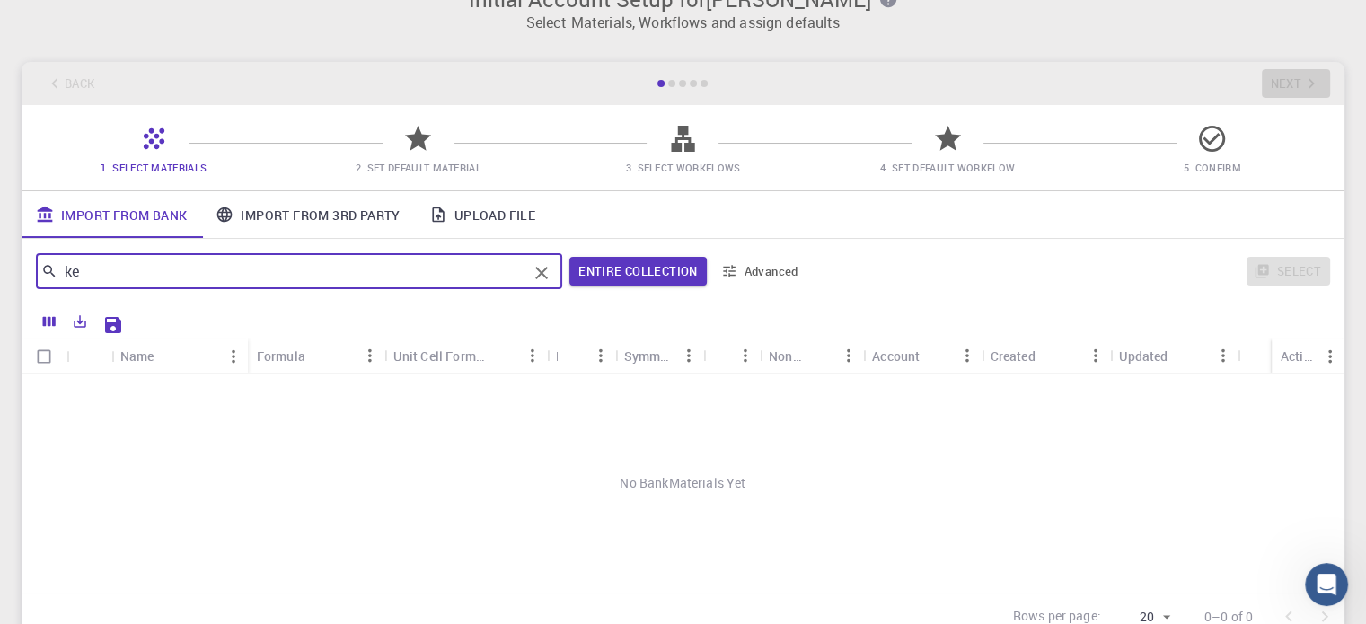
type input "k"
type input "b"
type input "o"
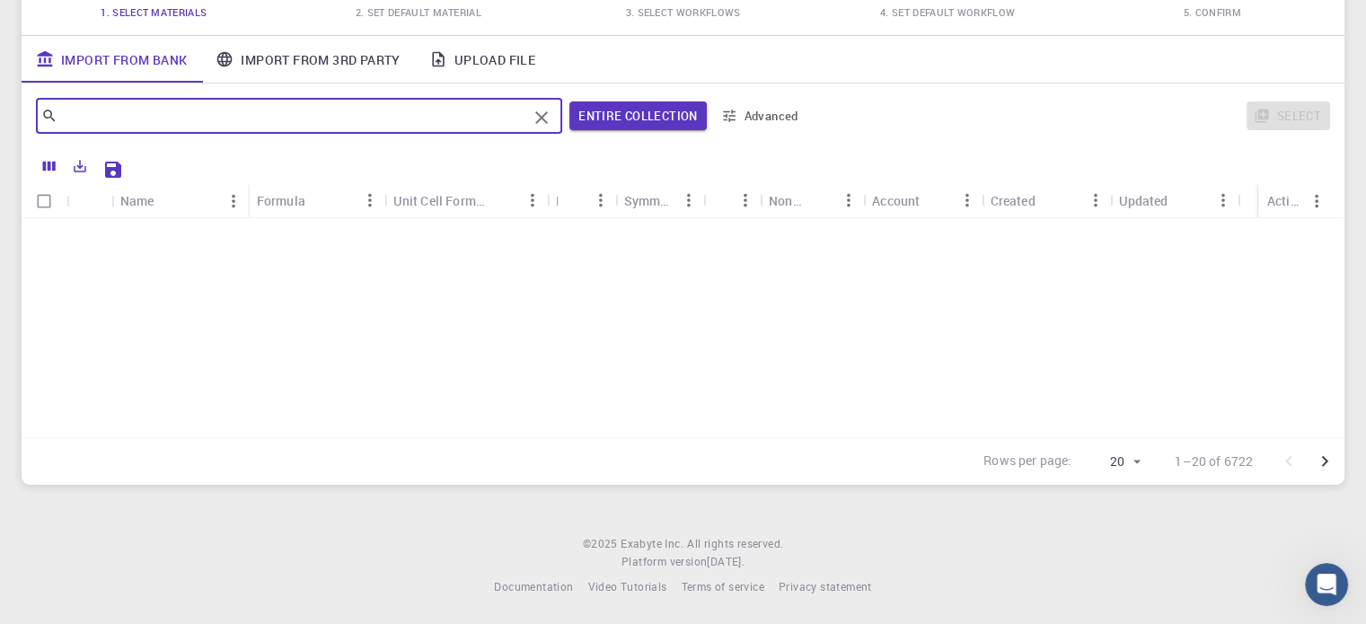
scroll to position [570, 0]
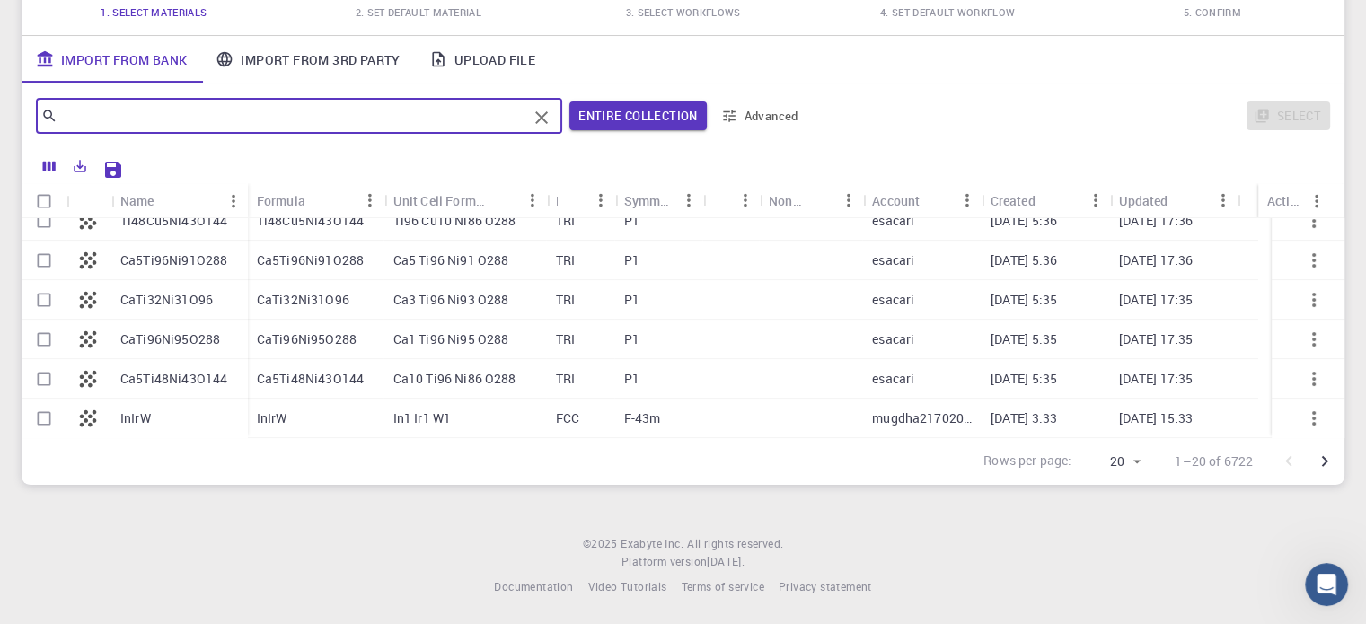
click at [1324, 459] on icon "Go to next page" at bounding box center [1325, 461] width 6 height 11
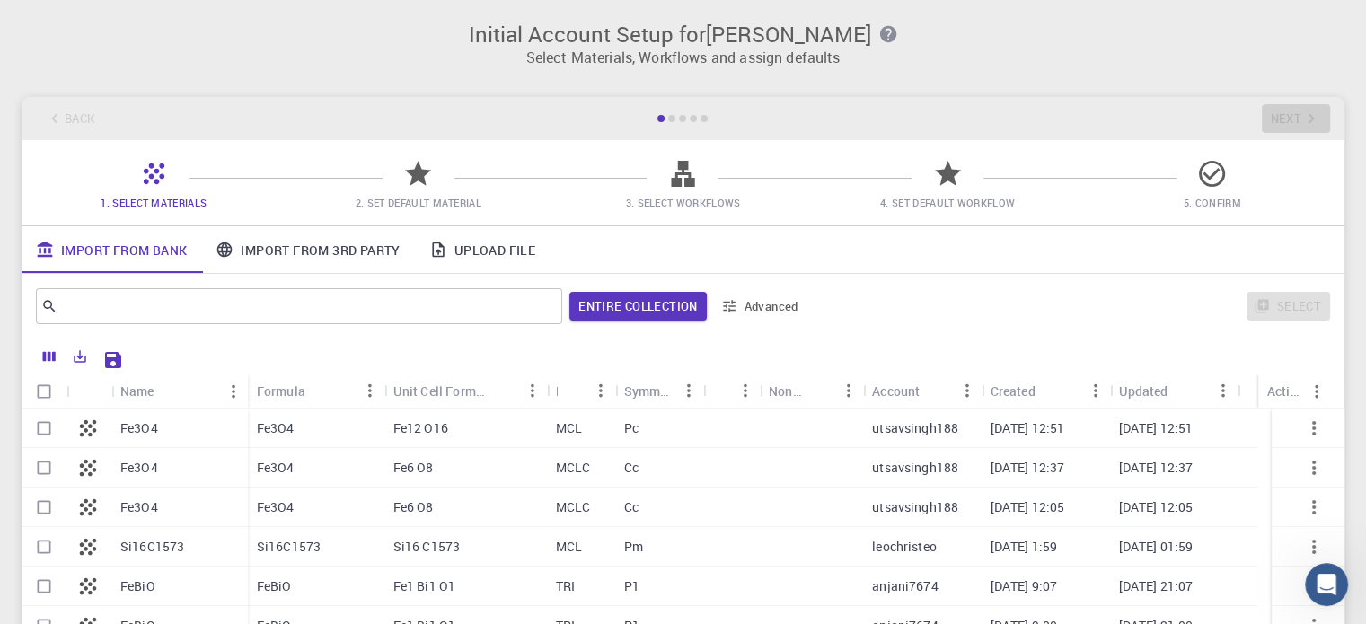
scroll to position [190, 0]
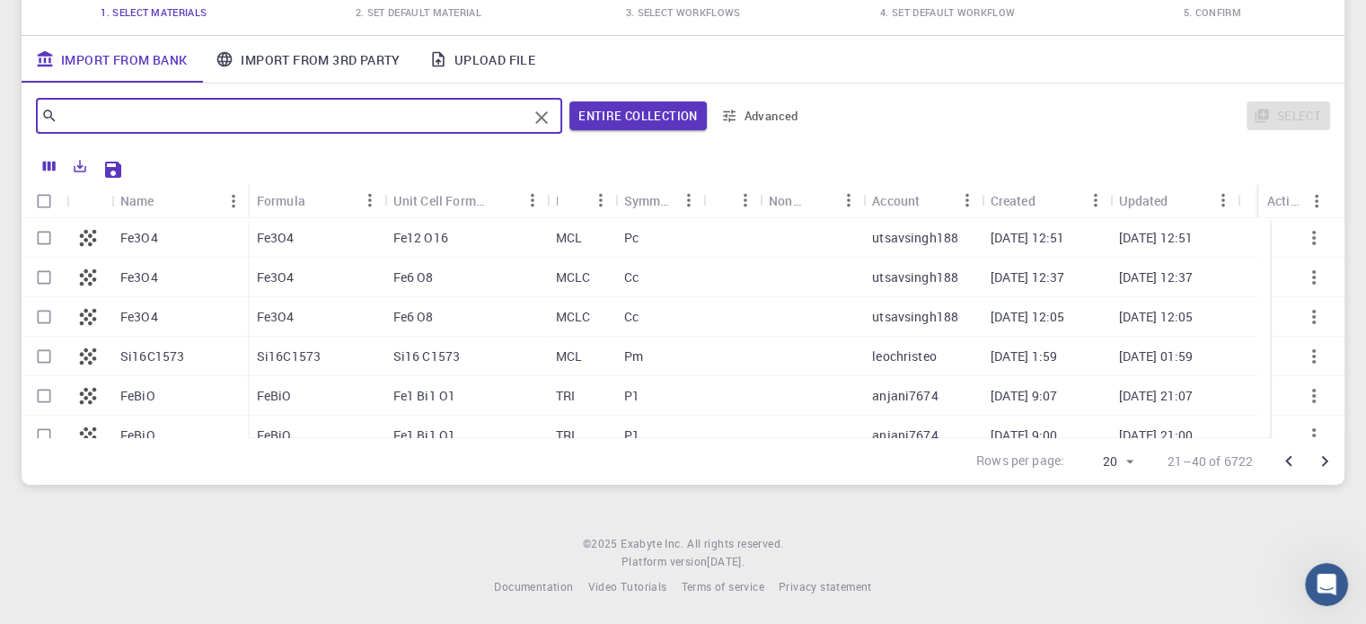
click at [206, 114] on input "text" at bounding box center [292, 115] width 470 height 25
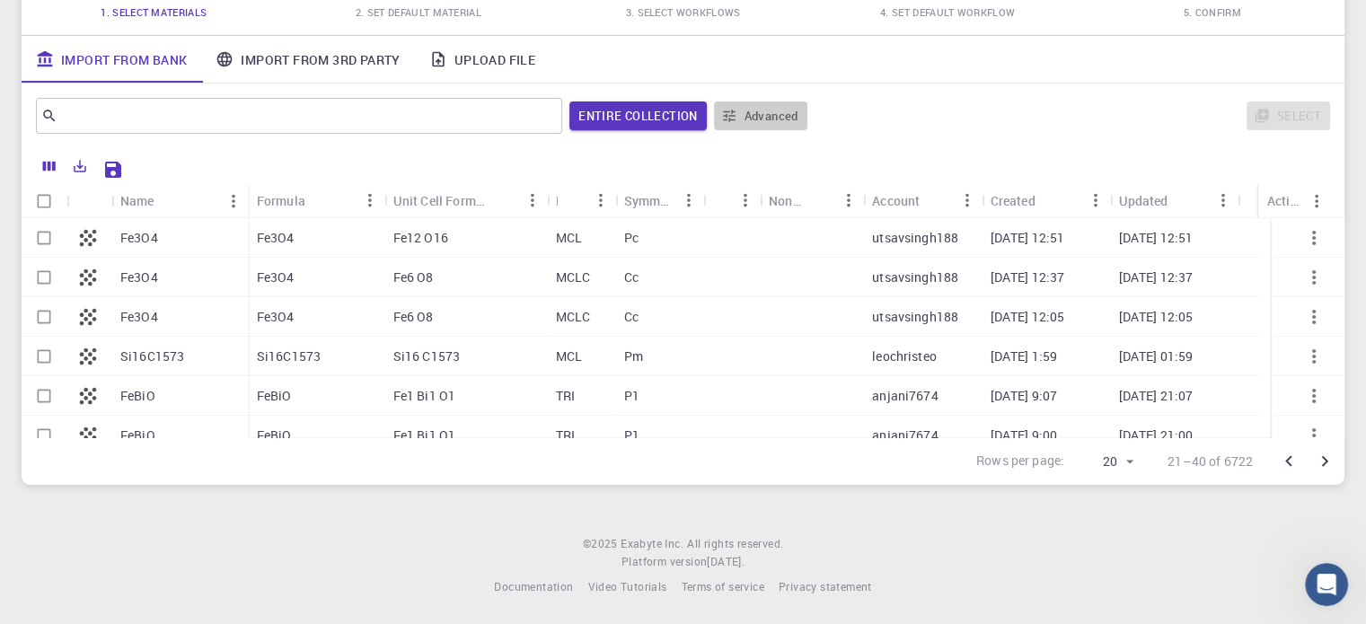
click at [766, 112] on button "Advanced" at bounding box center [760, 115] width 93 height 29
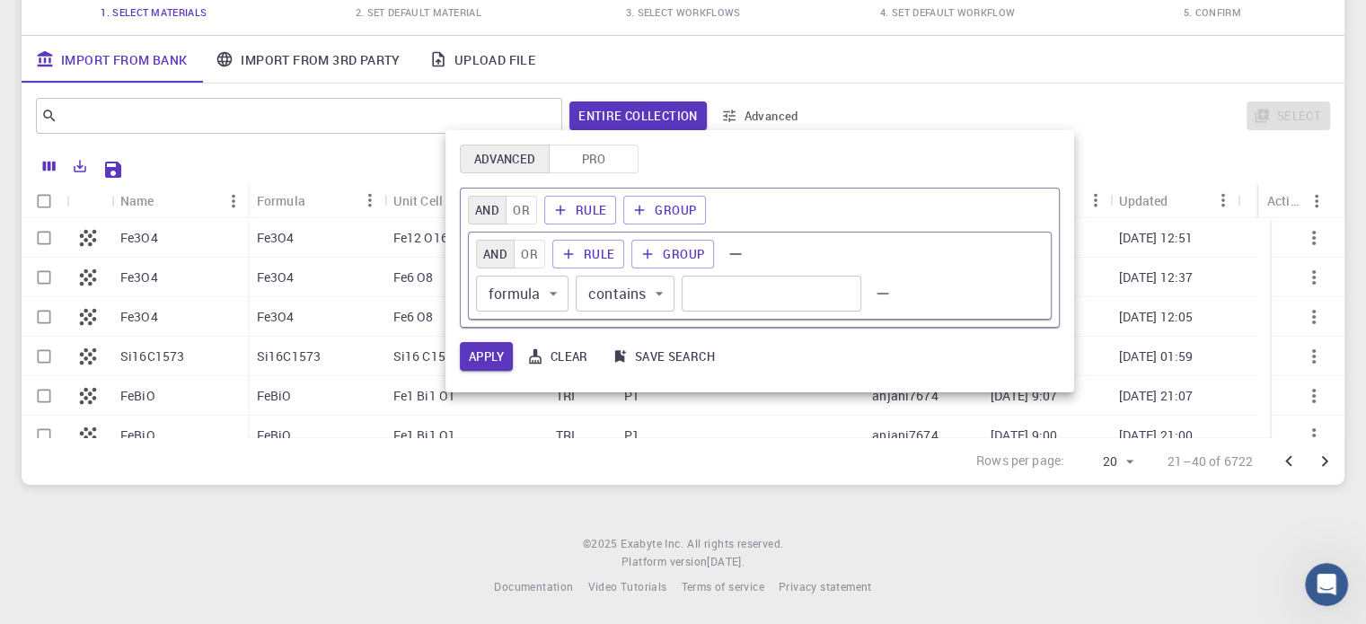
click at [326, 101] on div at bounding box center [683, 312] width 1366 height 624
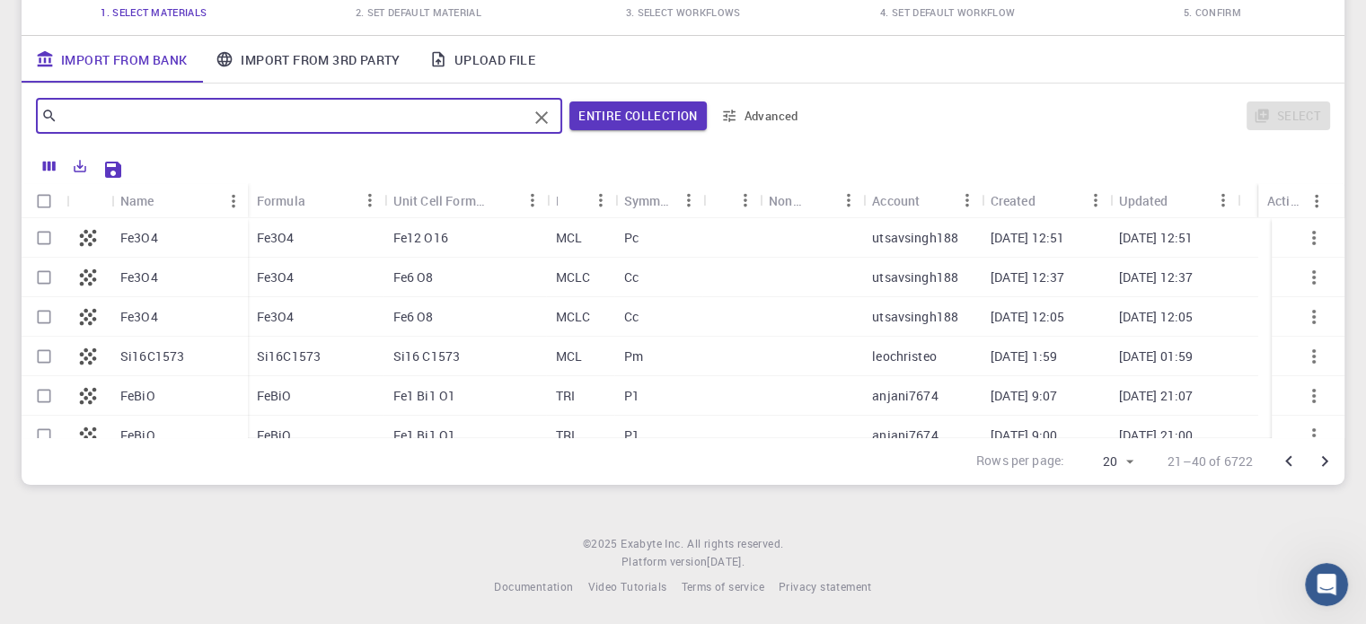
click at [321, 114] on input "text" at bounding box center [292, 115] width 470 height 25
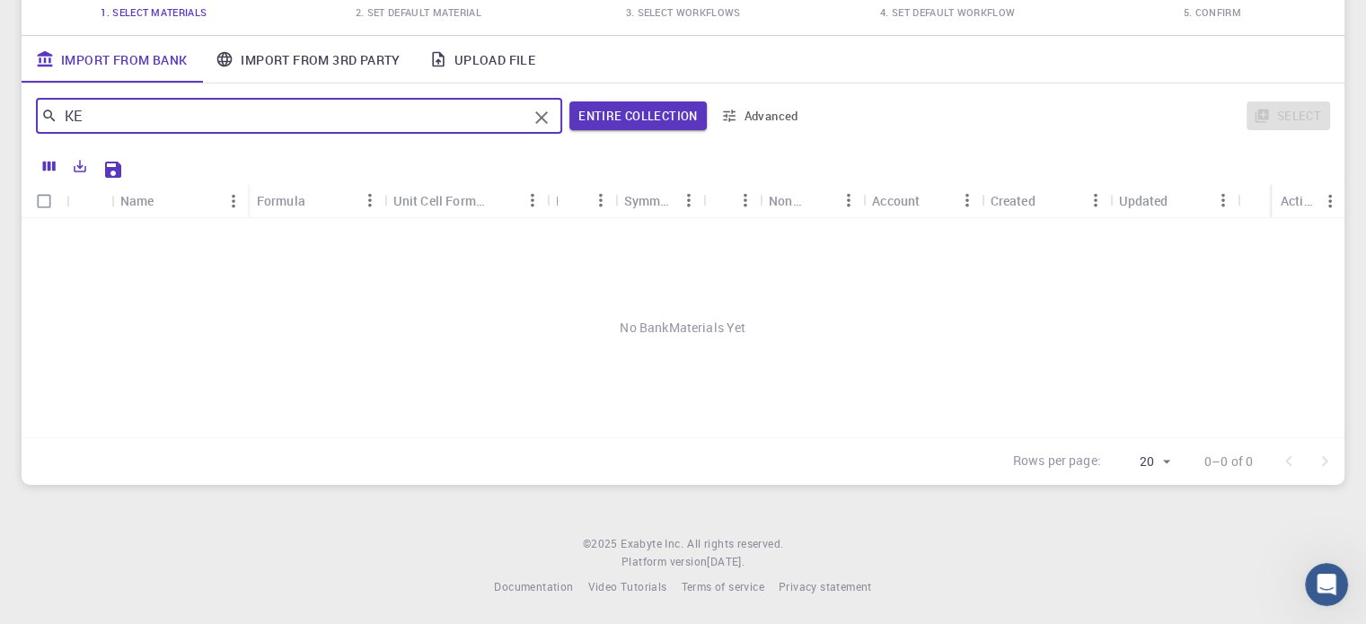
type input "K"
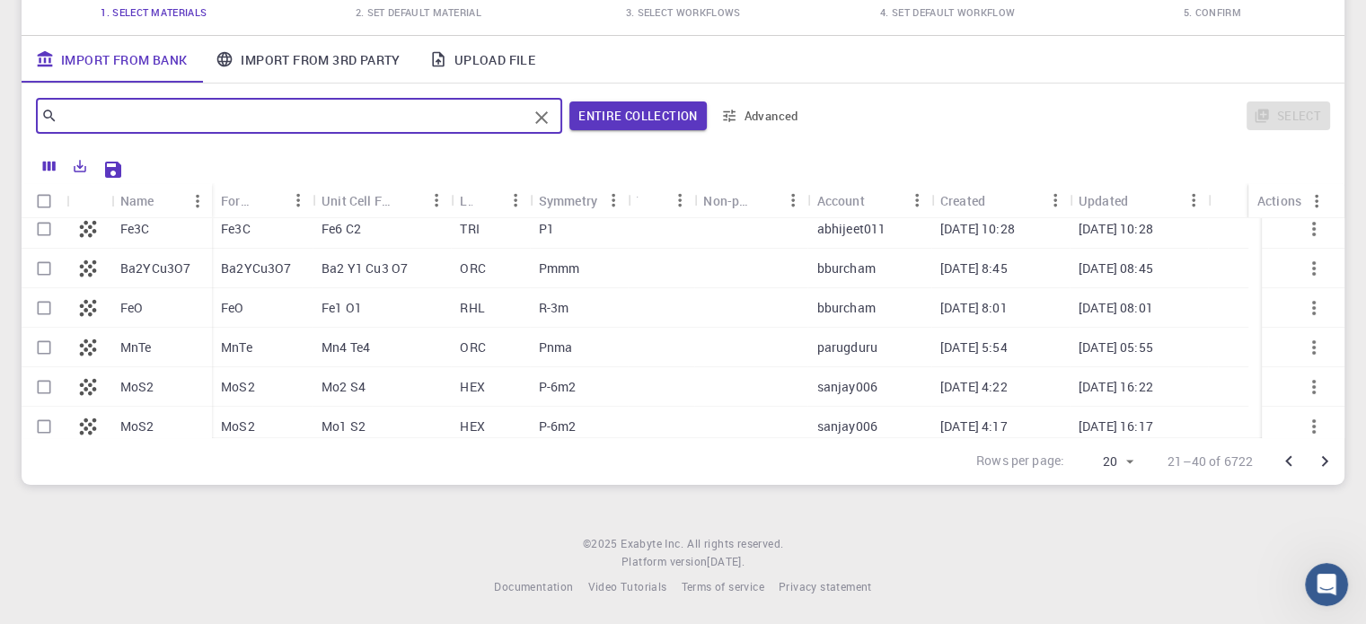
scroll to position [570, 0]
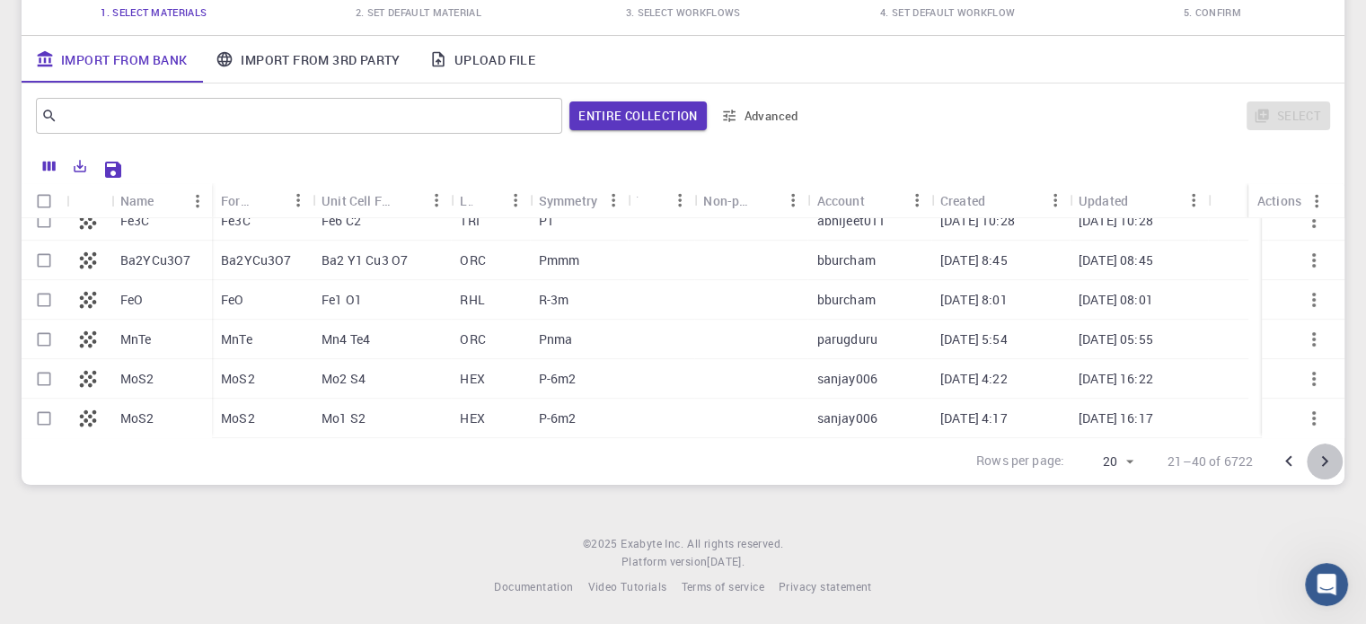
click at [1322, 470] on icon "Go to next page" at bounding box center [1324, 462] width 22 height 22
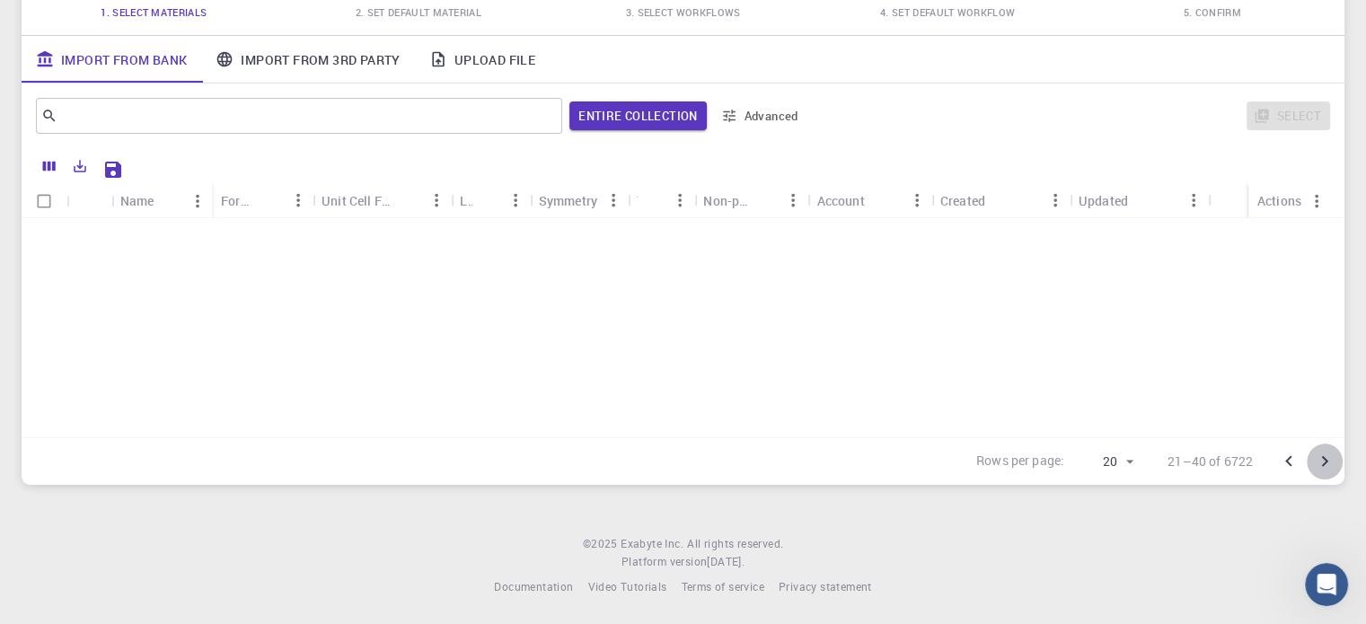
click at [1322, 470] on icon "Go to next page" at bounding box center [1324, 462] width 22 height 22
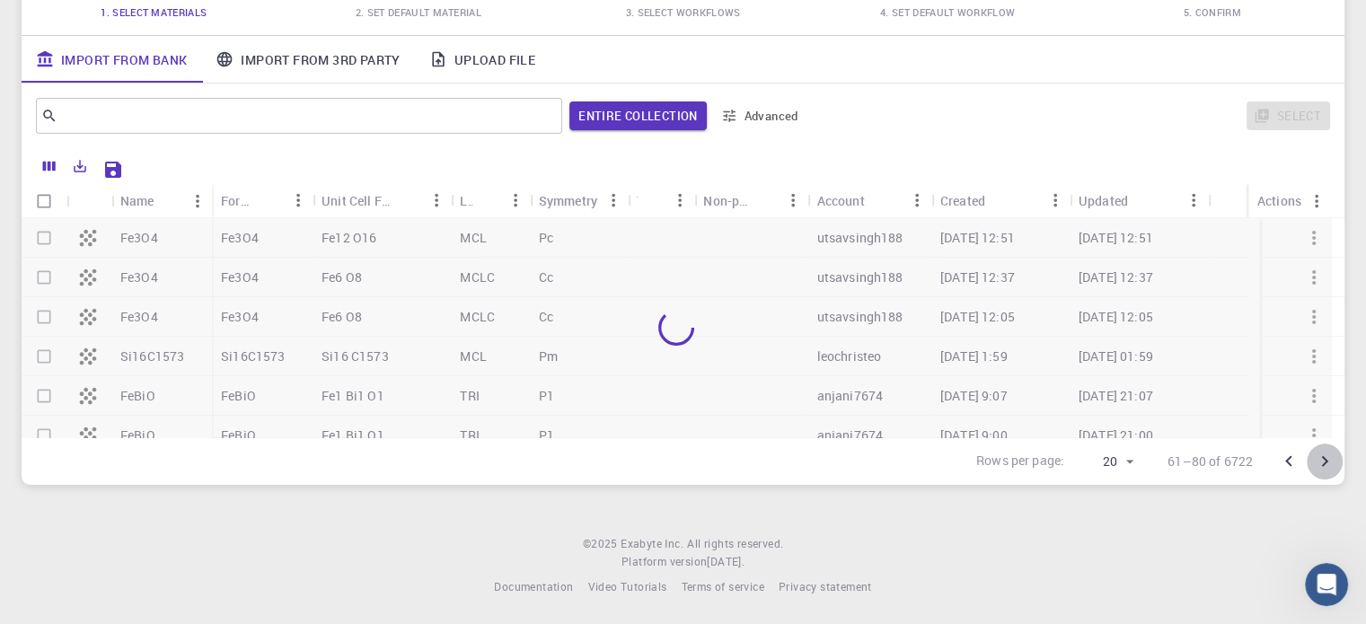
click at [1322, 470] on icon "Go to next page" at bounding box center [1324, 462] width 22 height 22
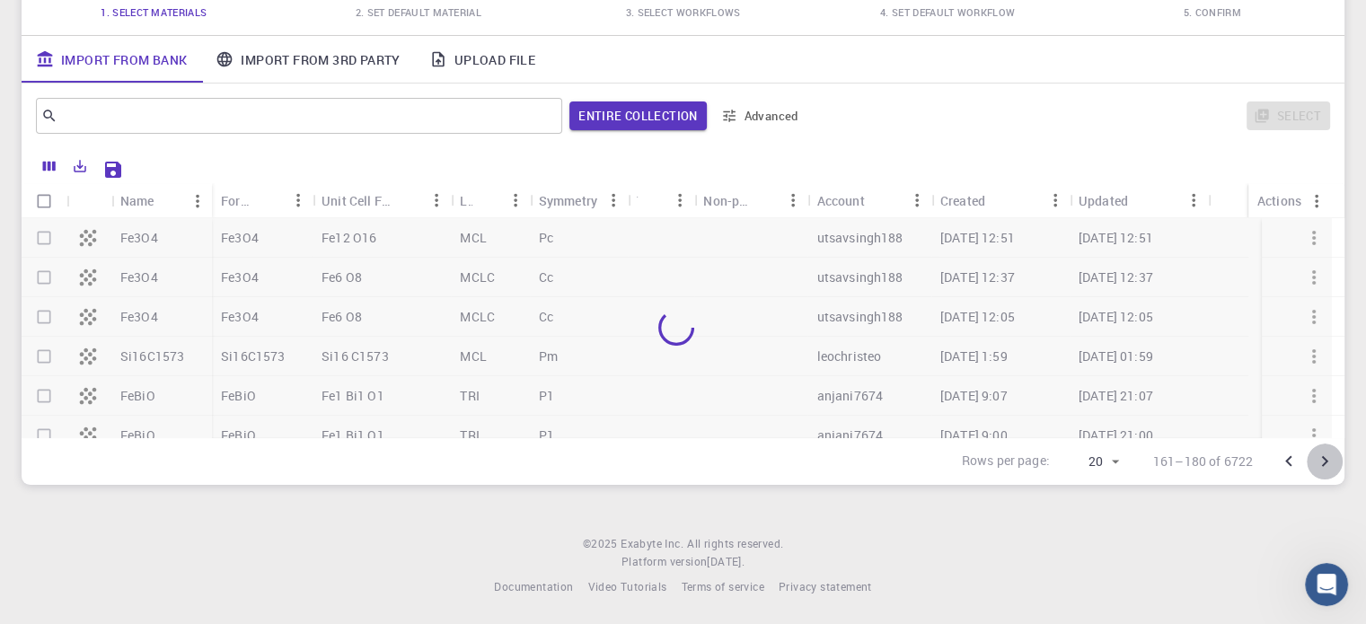
click at [1322, 470] on icon "Go to next page" at bounding box center [1324, 462] width 22 height 22
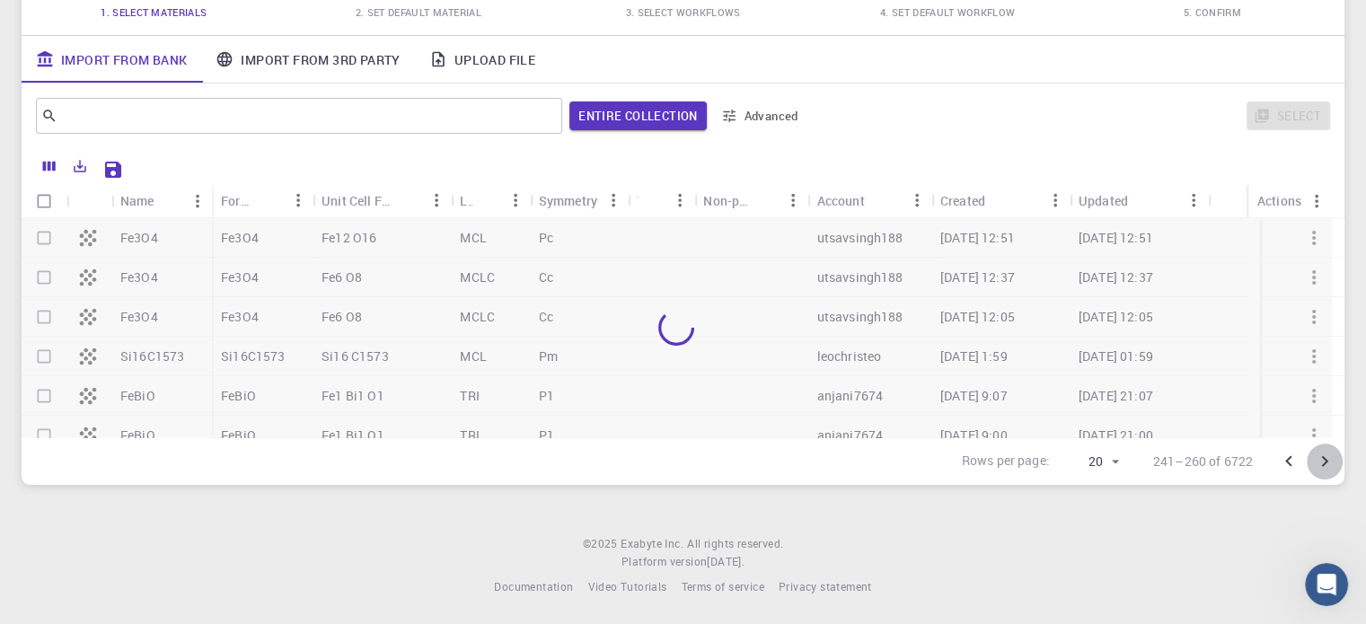
click at [1322, 470] on icon "Go to next page" at bounding box center [1324, 462] width 22 height 22
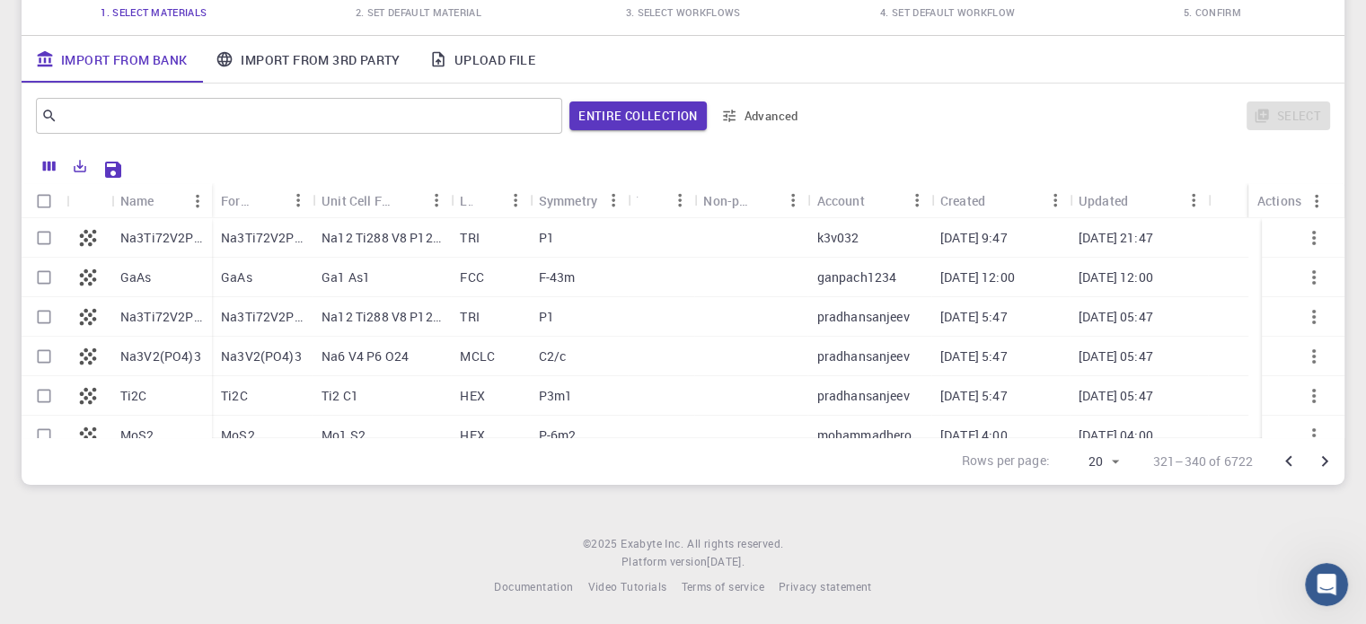
click at [180, 225] on div "Na3Ti72V2P3(C3O)12" at bounding box center [161, 238] width 101 height 40
checkbox input "true"
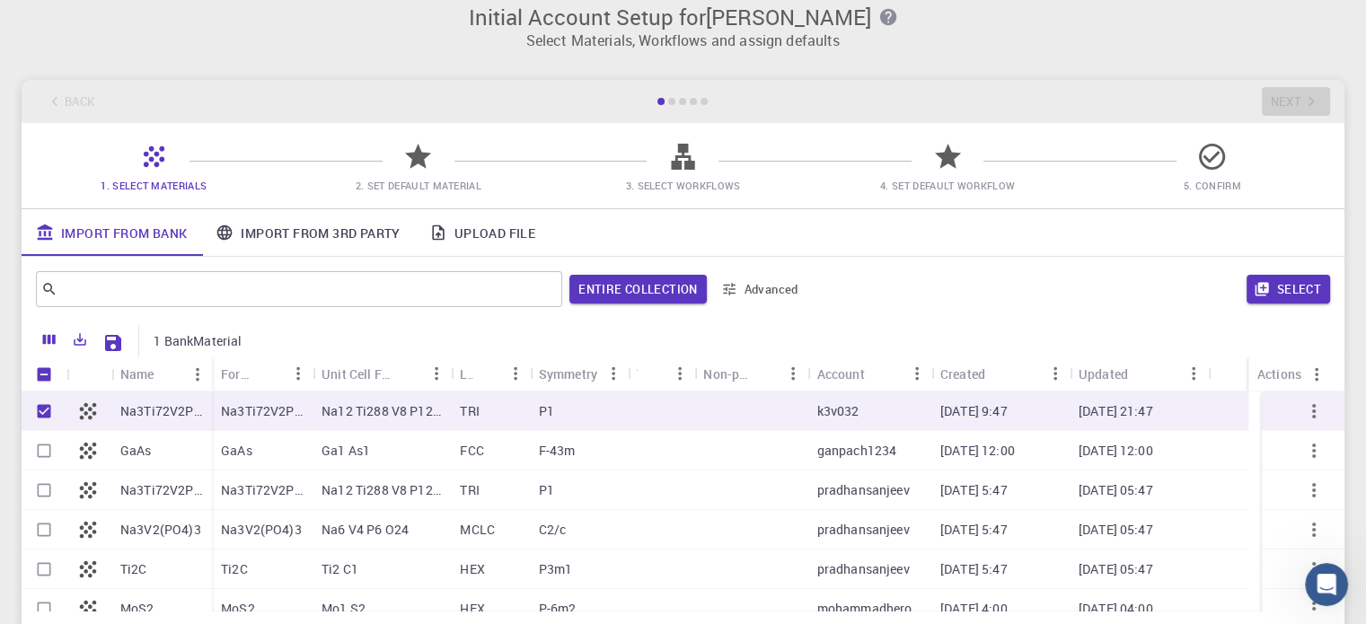
scroll to position [11, 0]
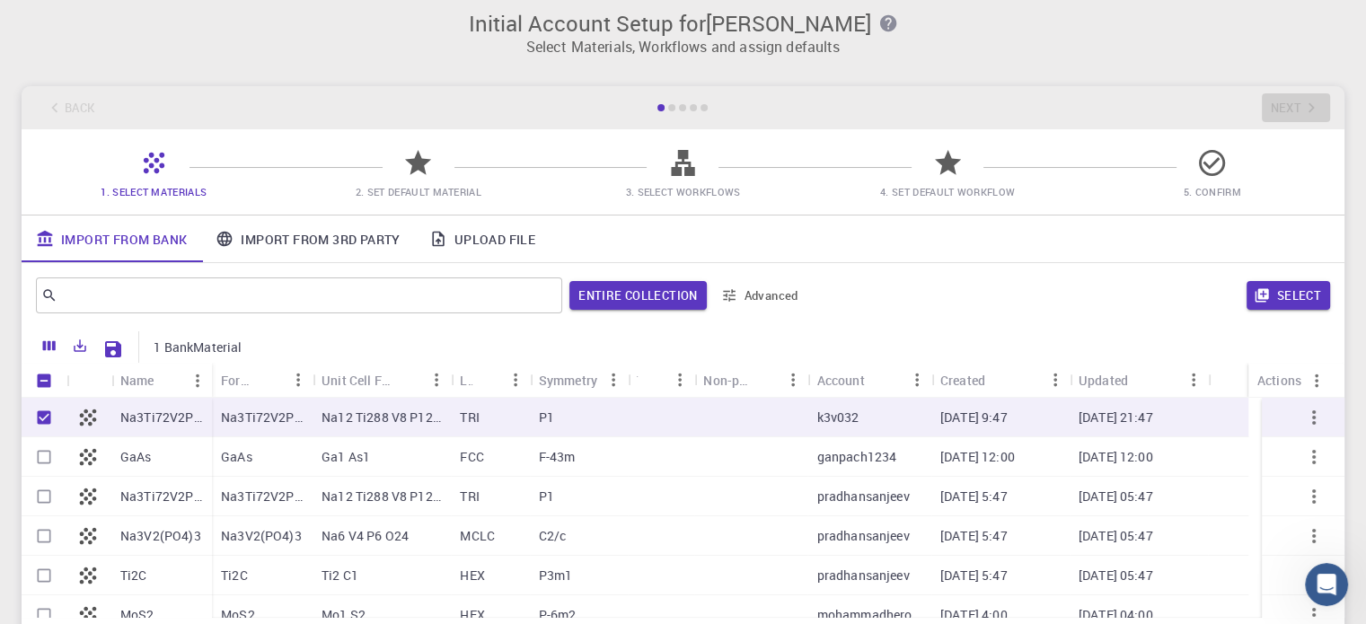
click at [97, 448] on icon at bounding box center [87, 456] width 25 height 25
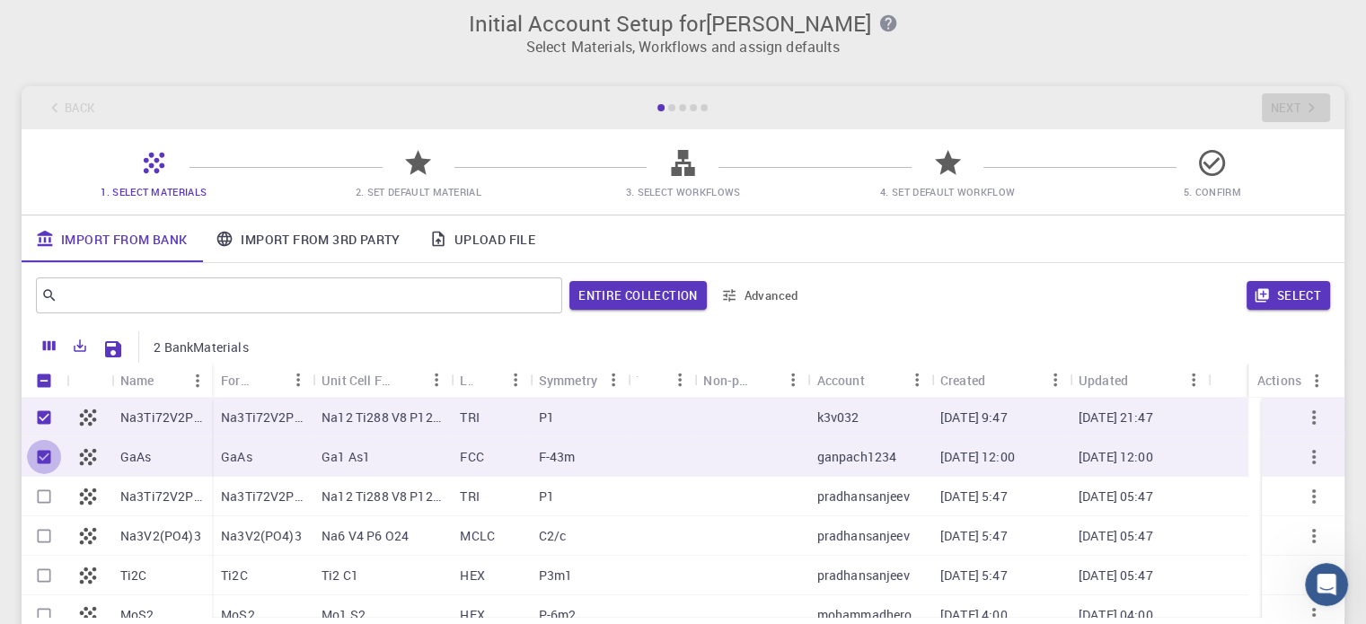
click at [57, 454] on input "Unselect row" at bounding box center [44, 457] width 34 height 34
checkbox input "false"
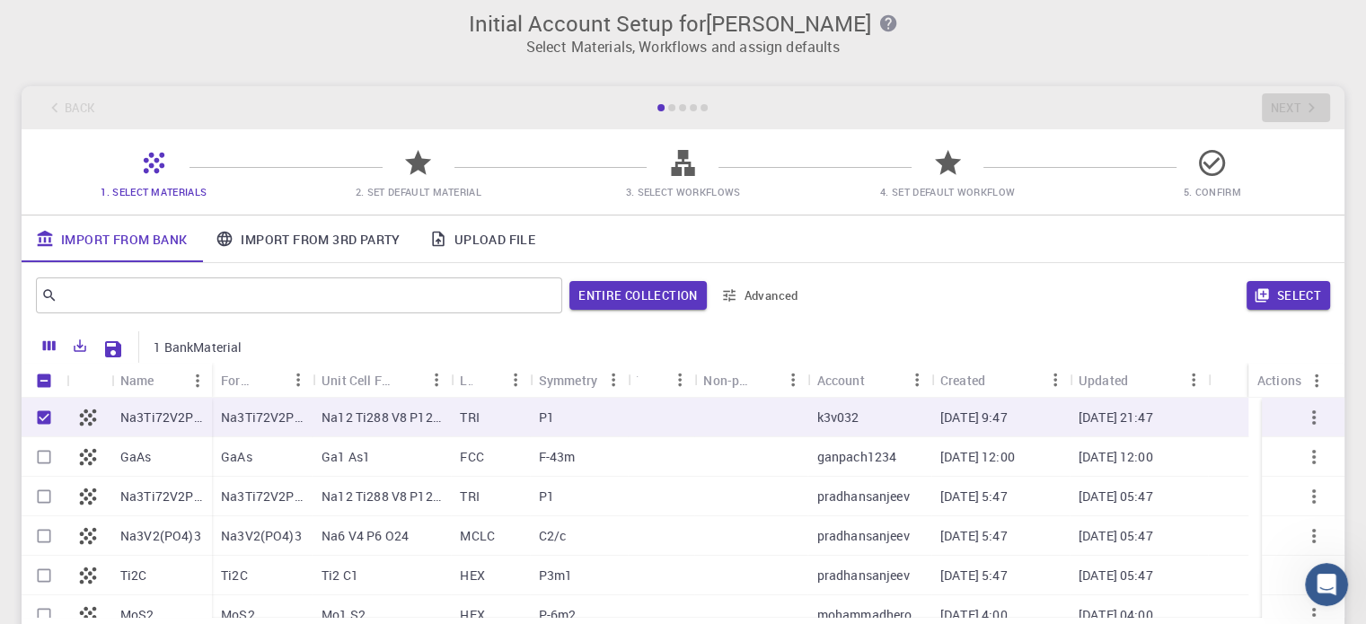
click at [57, 398] on div at bounding box center [44, 418] width 45 height 40
click at [38, 422] on input "Unselect row" at bounding box center [44, 417] width 34 height 34
checkbox input "false"
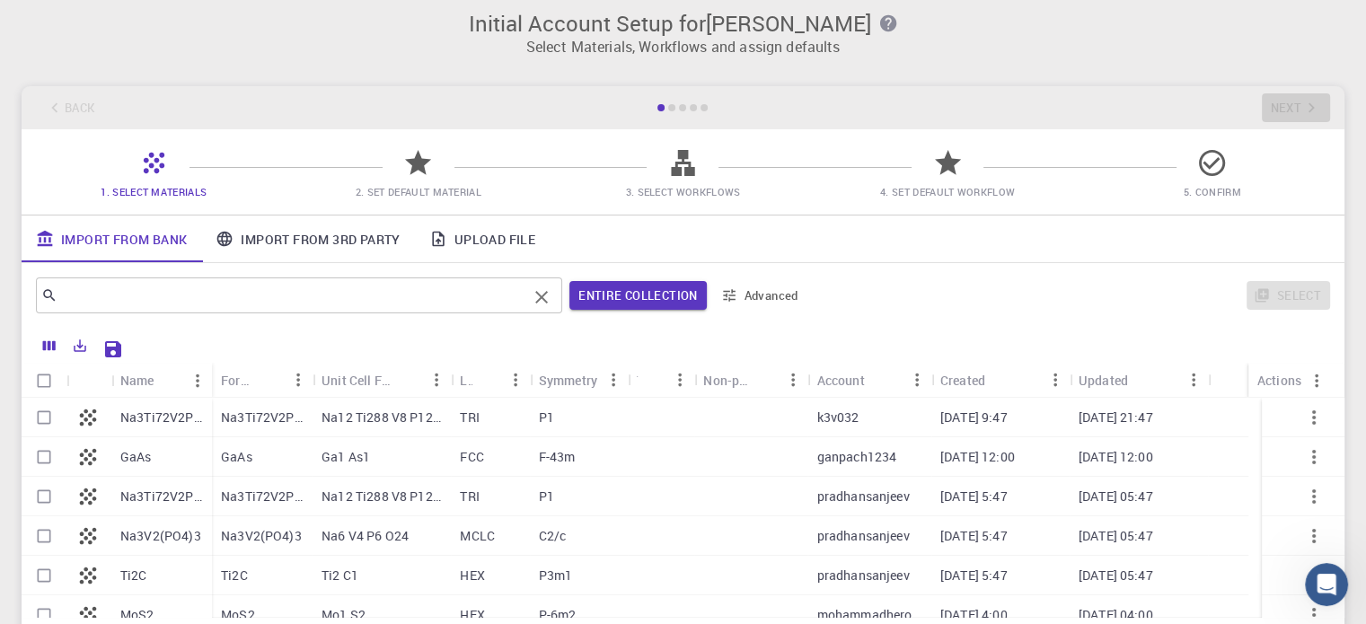
click at [273, 280] on div "​" at bounding box center [299, 295] width 526 height 36
click at [666, 108] on div at bounding box center [682, 107] width 54 height 7
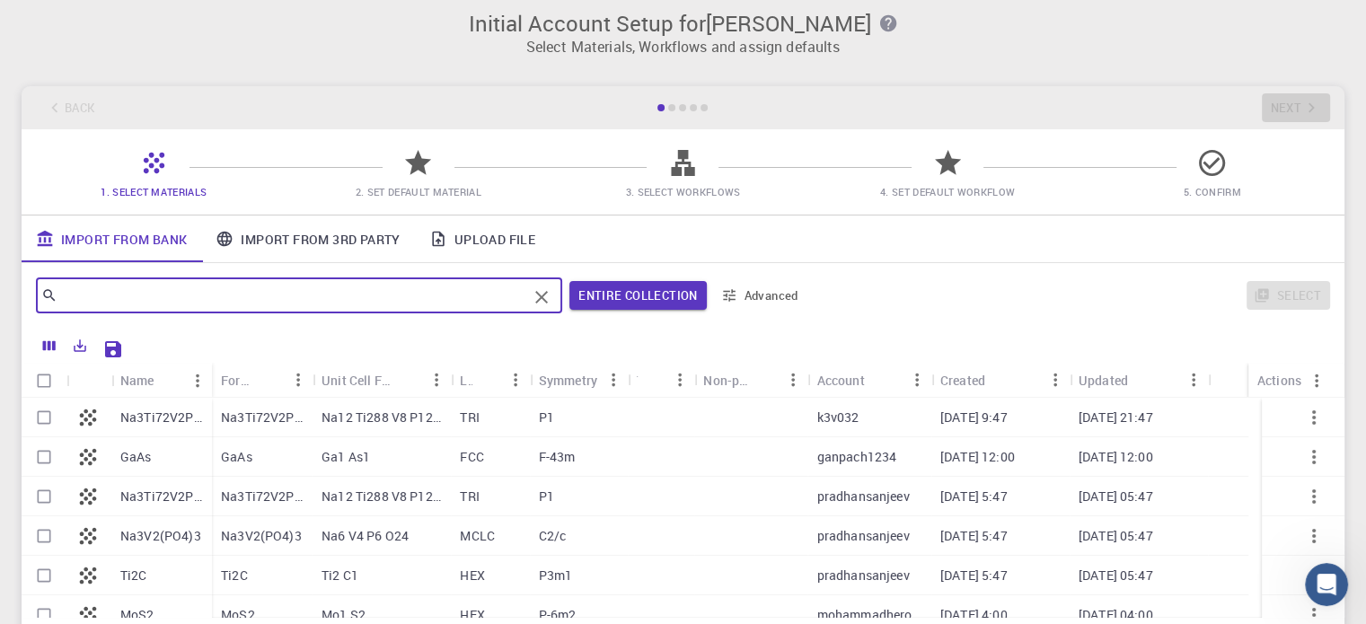
click at [302, 296] on input "text" at bounding box center [292, 295] width 470 height 25
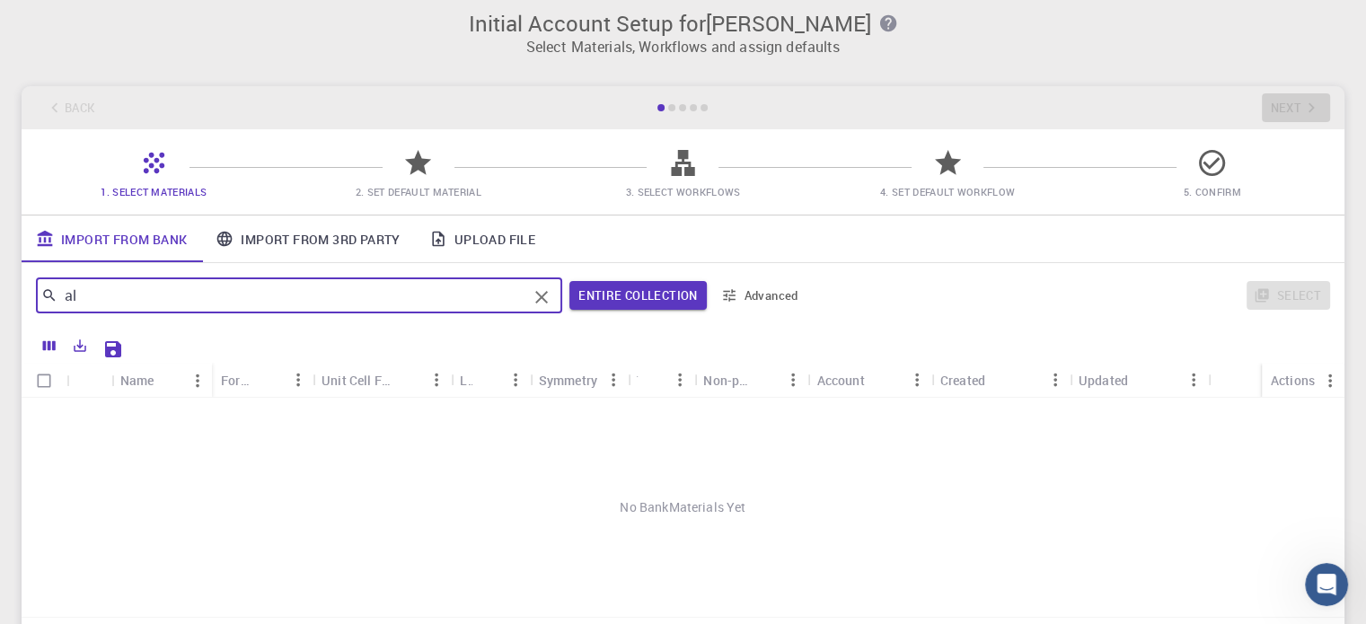
type input "a"
type input "k"
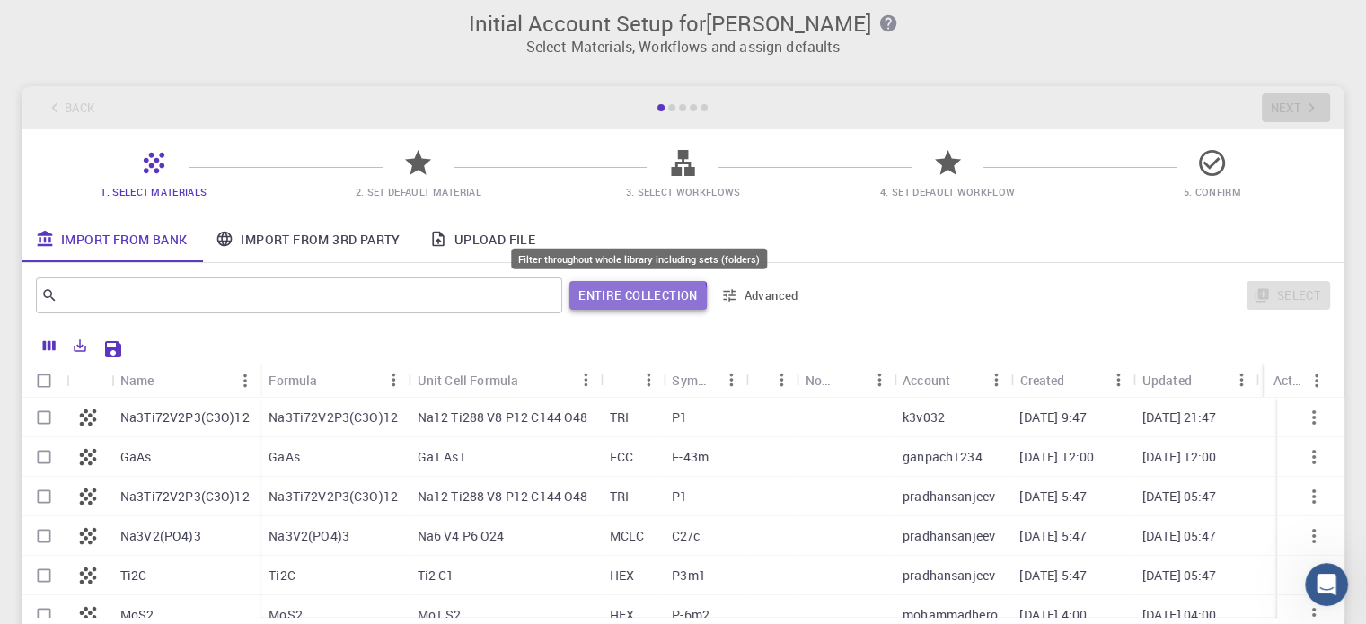
click at [621, 303] on button "Entire collection" at bounding box center [637, 295] width 136 height 29
click at [621, 303] on button "Entire collection" at bounding box center [637, 295] width 138 height 29
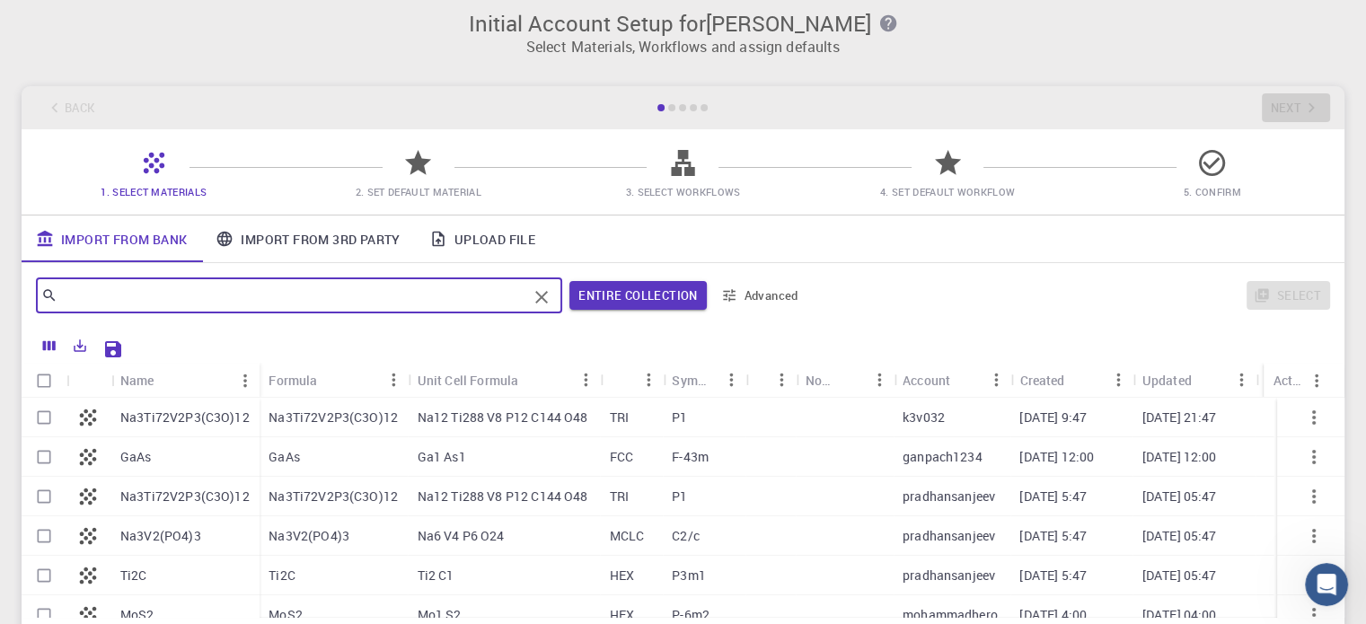
click at [391, 297] on input "text" at bounding box center [292, 295] width 470 height 25
type input "c"
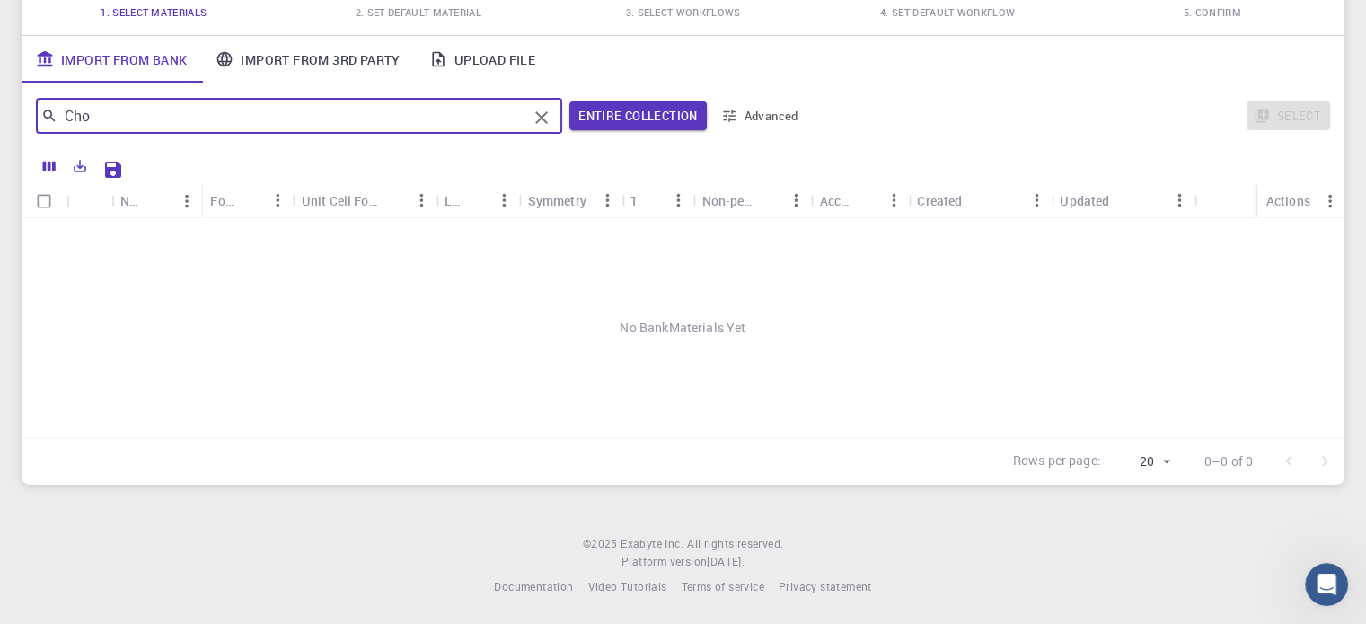
scroll to position [0, 0]
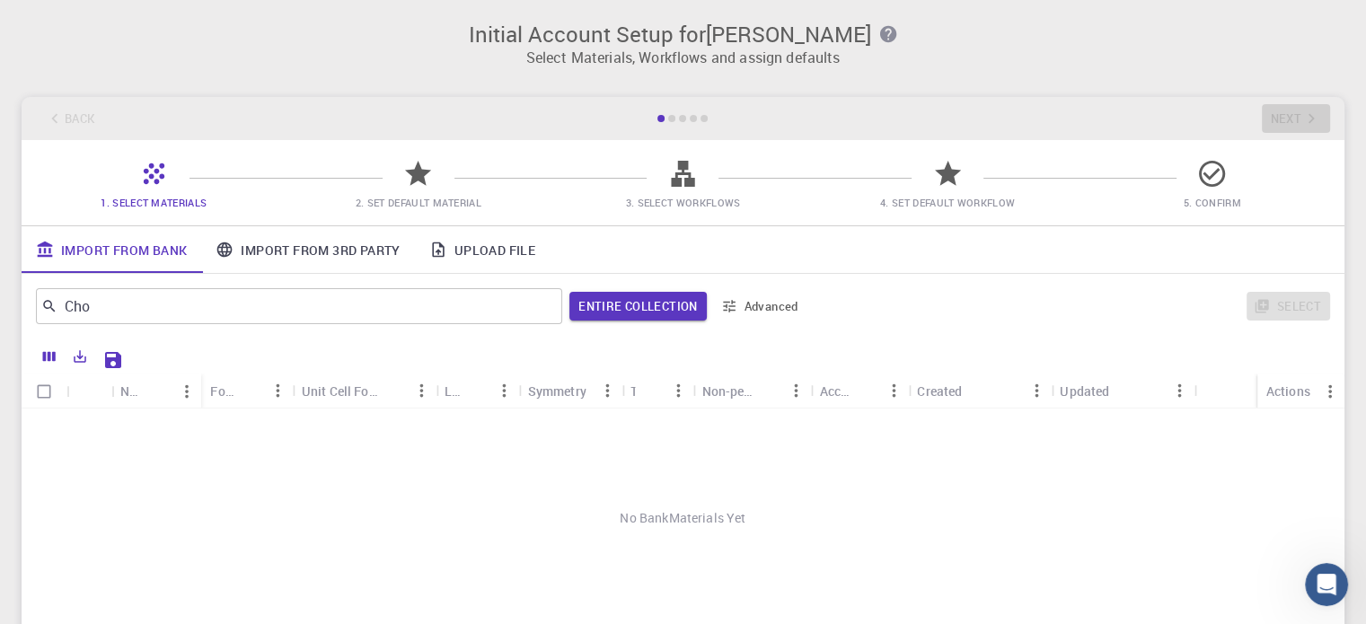
click at [409, 167] on icon at bounding box center [417, 173] width 31 height 31
click at [273, 290] on div "Cho ​" at bounding box center [299, 306] width 526 height 36
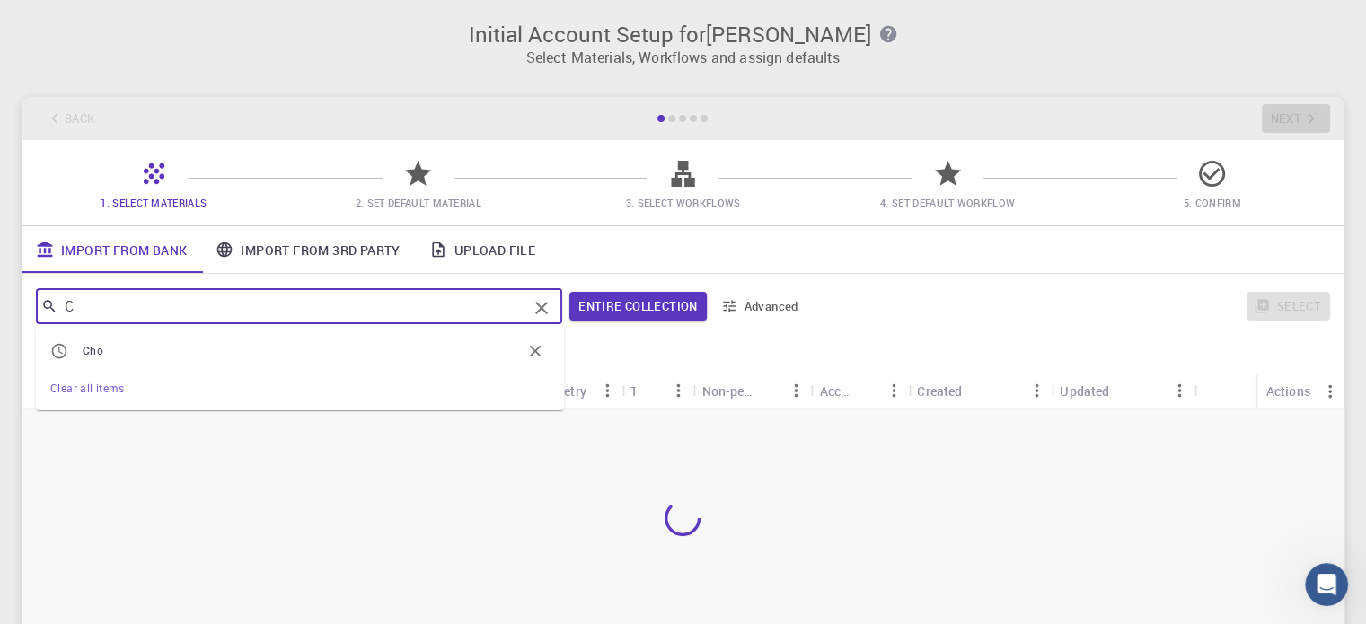
type input "C"
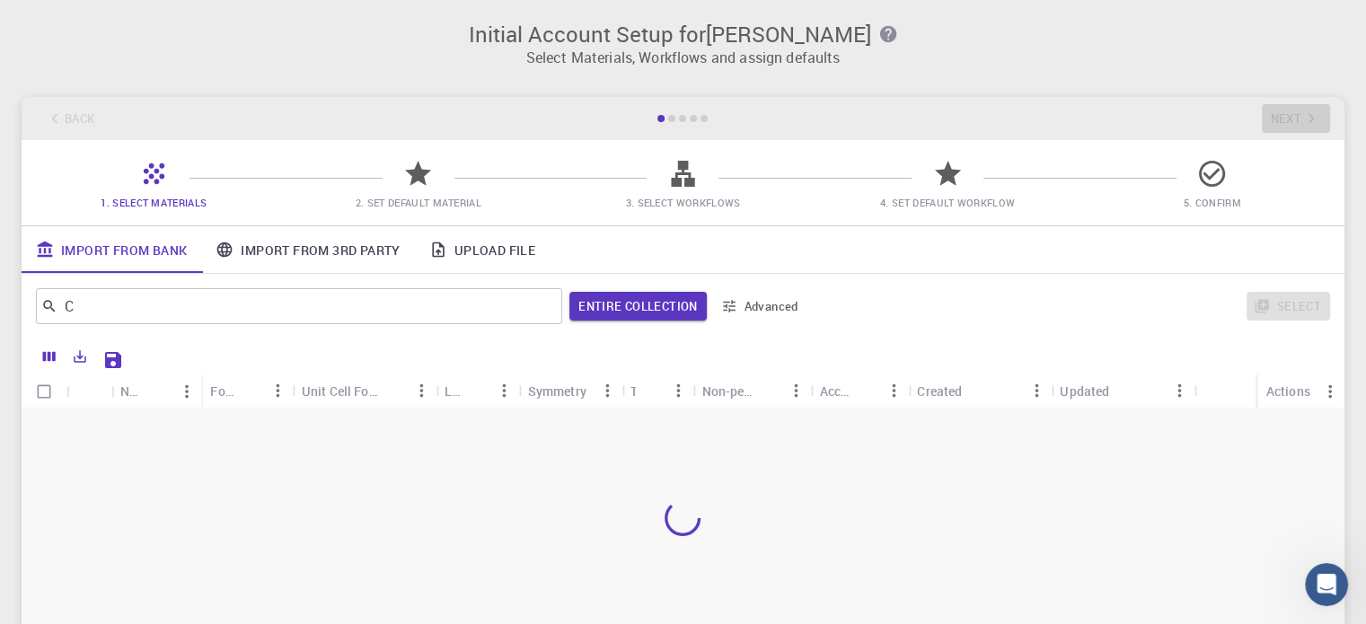
click at [228, 481] on div at bounding box center [683, 517] width 1322 height 219
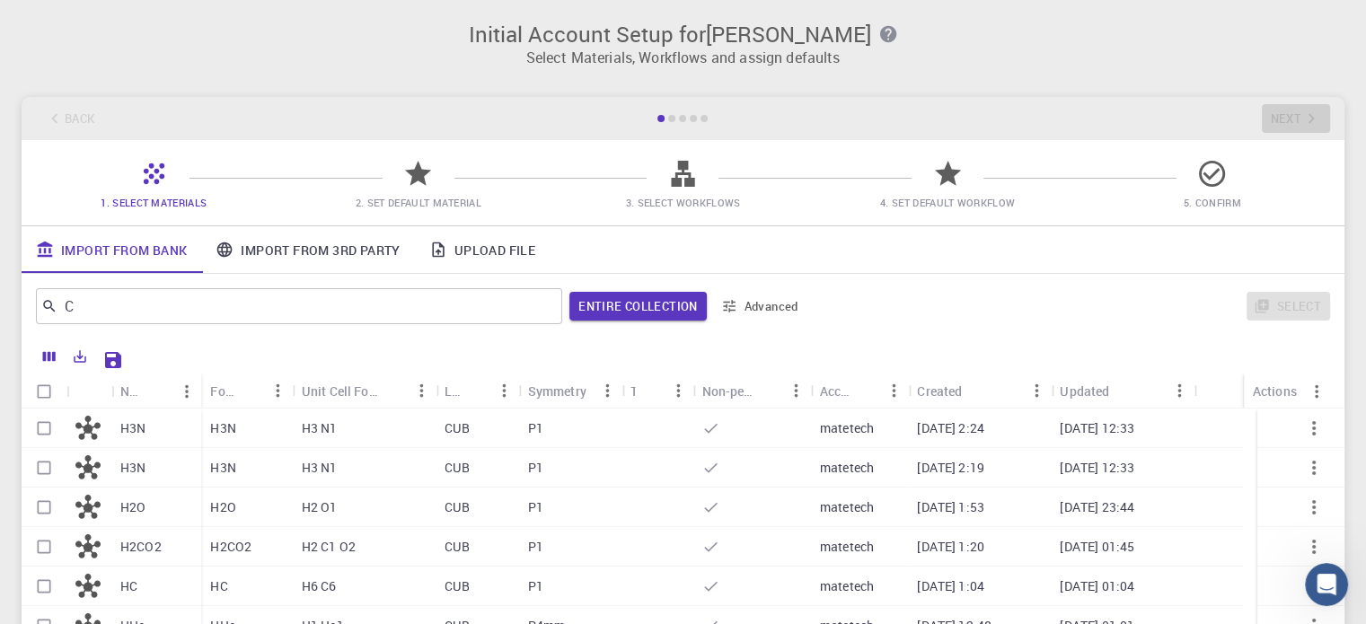
click at [228, 481] on div "H3N" at bounding box center [246, 468] width 91 height 40
checkbox input "true"
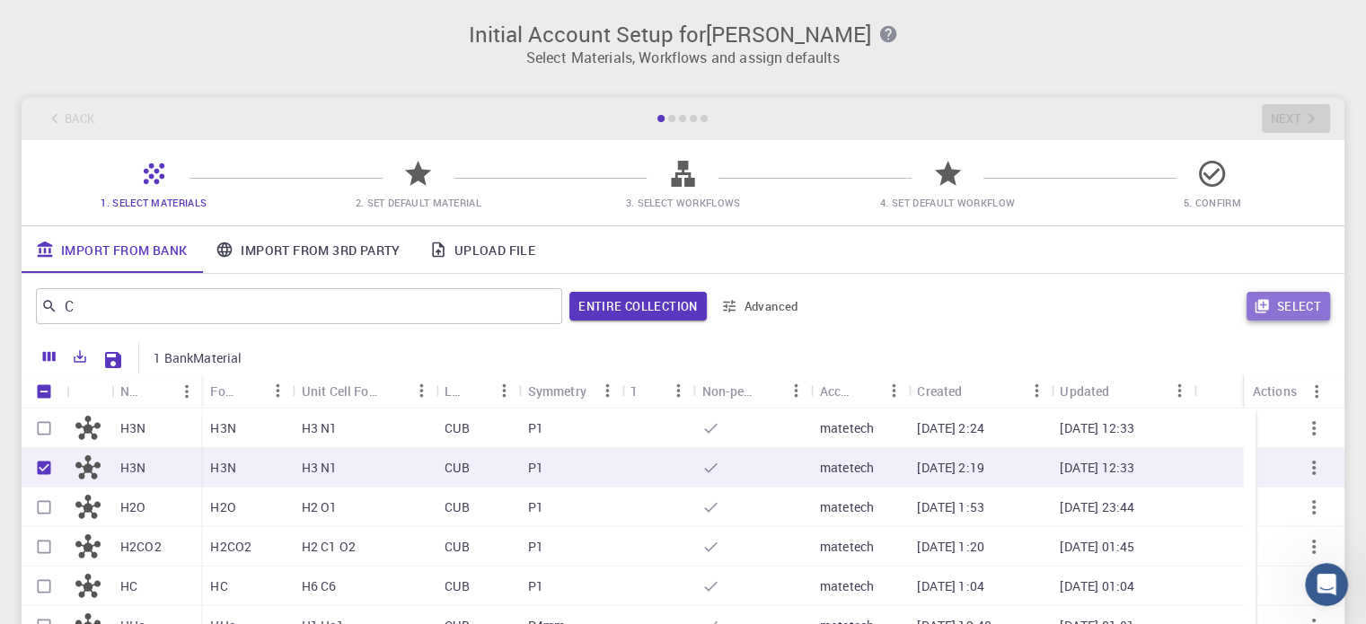
click at [1325, 295] on button "Select" at bounding box center [1287, 306] width 83 height 29
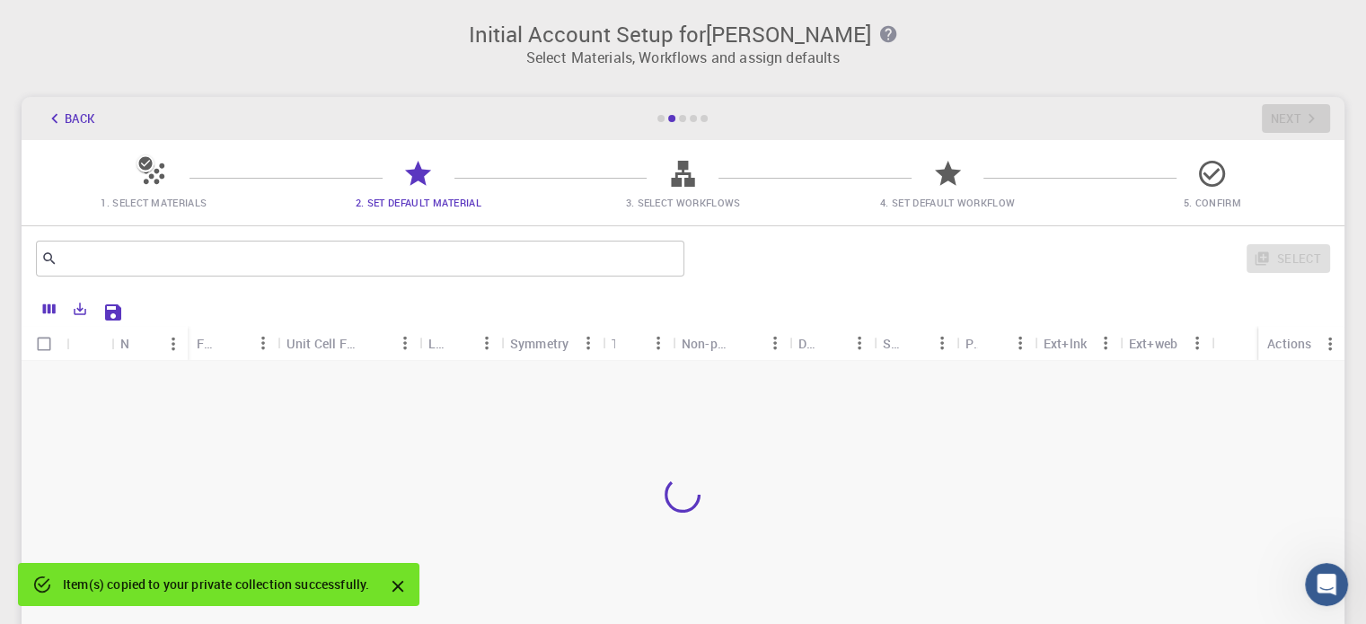
click at [419, 170] on icon at bounding box center [418, 173] width 26 height 25
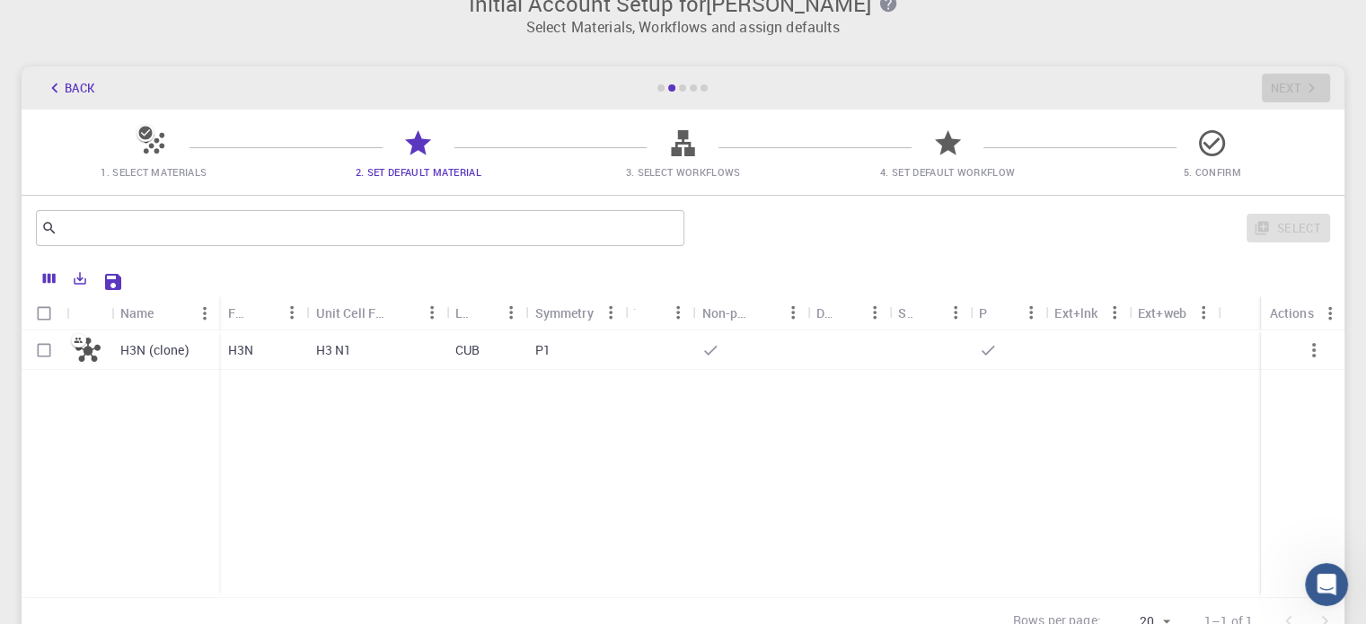
scroll to position [29, 0]
click at [319, 304] on div "Unit Cell Formula" at bounding box center [352, 314] width 73 height 35
click at [341, 233] on input "text" at bounding box center [353, 229] width 592 height 25
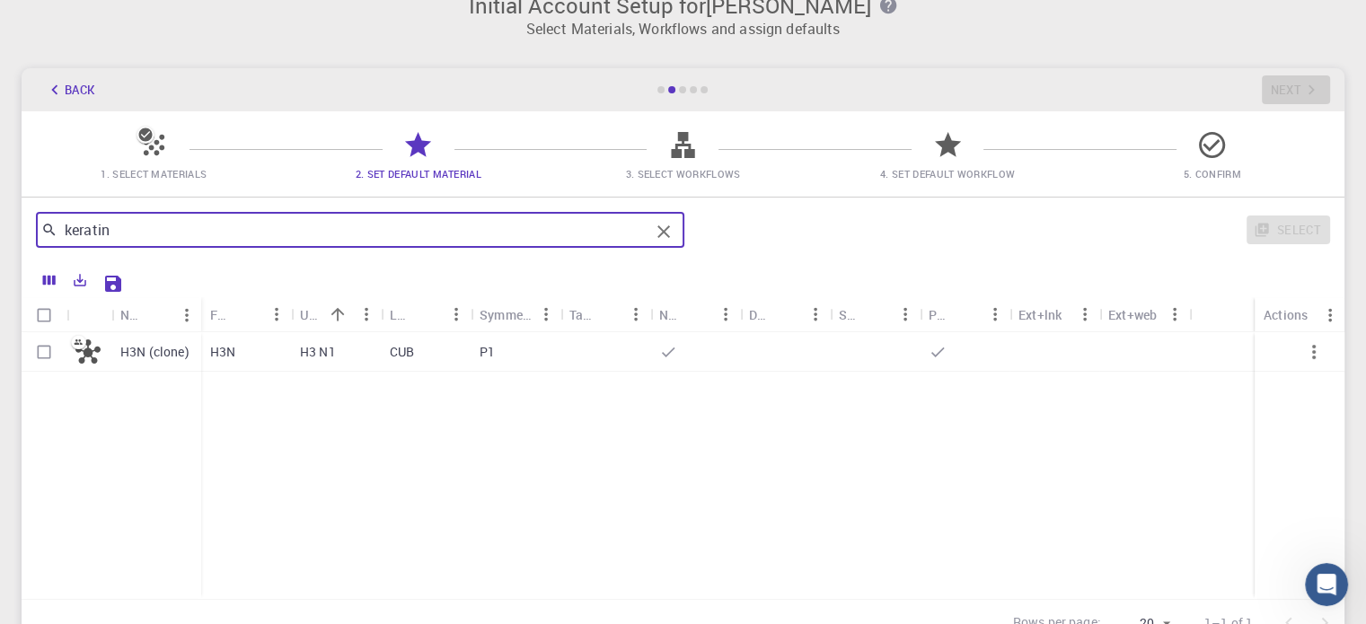
type input "keratin"
click at [664, 227] on icon "Clear" at bounding box center [664, 232] width 22 height 22
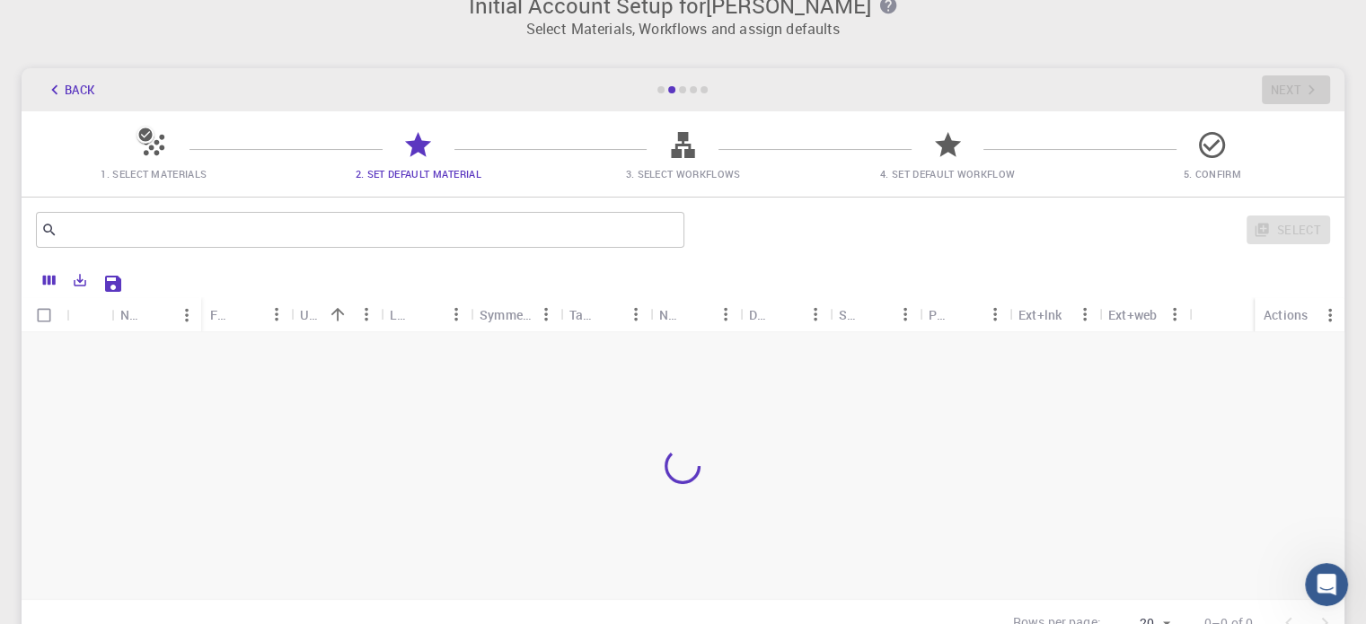
click at [691, 151] on icon at bounding box center [682, 145] width 23 height 26
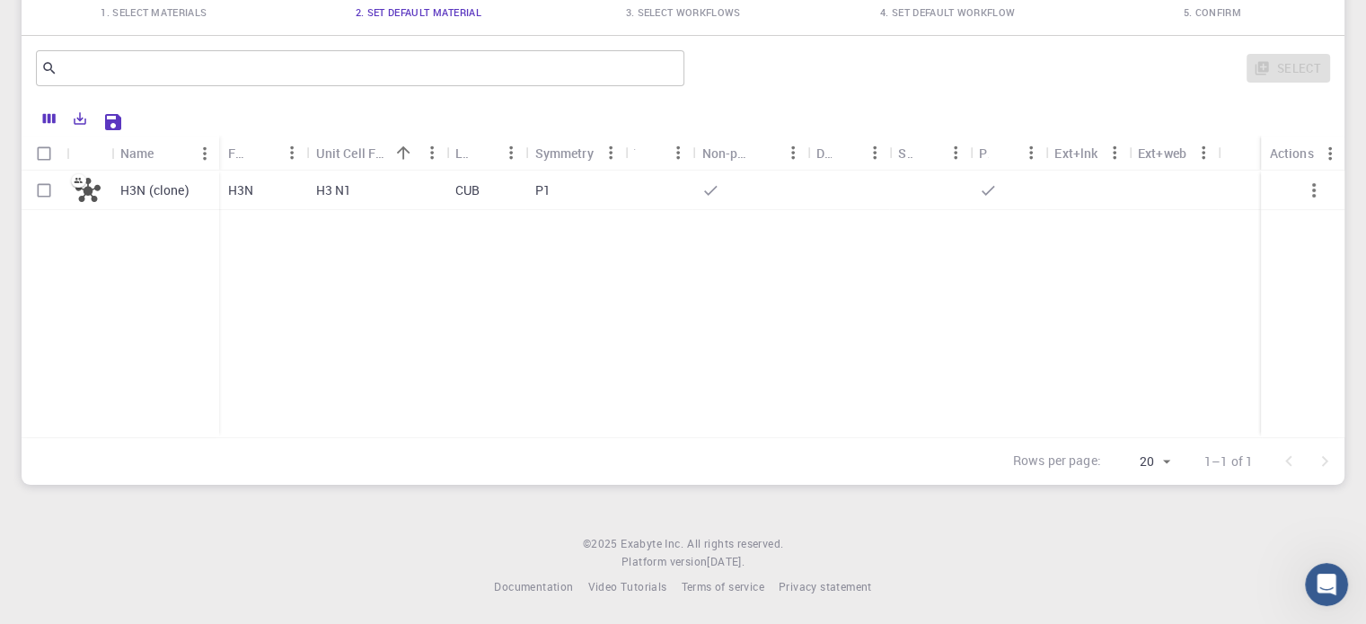
click at [83, 177] on icon at bounding box center [78, 180] width 15 height 15
checkbox input "true"
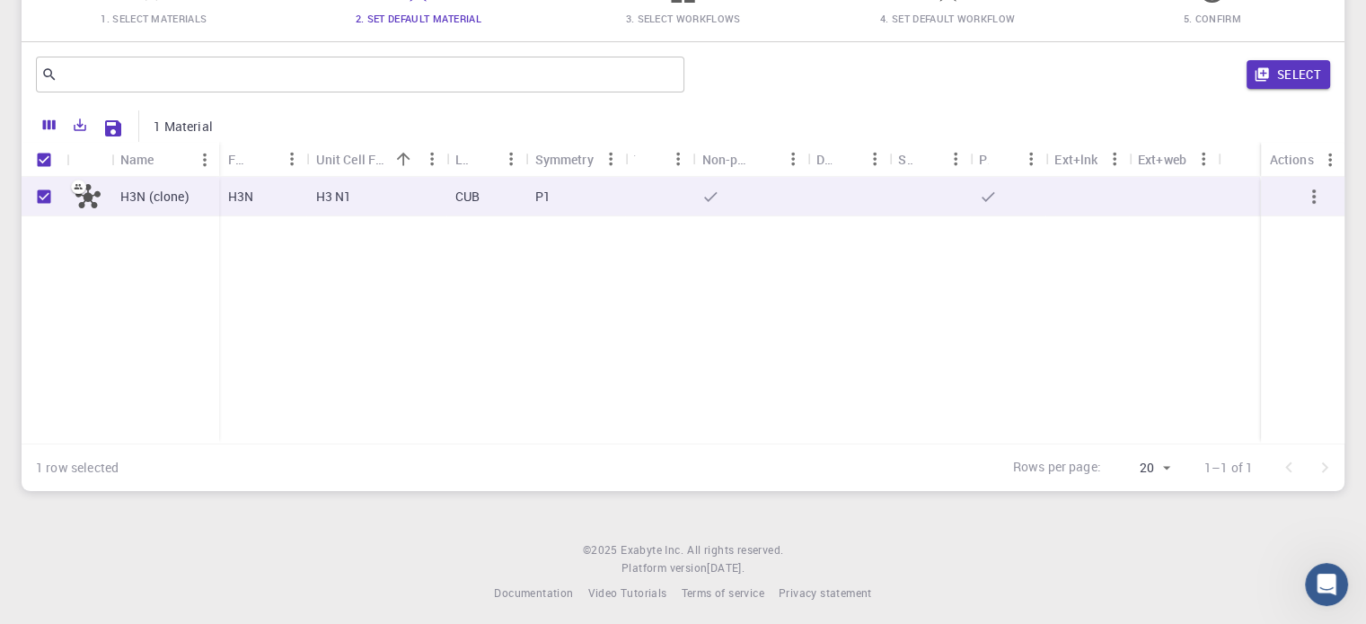
scroll to position [0, 0]
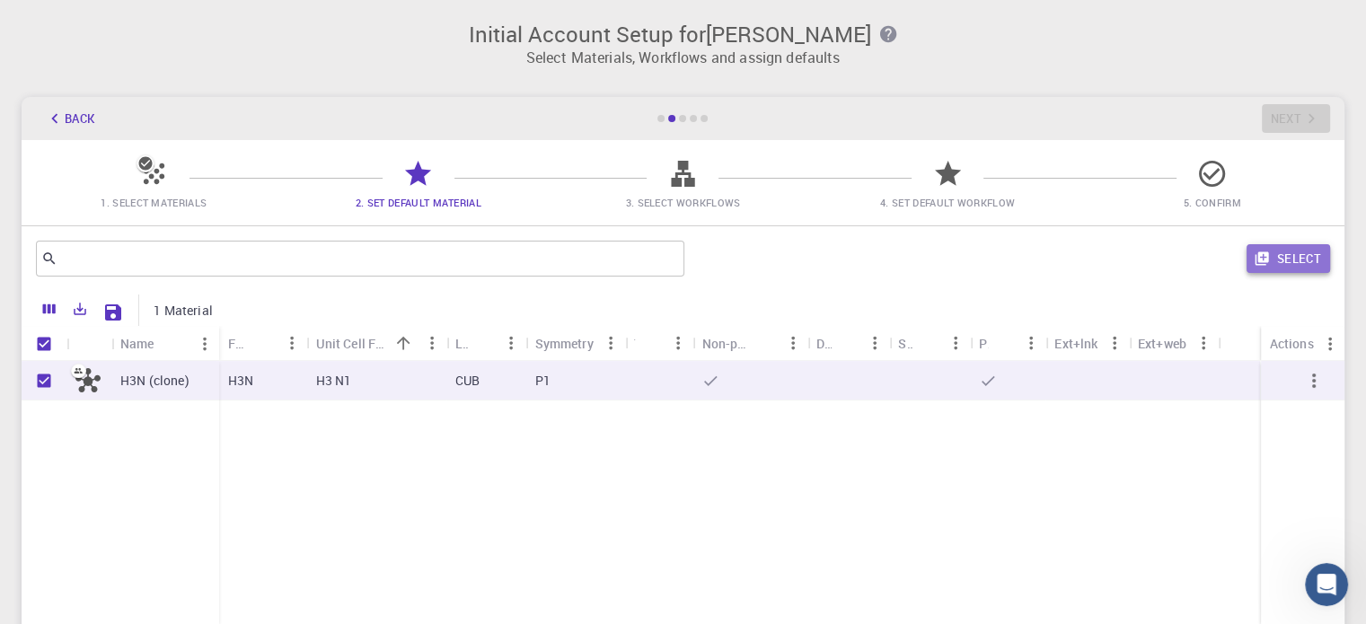
click at [1250, 253] on button "Select" at bounding box center [1287, 258] width 83 height 29
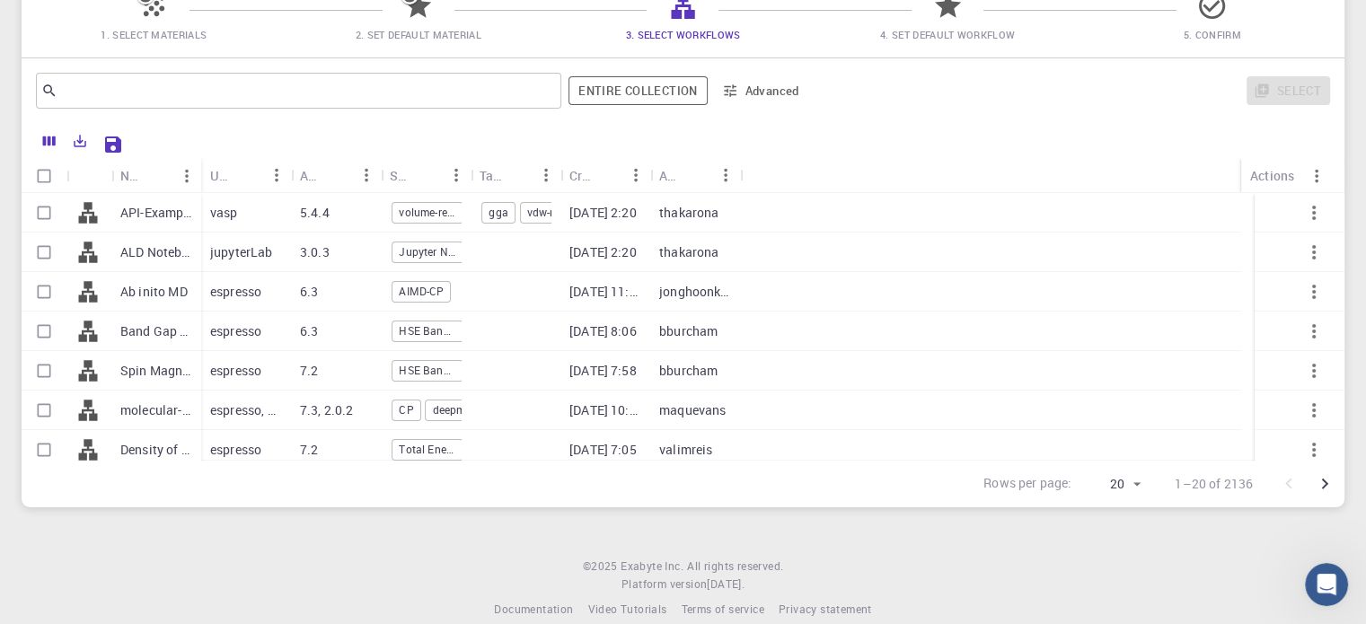
scroll to position [190, 0]
